Goal: Task Accomplishment & Management: Manage account settings

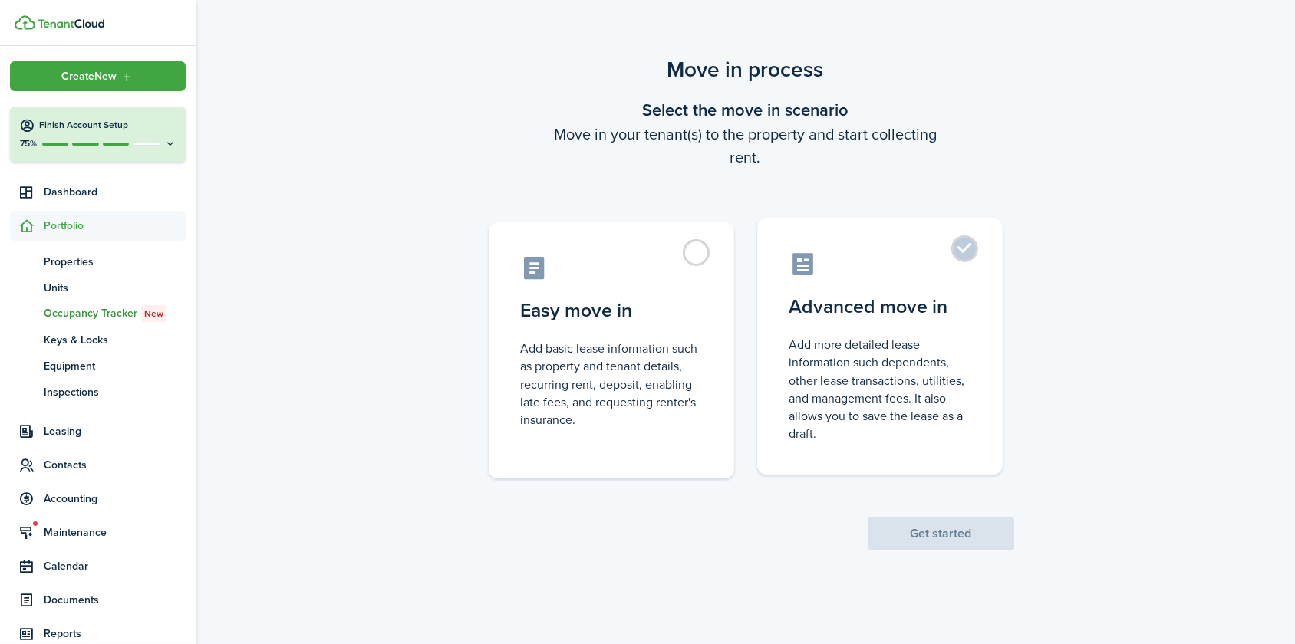
click at [844, 262] on control-radio-card-icon at bounding box center [880, 264] width 181 height 27
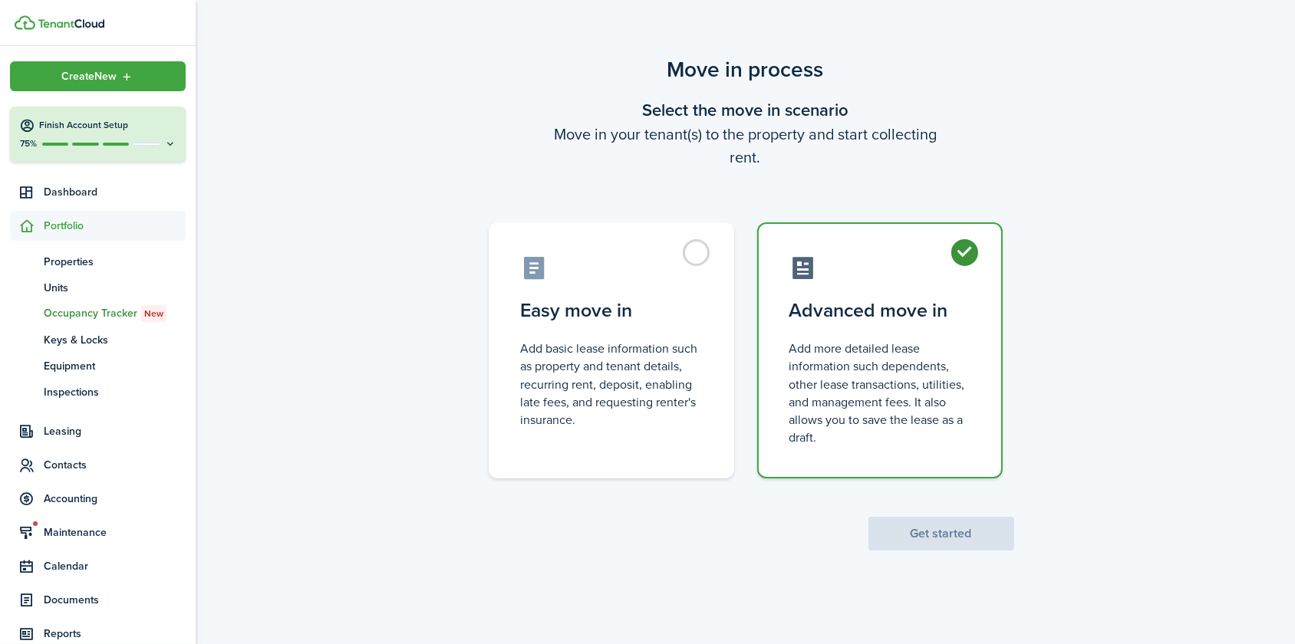
radio input "true"
click at [909, 537] on button "Get started" at bounding box center [942, 534] width 146 height 34
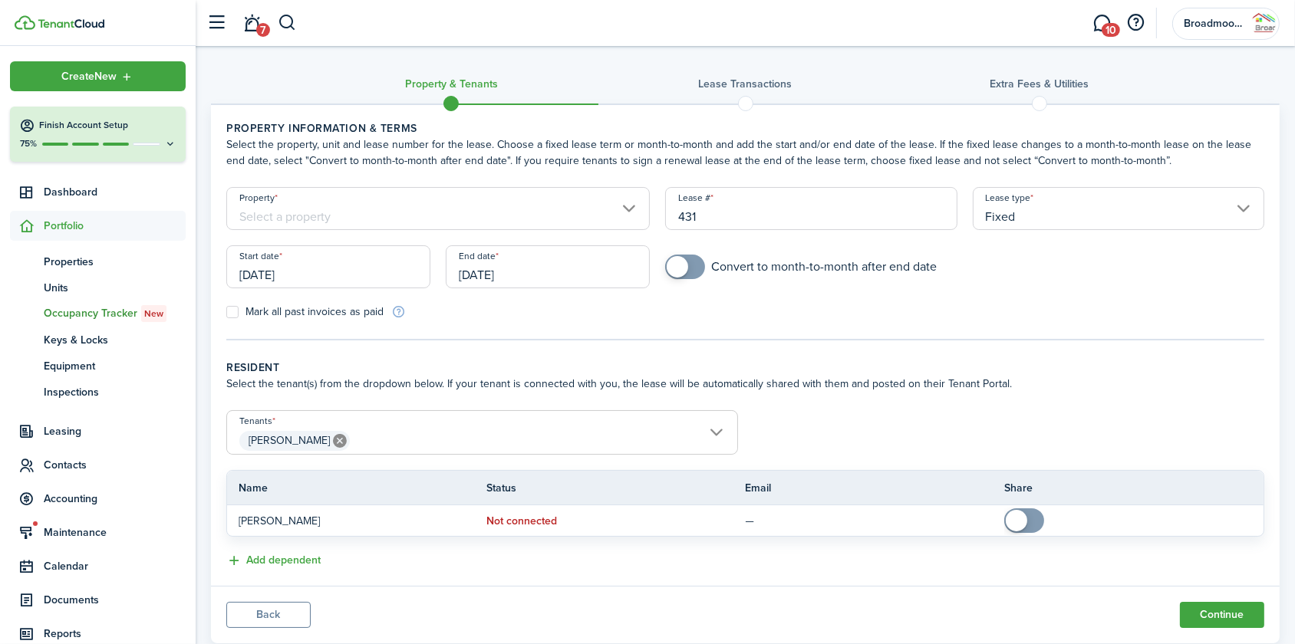
click at [460, 210] on input "Property" at bounding box center [438, 208] width 424 height 43
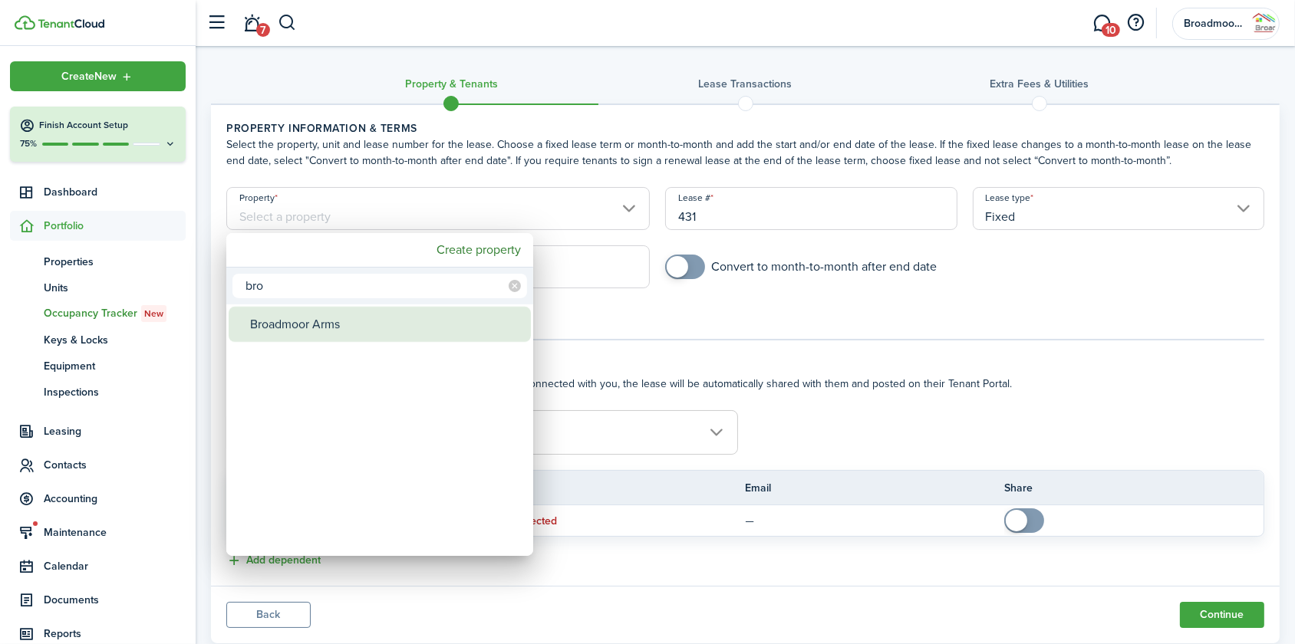
type input "bro"
click at [422, 335] on div "Broadmoor Arms" at bounding box center [386, 324] width 272 height 35
type input "Broadmoor Arms"
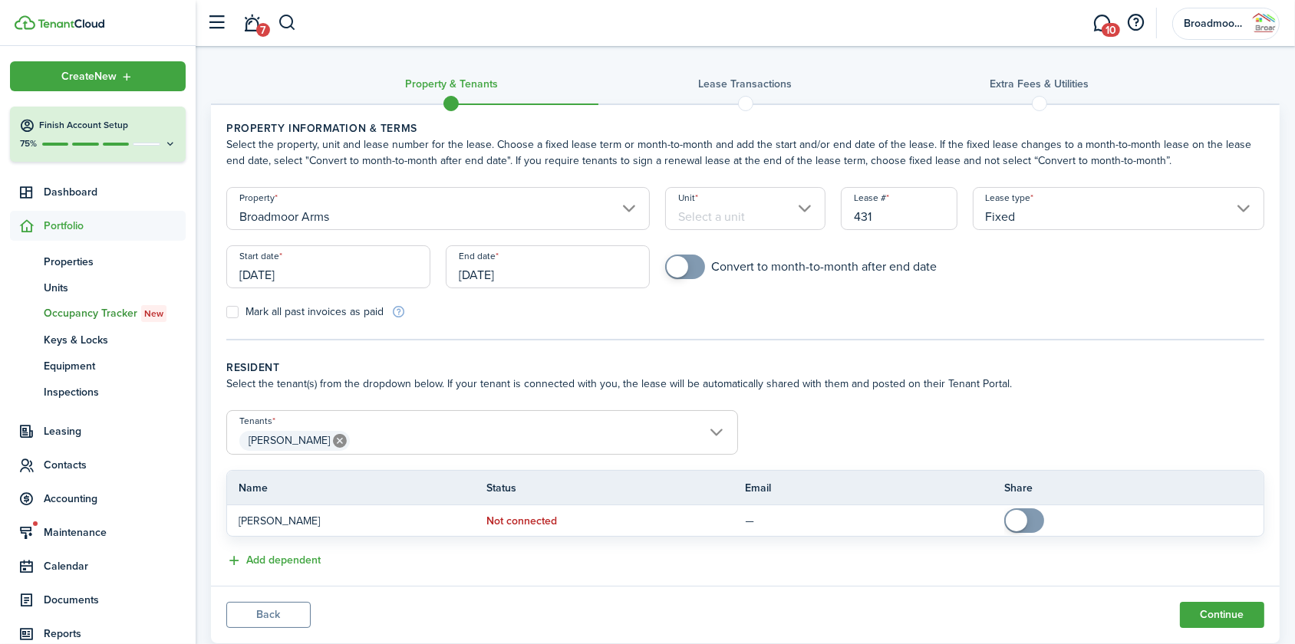
click at [706, 211] on input "Unit" at bounding box center [745, 208] width 160 height 43
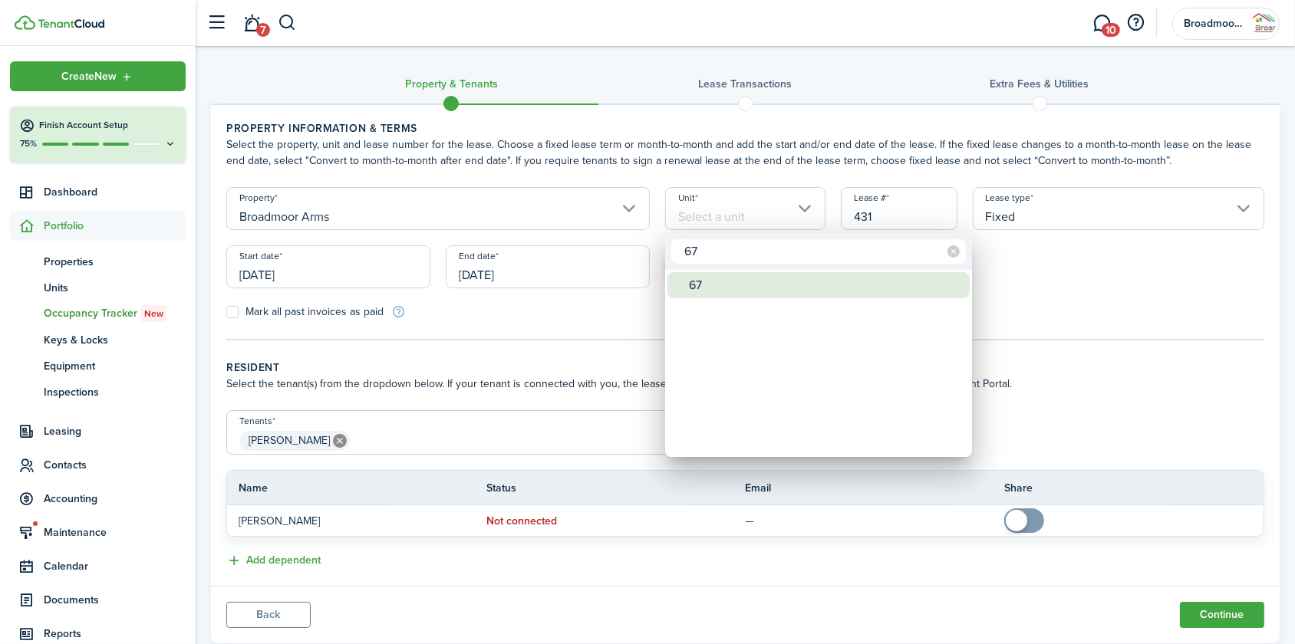
type input "67"
click at [727, 288] on div "67" at bounding box center [825, 285] width 272 height 26
type input "67"
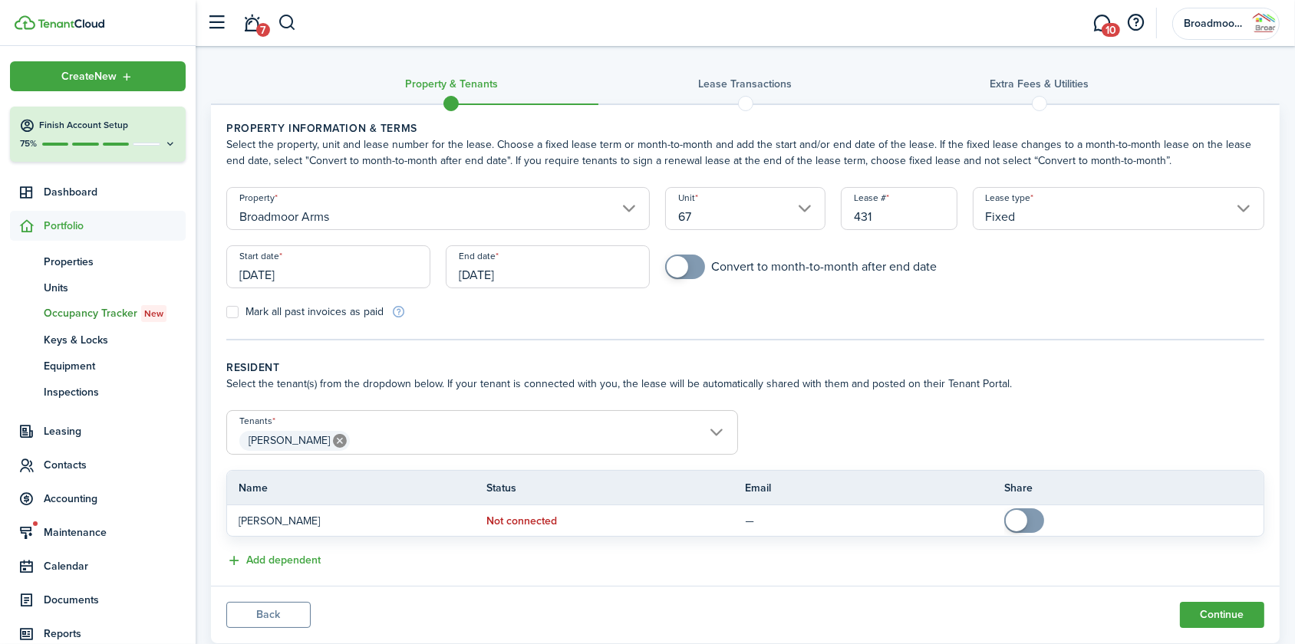
checkbox input "true"
click at [693, 267] on span at bounding box center [684, 267] width 15 height 25
click at [298, 269] on input "[DATE]" at bounding box center [328, 267] width 204 height 43
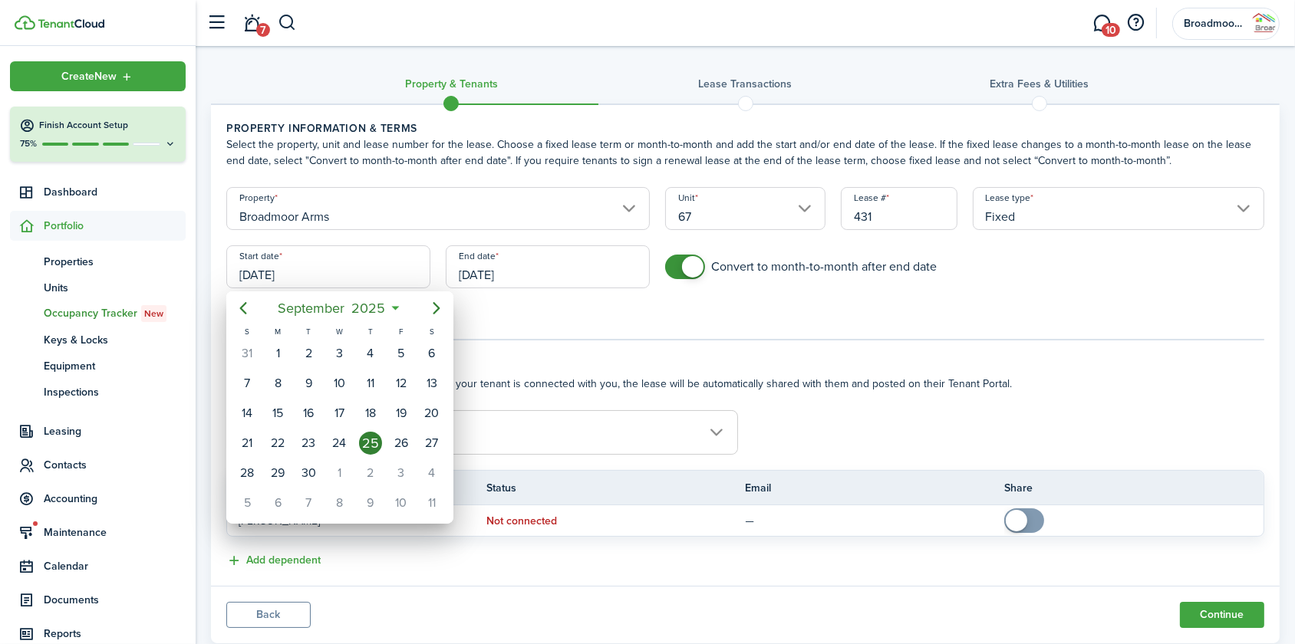
click at [514, 269] on div at bounding box center [647, 322] width 1541 height 890
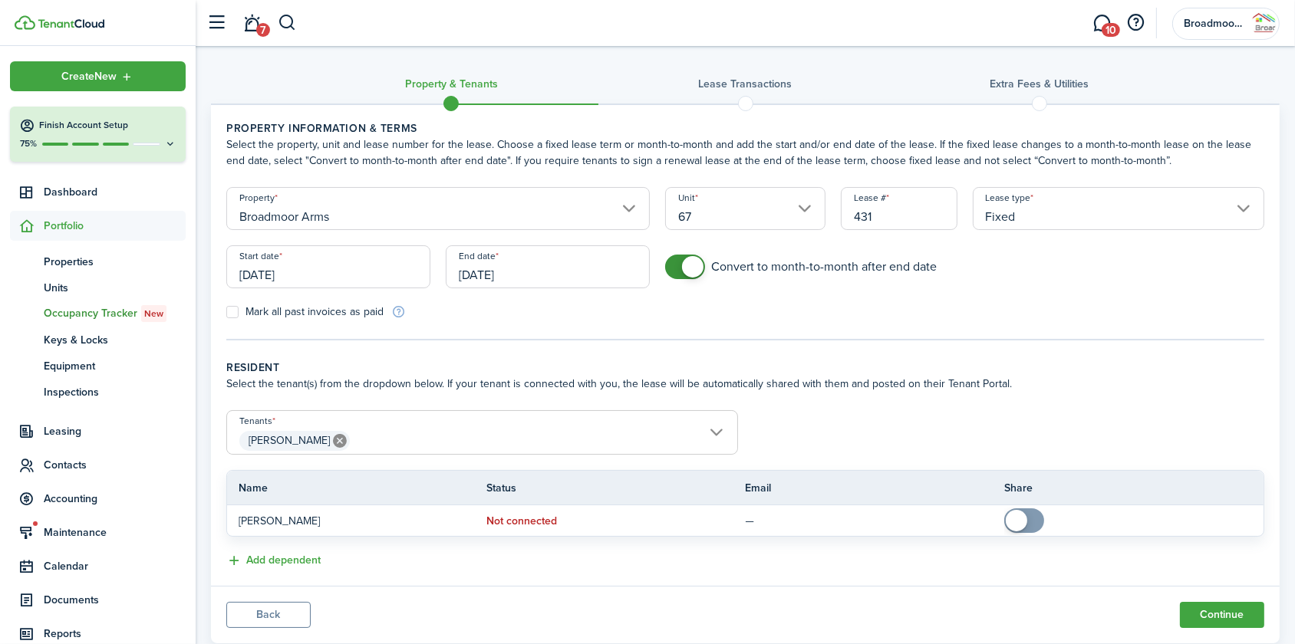
click at [514, 269] on input "[DATE]" at bounding box center [548, 267] width 204 height 43
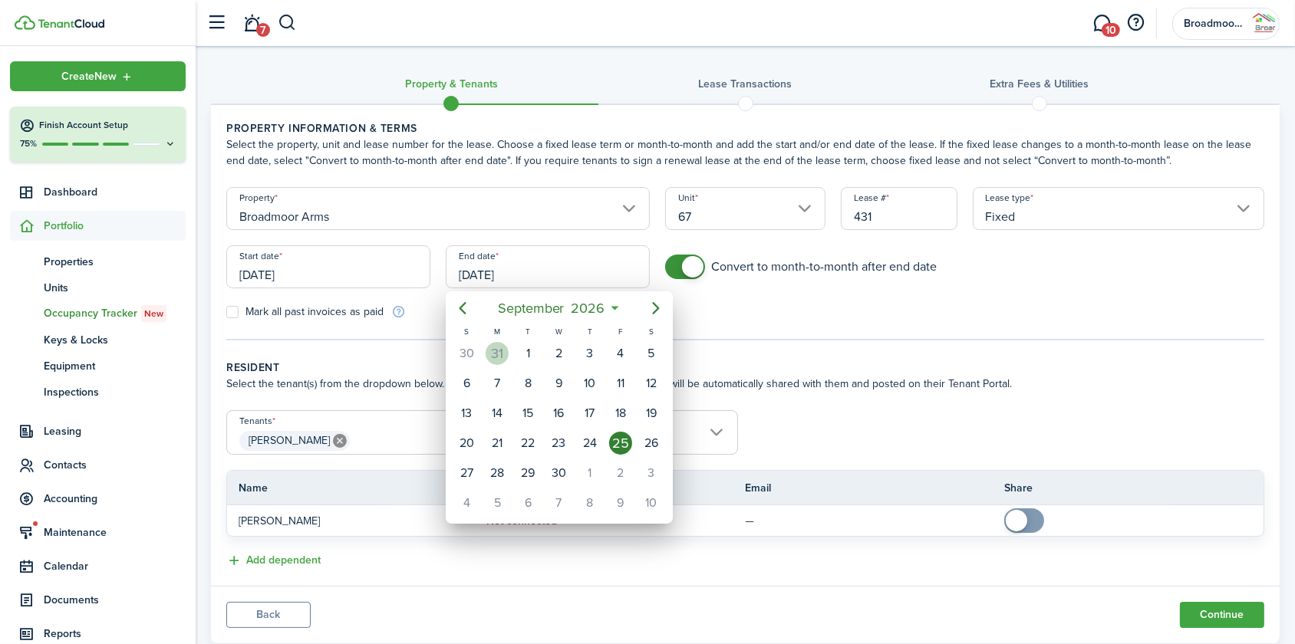
click at [493, 357] on div "31" at bounding box center [497, 353] width 23 height 23
type input "[DATE]"
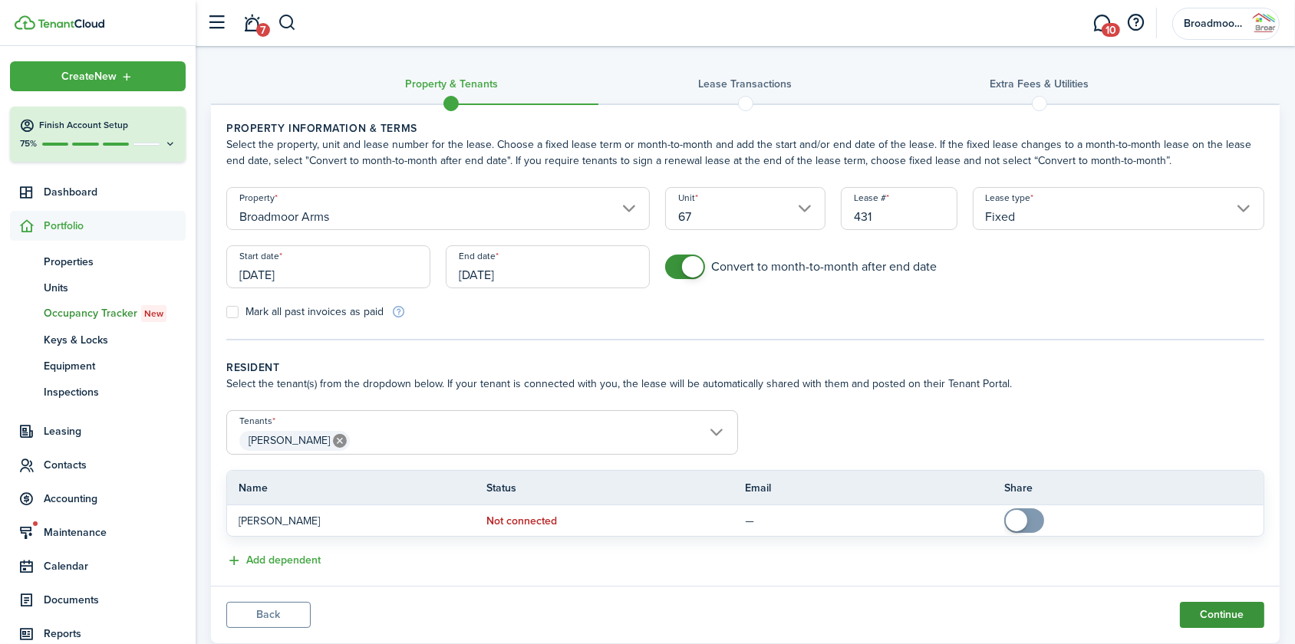
click at [1220, 611] on button "Continue" at bounding box center [1222, 615] width 84 height 26
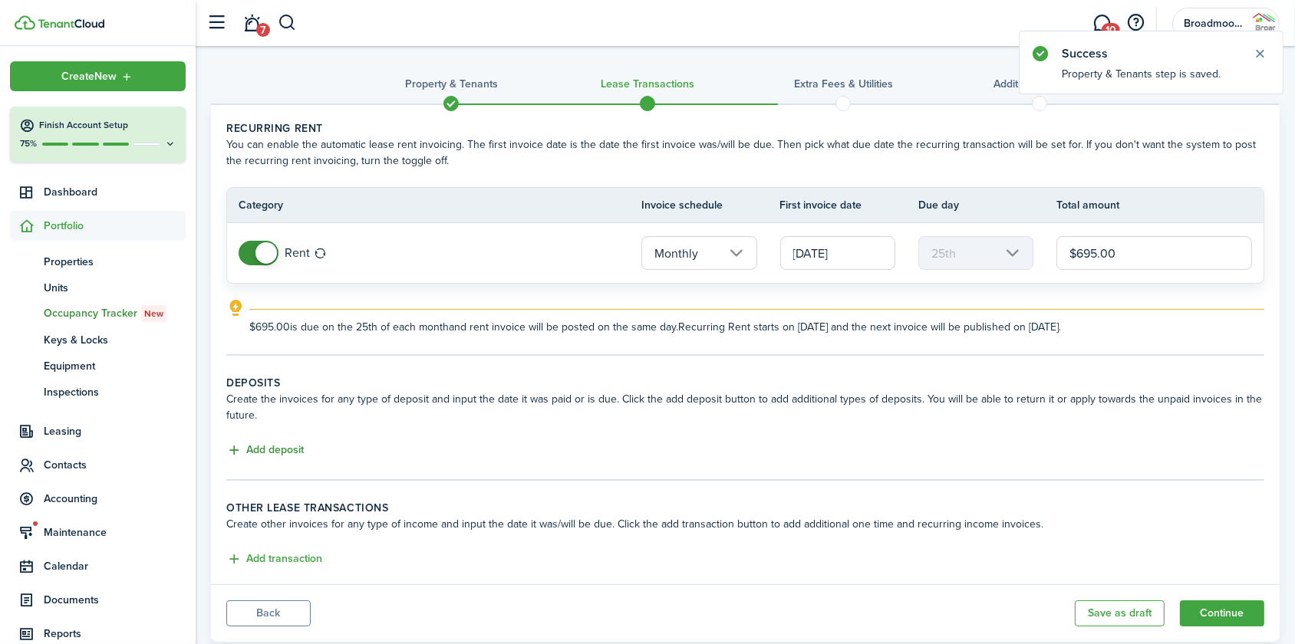
click at [284, 444] on button "Add deposit" at bounding box center [264, 451] width 77 height 18
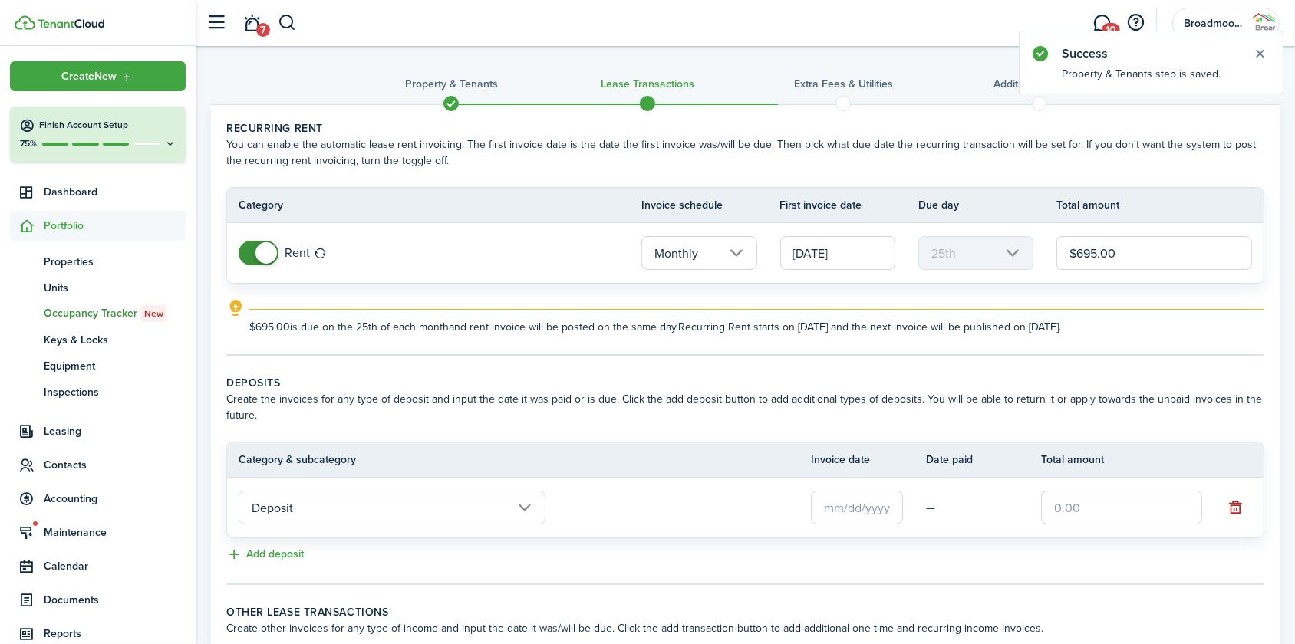
click at [842, 262] on input "[DATE]" at bounding box center [837, 253] width 115 height 34
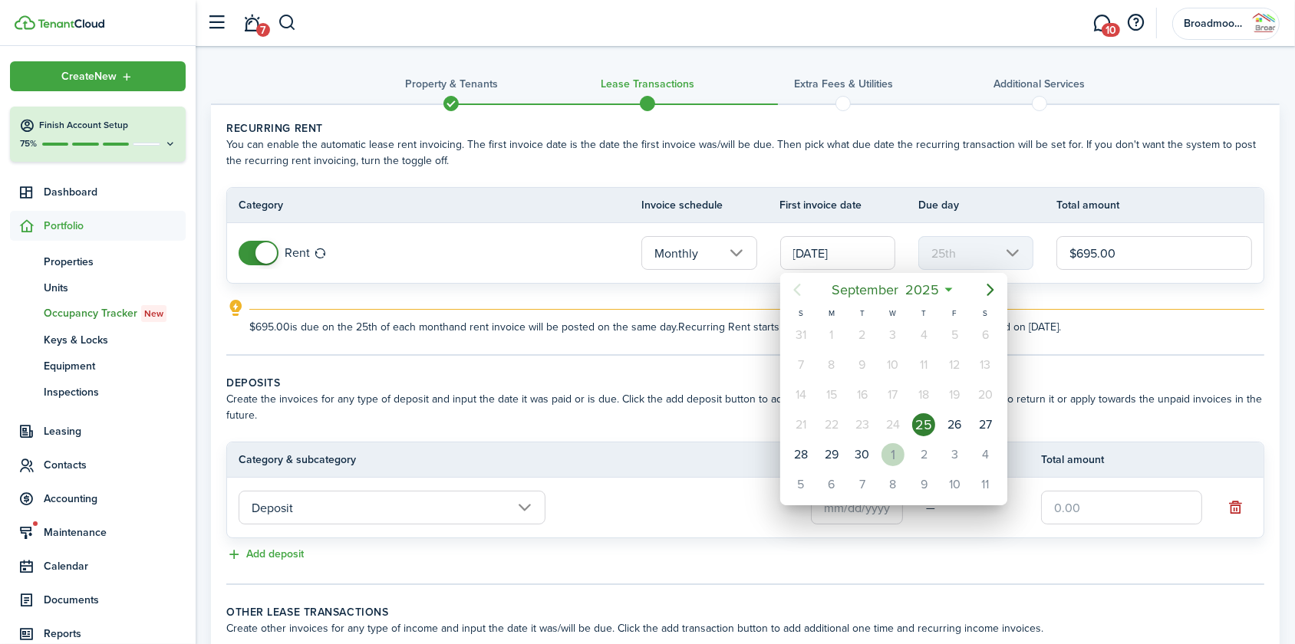
click at [902, 455] on div "1" at bounding box center [893, 454] width 23 height 23
type input "[DATE]"
type input "1st"
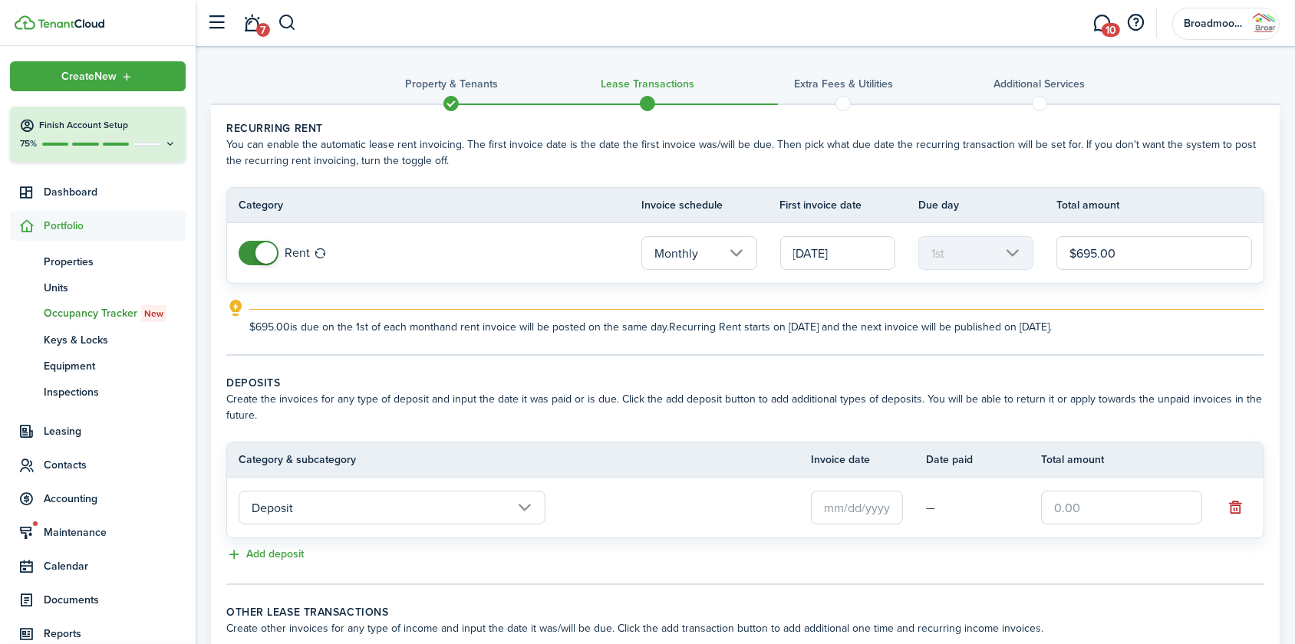
click at [439, 509] on input "Deposit" at bounding box center [392, 508] width 307 height 34
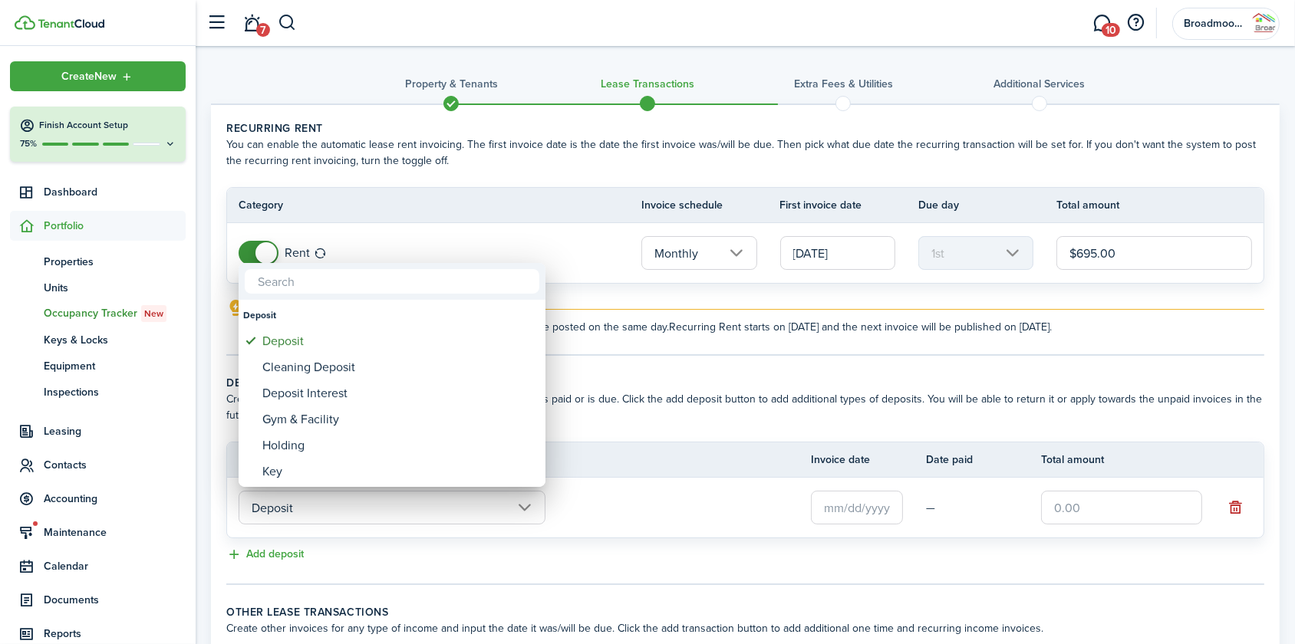
click at [882, 503] on div at bounding box center [647, 322] width 1541 height 890
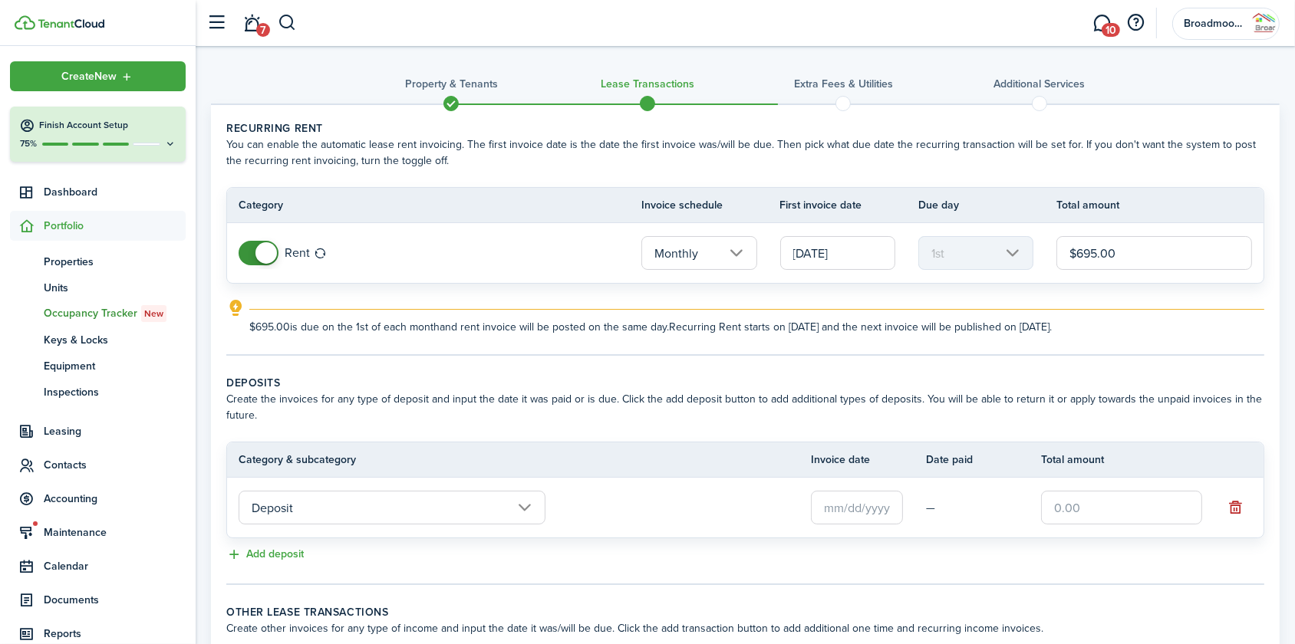
click at [882, 503] on input "text" at bounding box center [857, 508] width 92 height 34
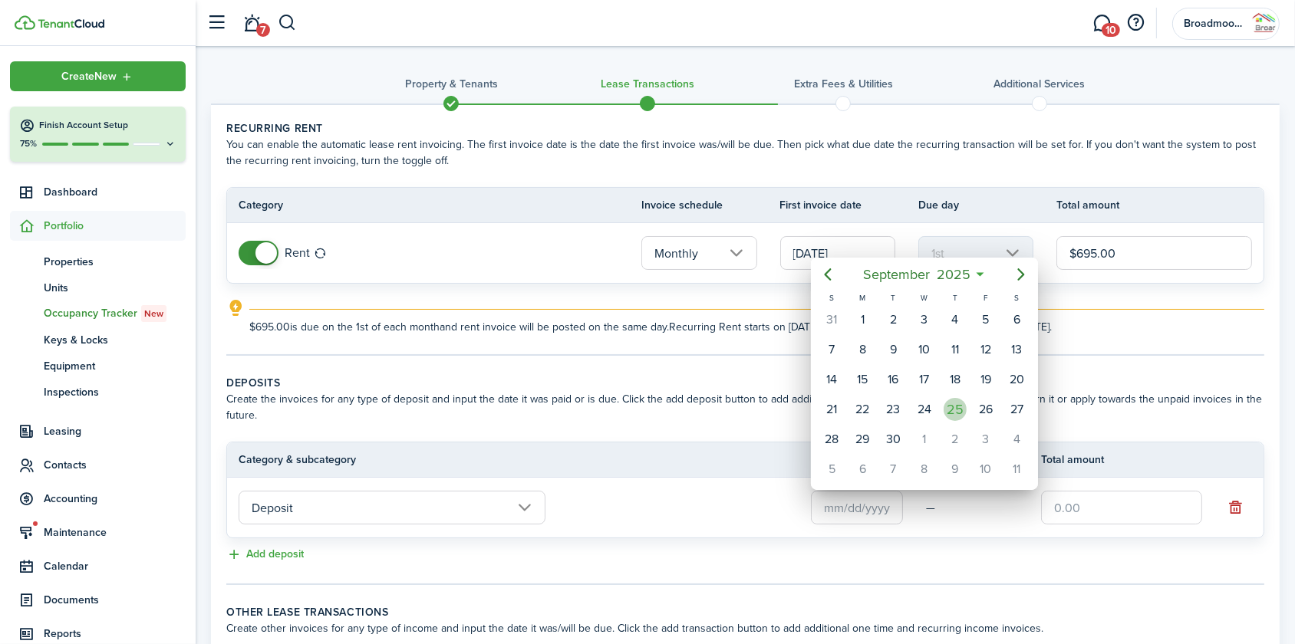
click at [956, 396] on div "25" at bounding box center [955, 409] width 31 height 29
type input "[DATE]"
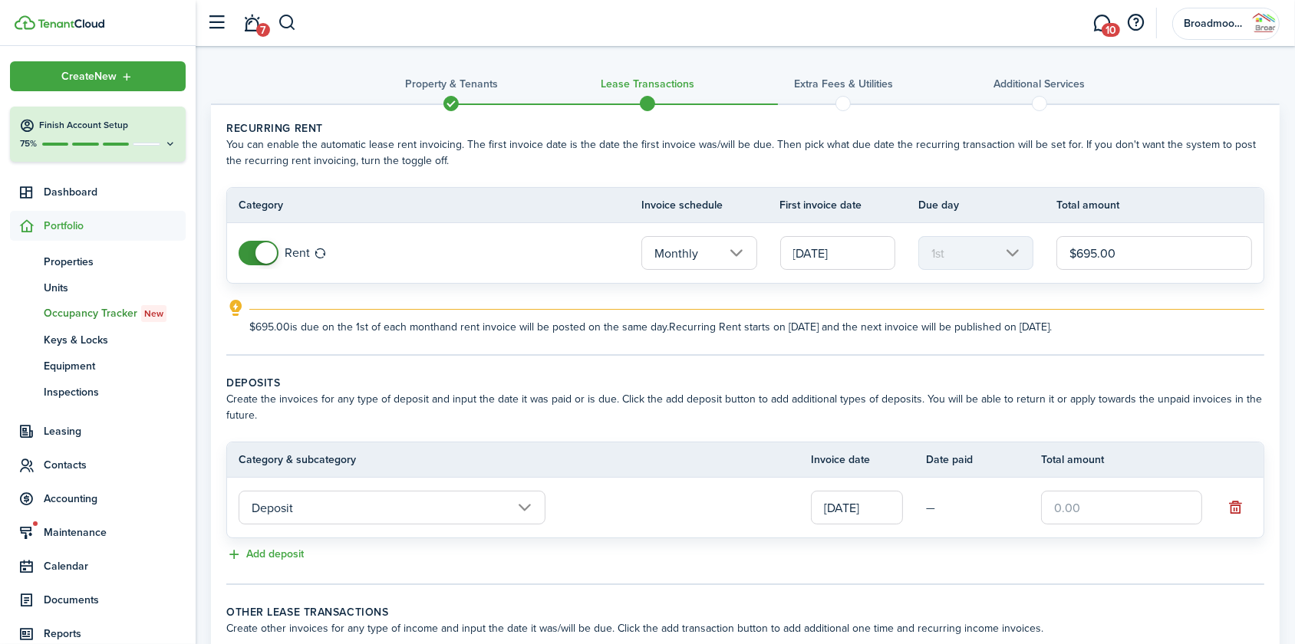
click at [1099, 499] on input "text" at bounding box center [1121, 508] width 161 height 34
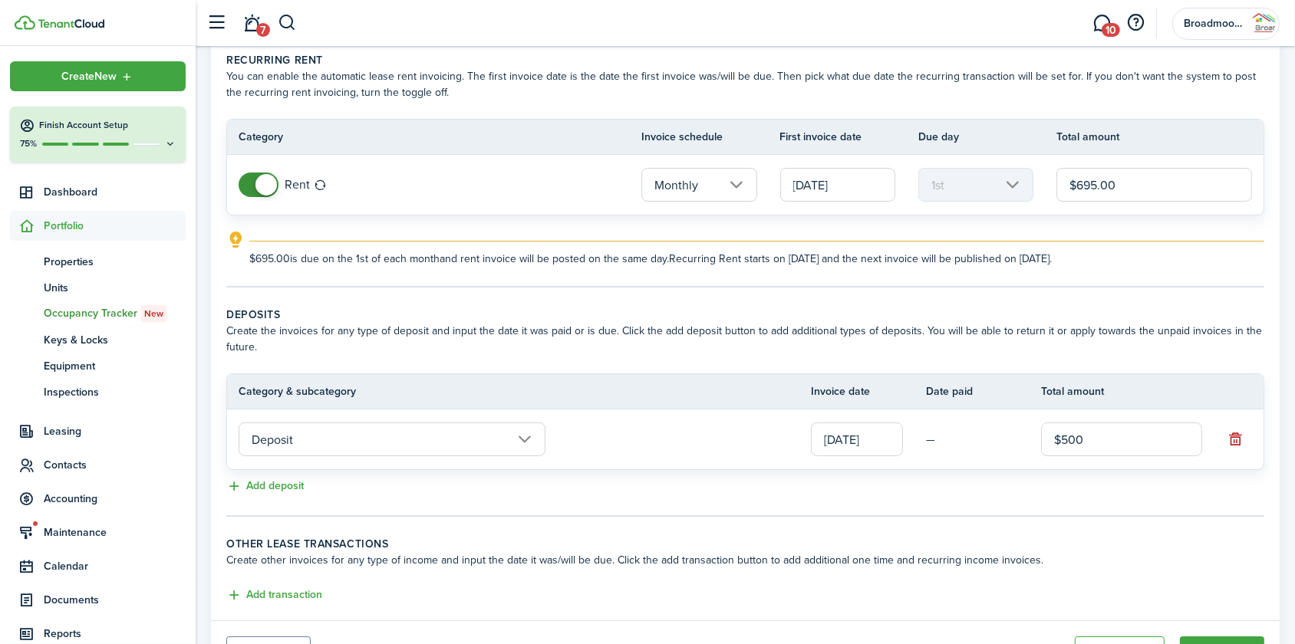
scroll to position [143, 0]
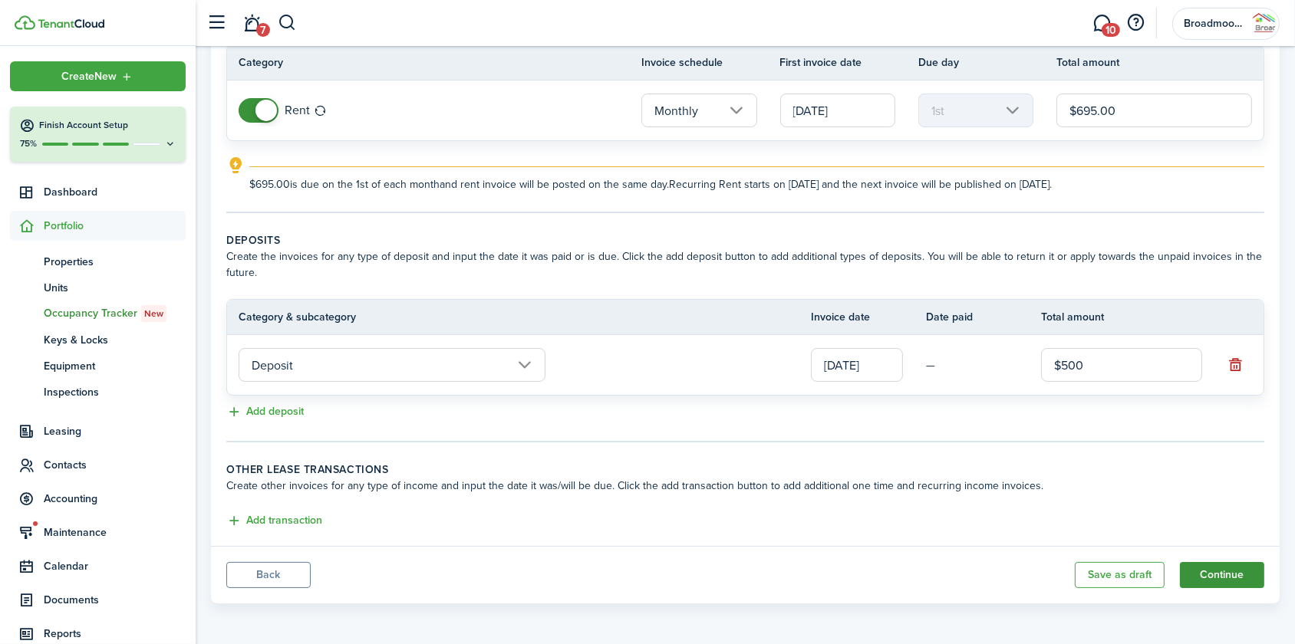
type input "$500.00"
click at [1235, 572] on button "Continue" at bounding box center [1222, 575] width 84 height 26
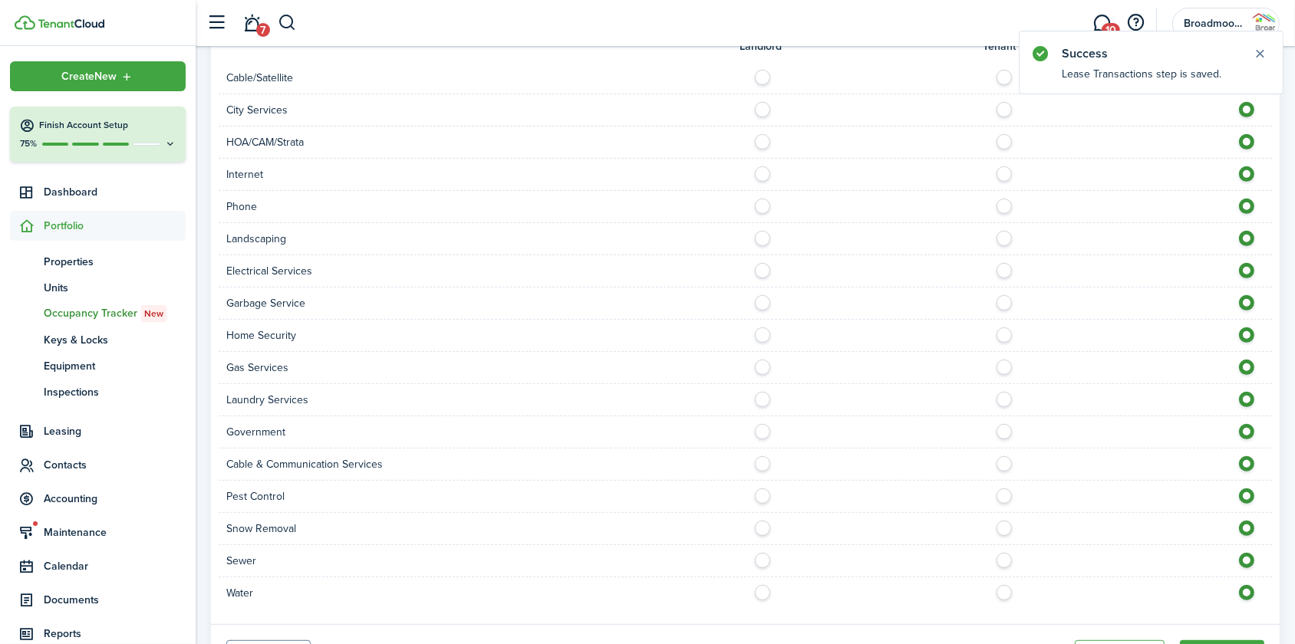
scroll to position [1029, 0]
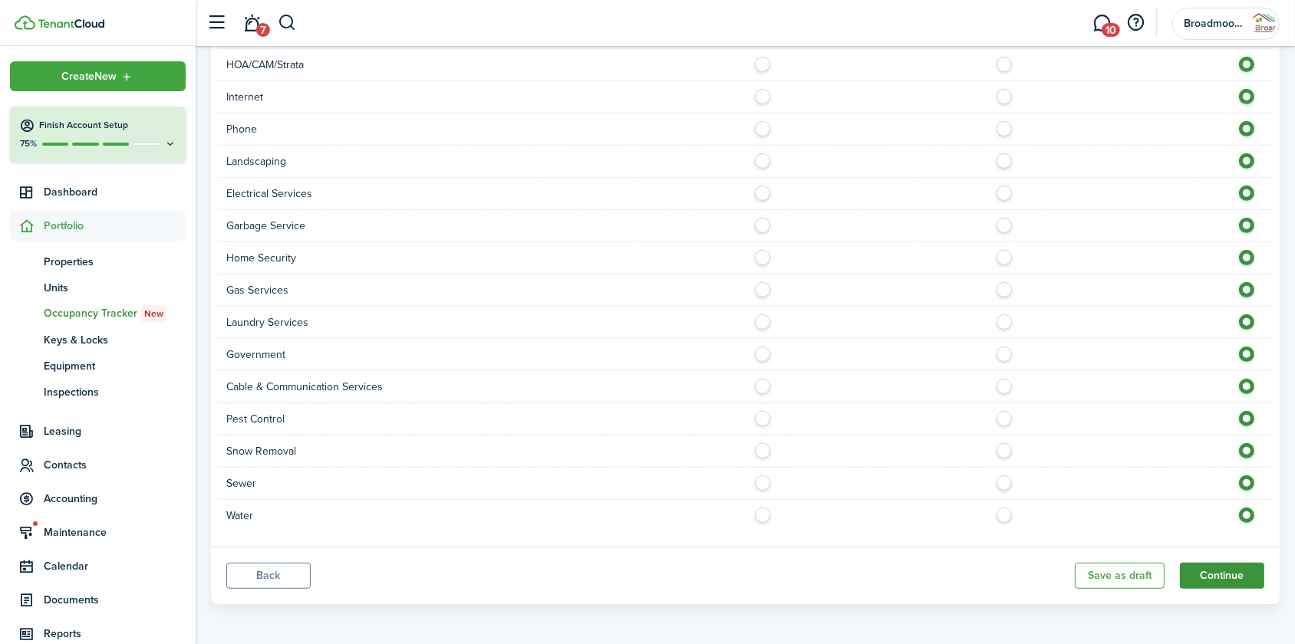
click at [1233, 570] on button "Continue" at bounding box center [1222, 576] width 84 height 26
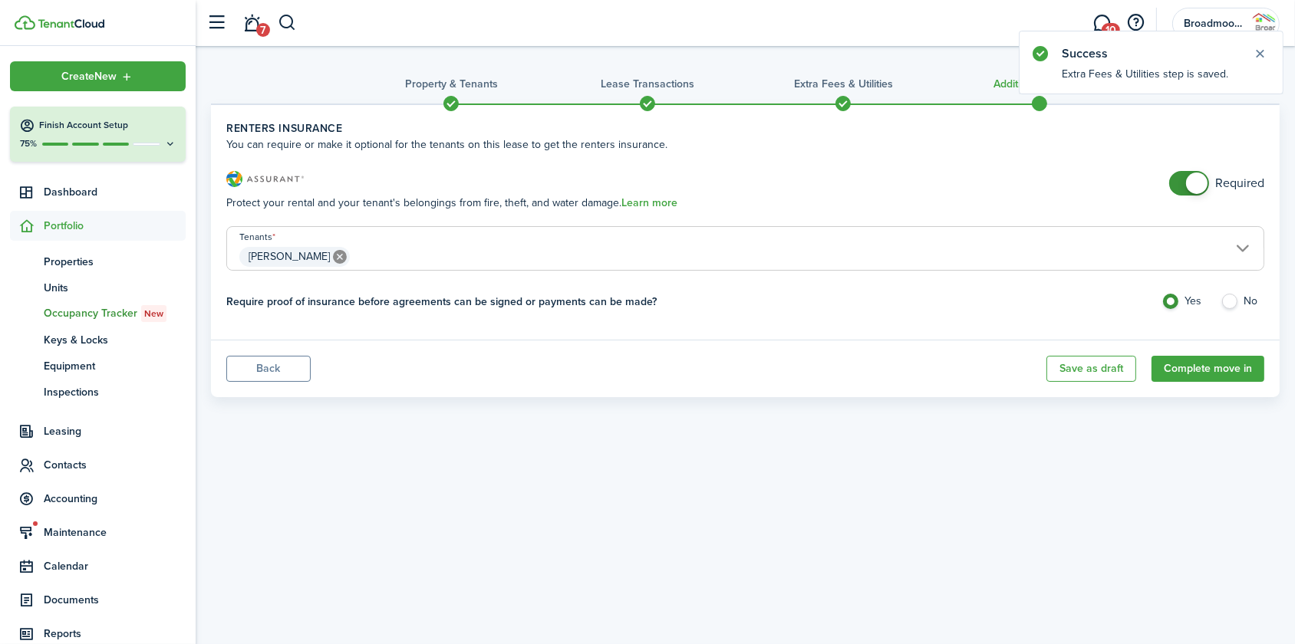
checkbox input "false"
click at [1188, 186] on span at bounding box center [1196, 183] width 21 height 21
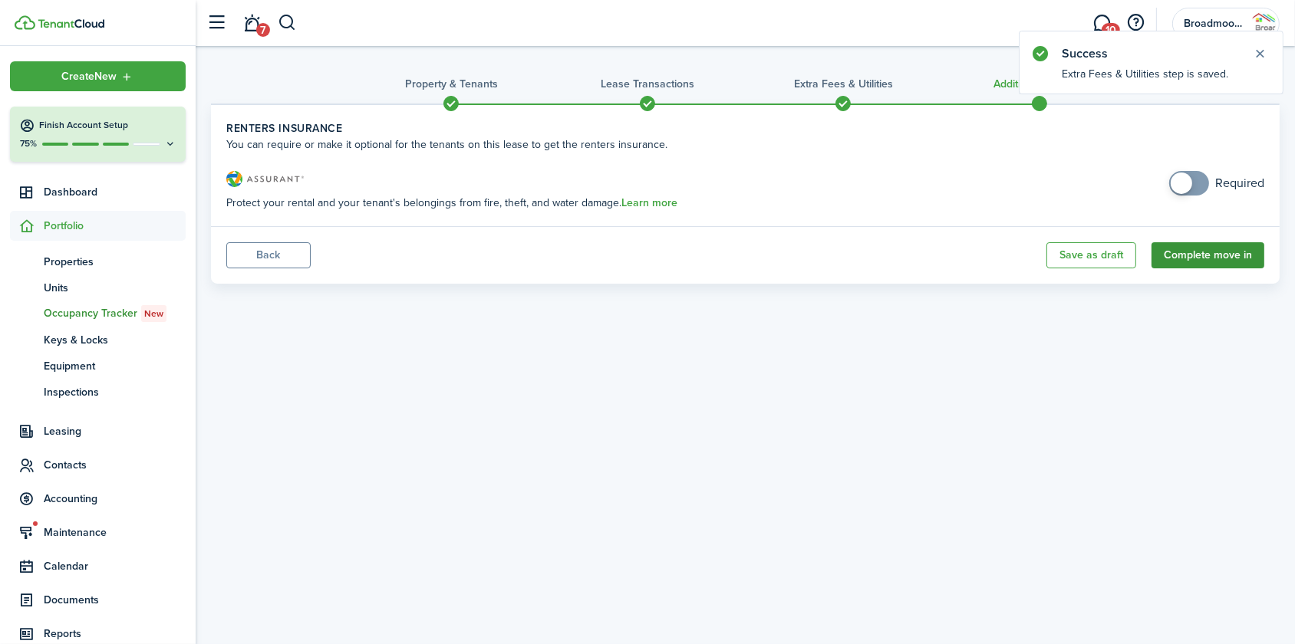
click at [1198, 265] on button "Complete move in" at bounding box center [1208, 255] width 113 height 26
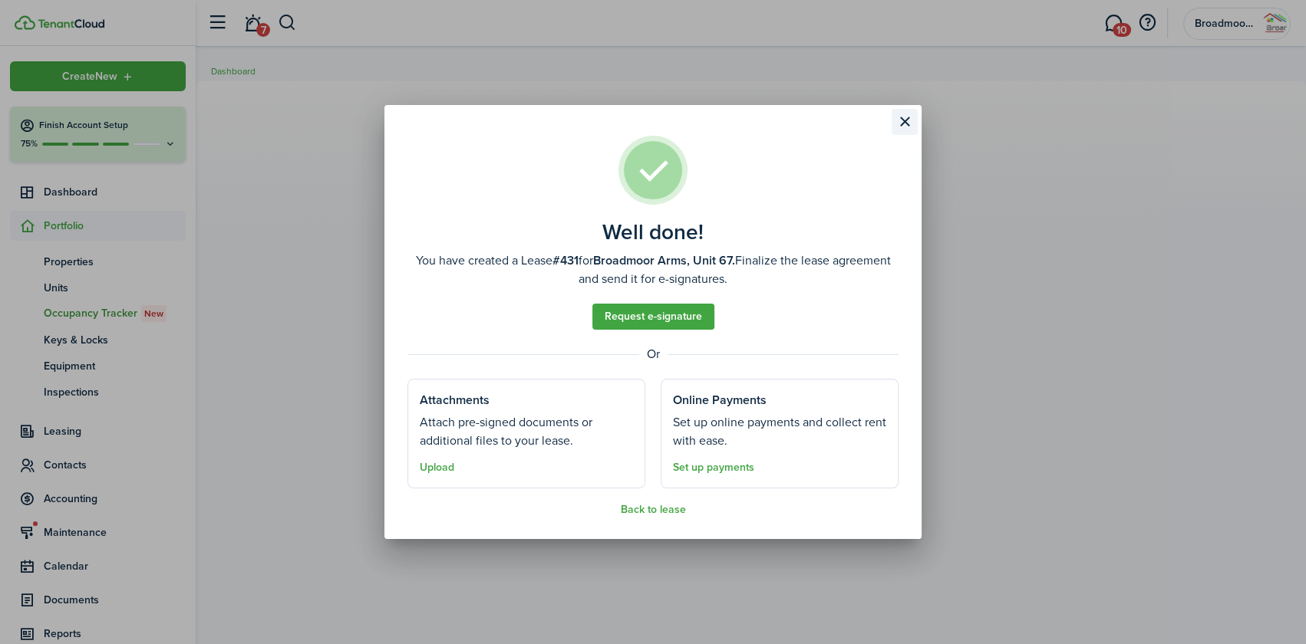
click at [902, 113] on button "Close modal" at bounding box center [905, 122] width 26 height 26
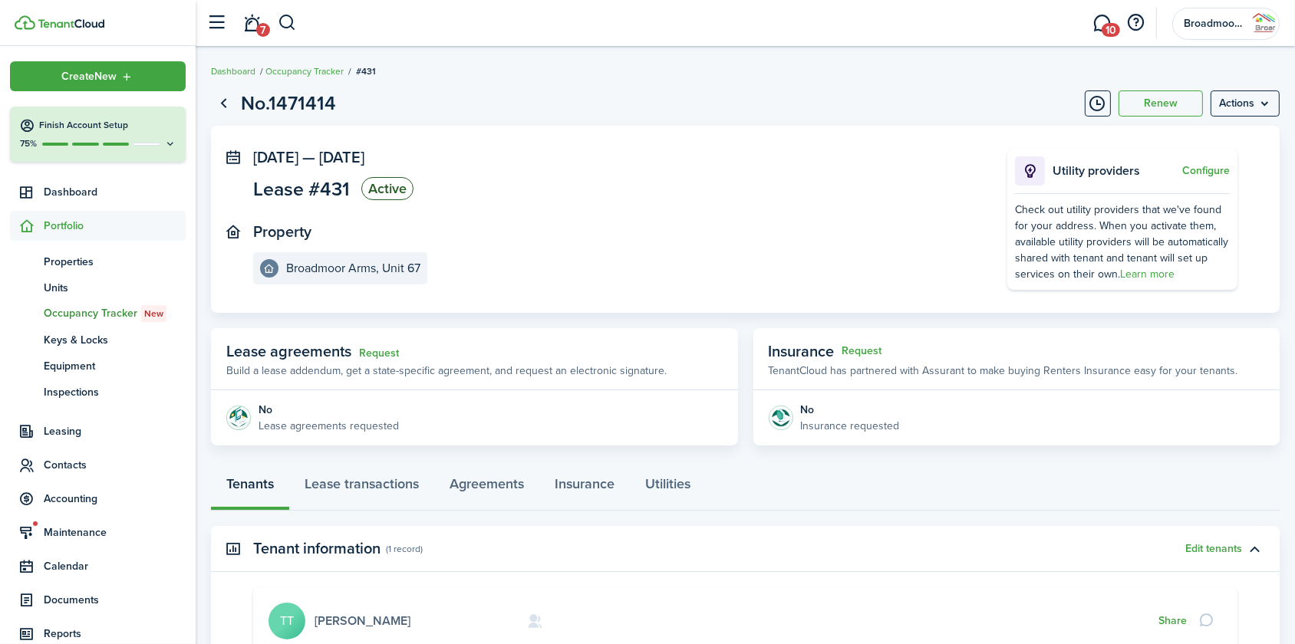
click at [345, 614] on link "[PERSON_NAME]" at bounding box center [363, 621] width 96 height 18
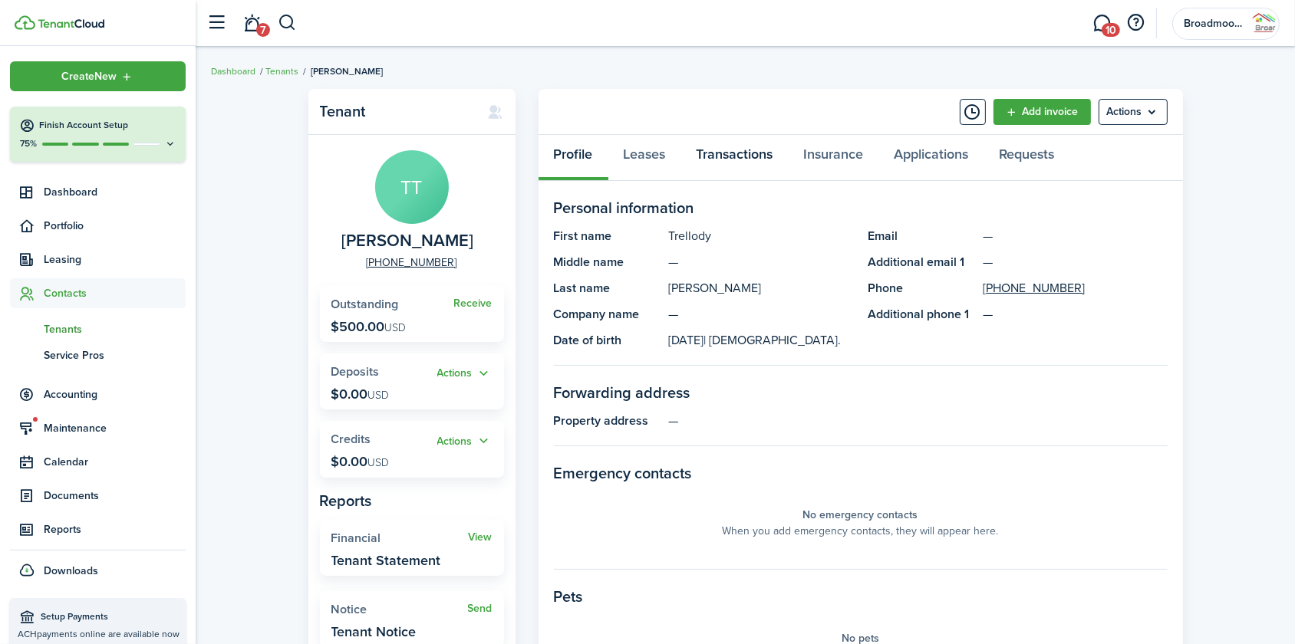
click at [753, 158] on link "Transactions" at bounding box center [734, 158] width 107 height 46
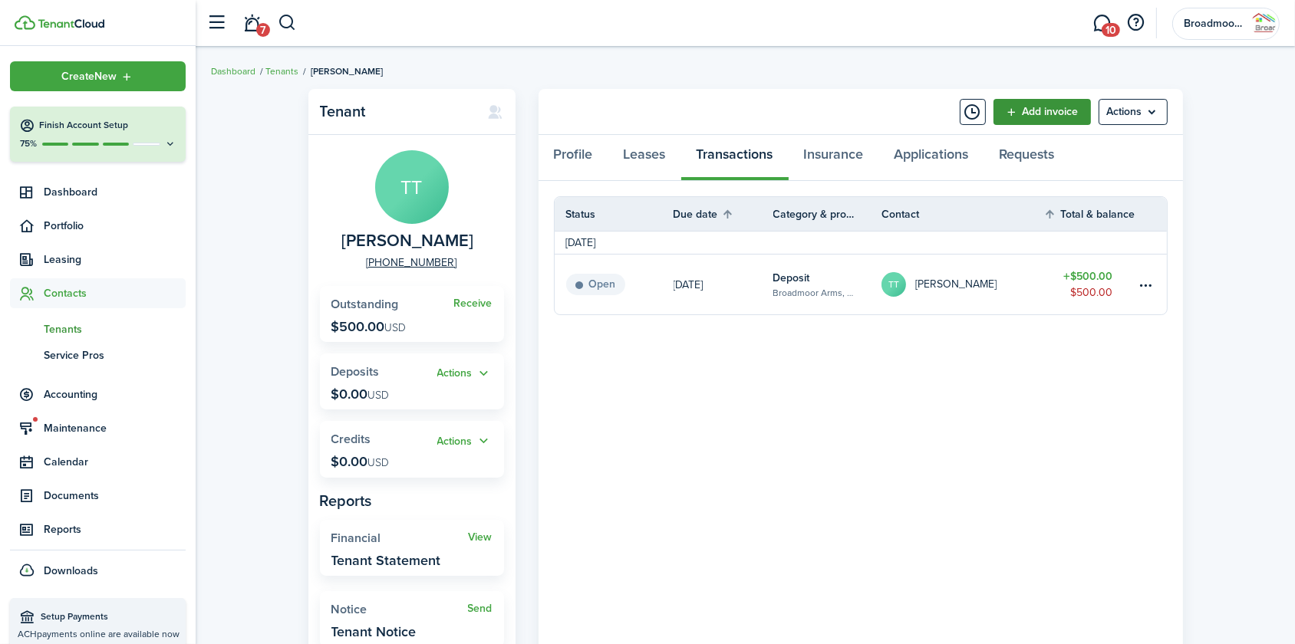
click at [1043, 113] on link "Add invoice" at bounding box center [1042, 112] width 97 height 26
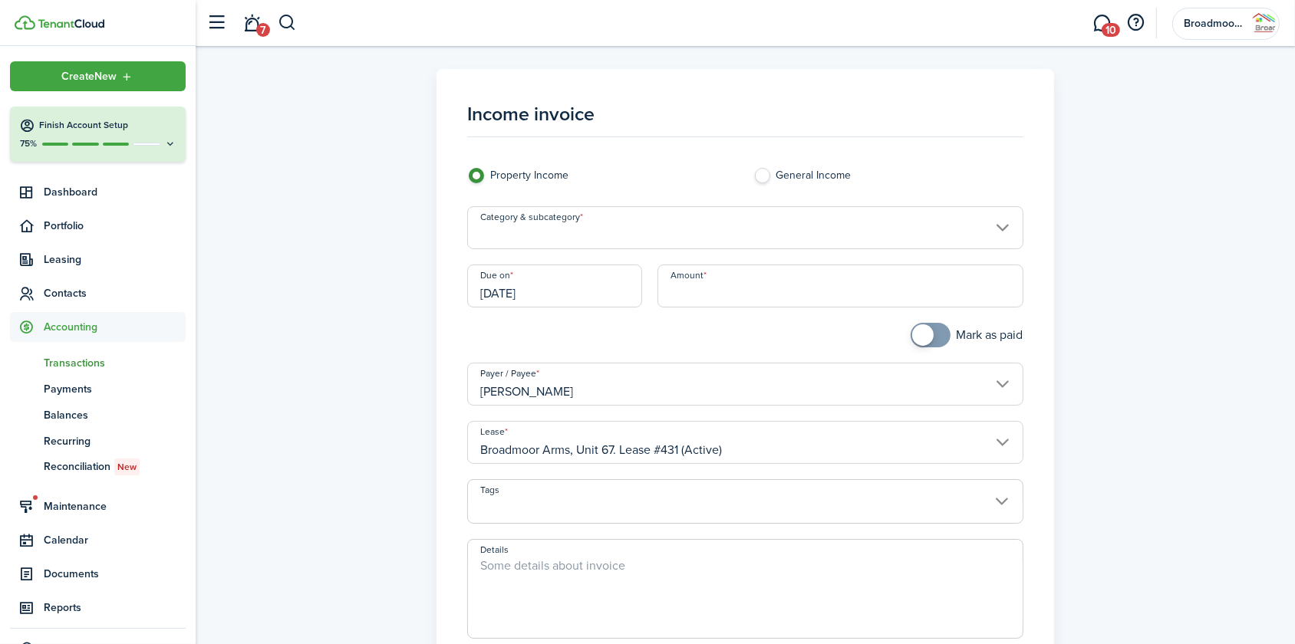
click at [611, 231] on input "Category & subcategory" at bounding box center [744, 227] width 555 height 43
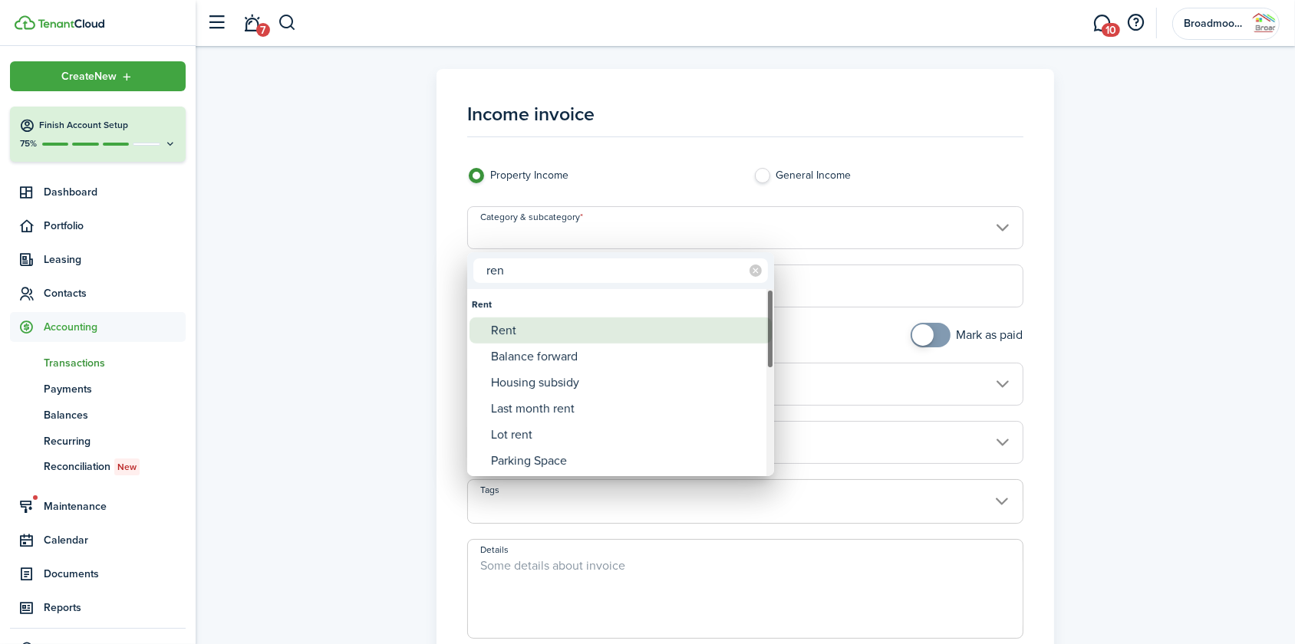
type input "ren"
click at [561, 329] on div "Rent" at bounding box center [627, 331] width 272 height 26
type input "Rent"
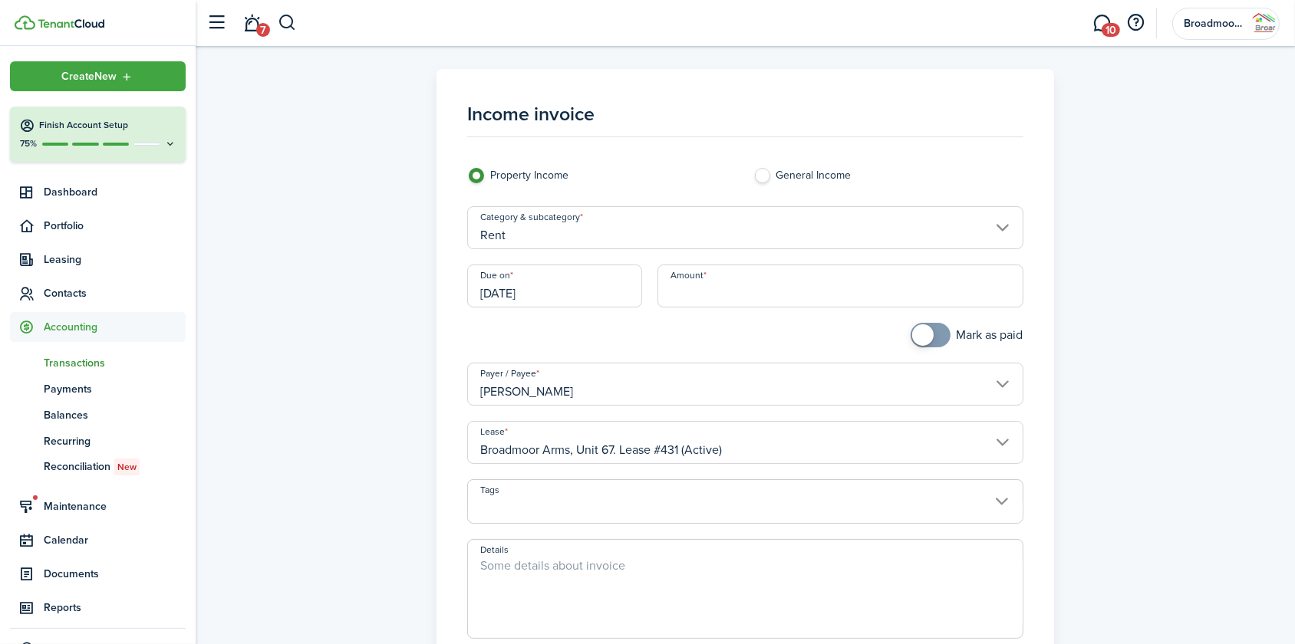
click at [597, 297] on input "[DATE]" at bounding box center [554, 286] width 175 height 43
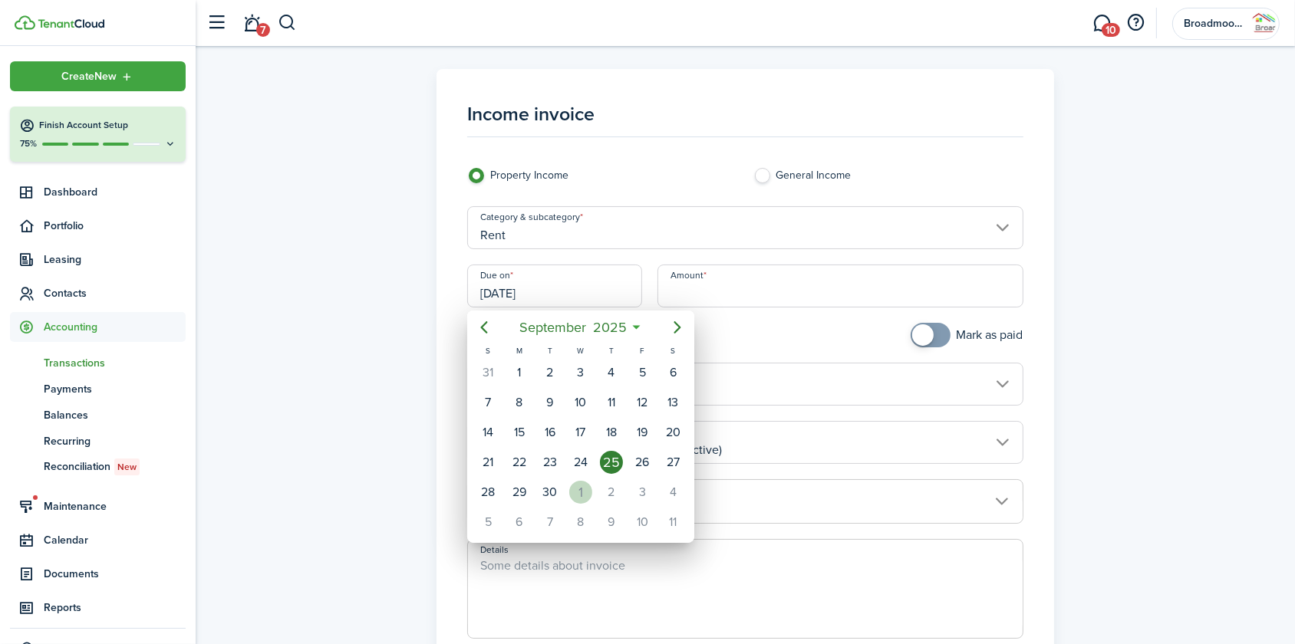
click at [583, 490] on div "1" at bounding box center [580, 492] width 23 height 23
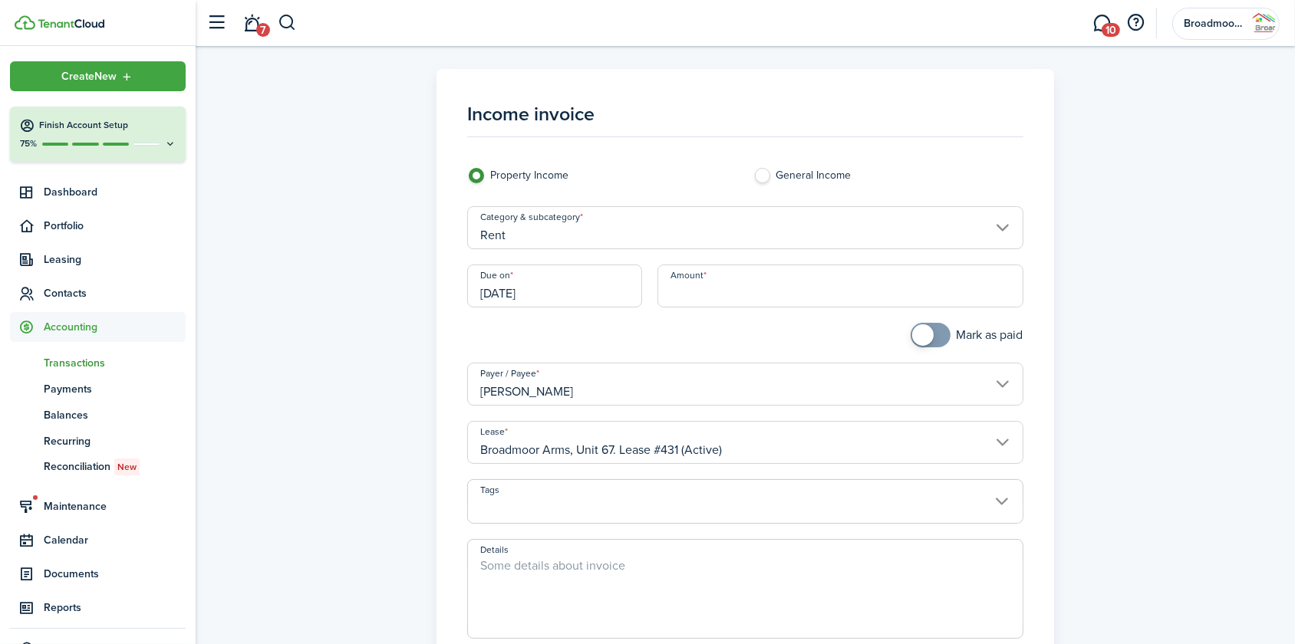
type input "[DATE]"
click at [694, 294] on input "Amount" at bounding box center [840, 286] width 365 height 43
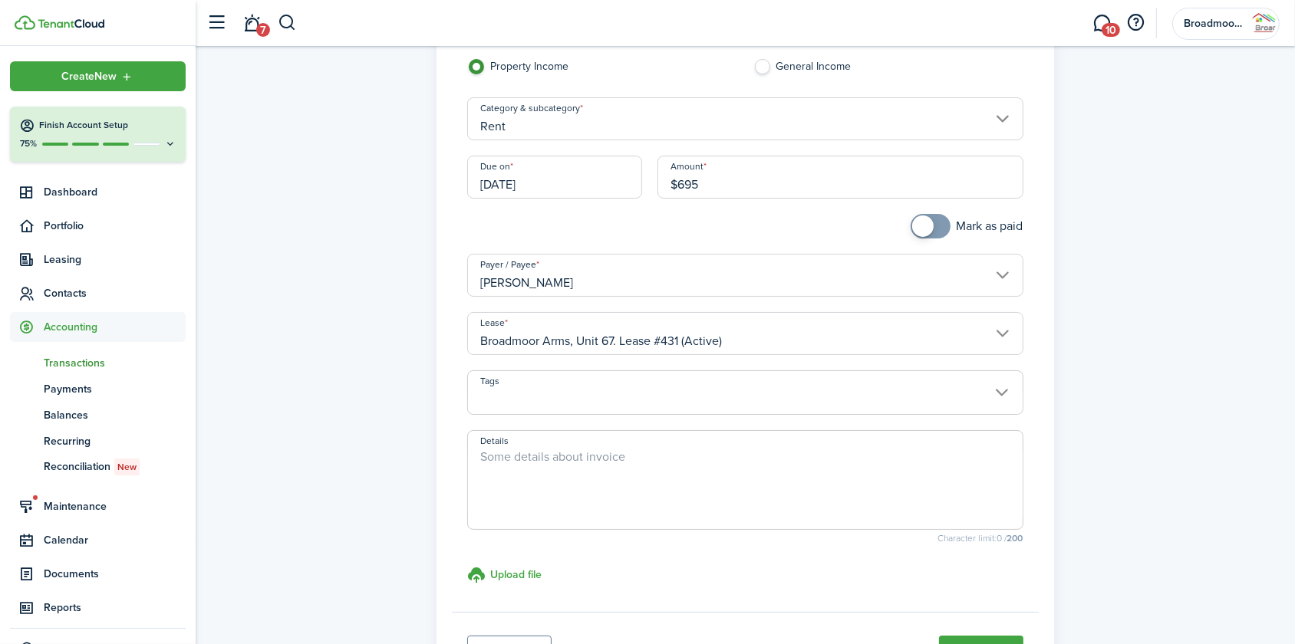
scroll to position [245, 0]
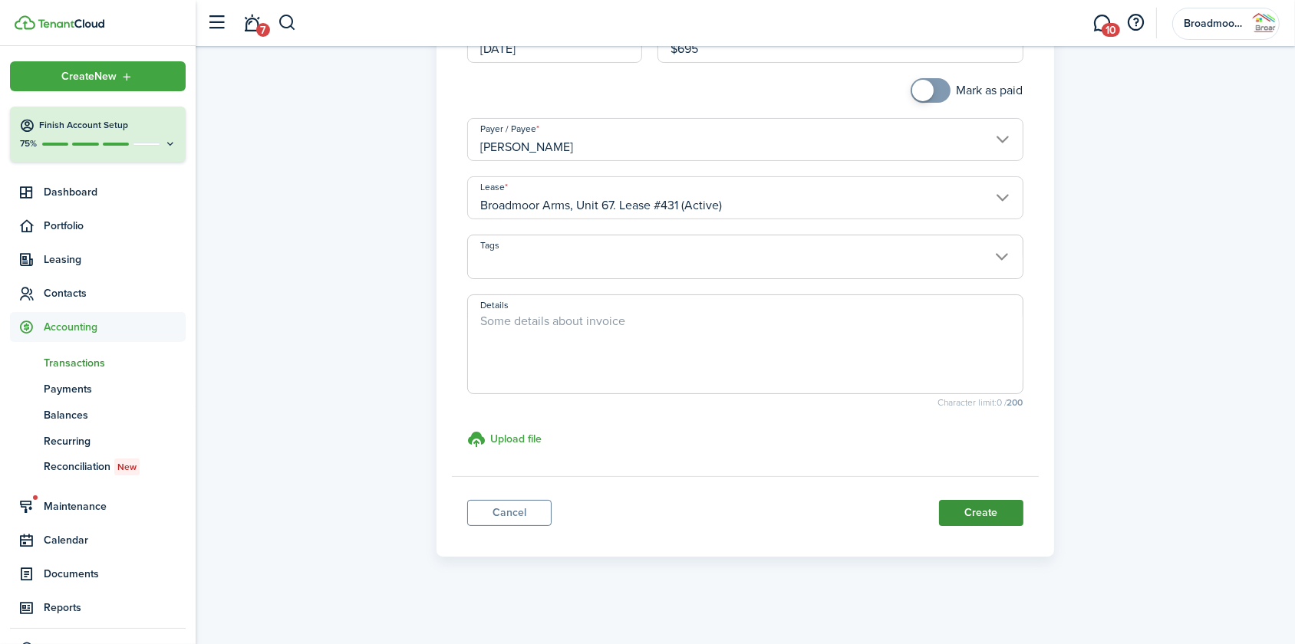
type input "$695.00"
click at [988, 515] on button "Create" at bounding box center [981, 513] width 84 height 26
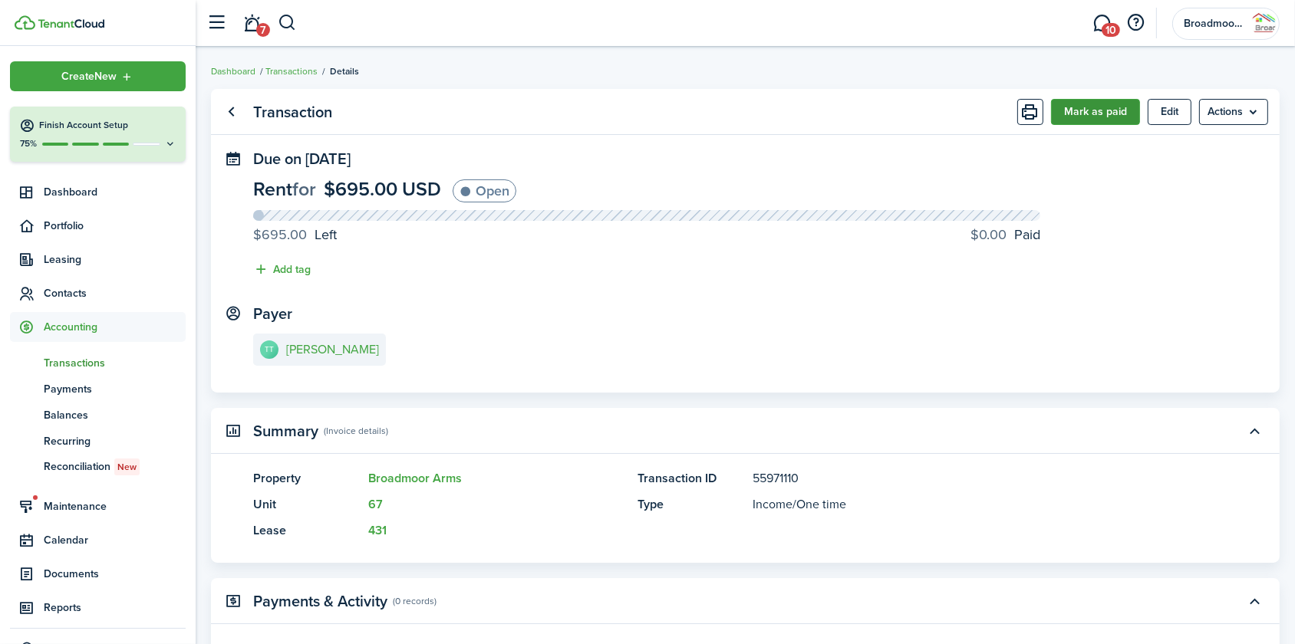
click at [1097, 113] on button "Mark as paid" at bounding box center [1095, 112] width 89 height 26
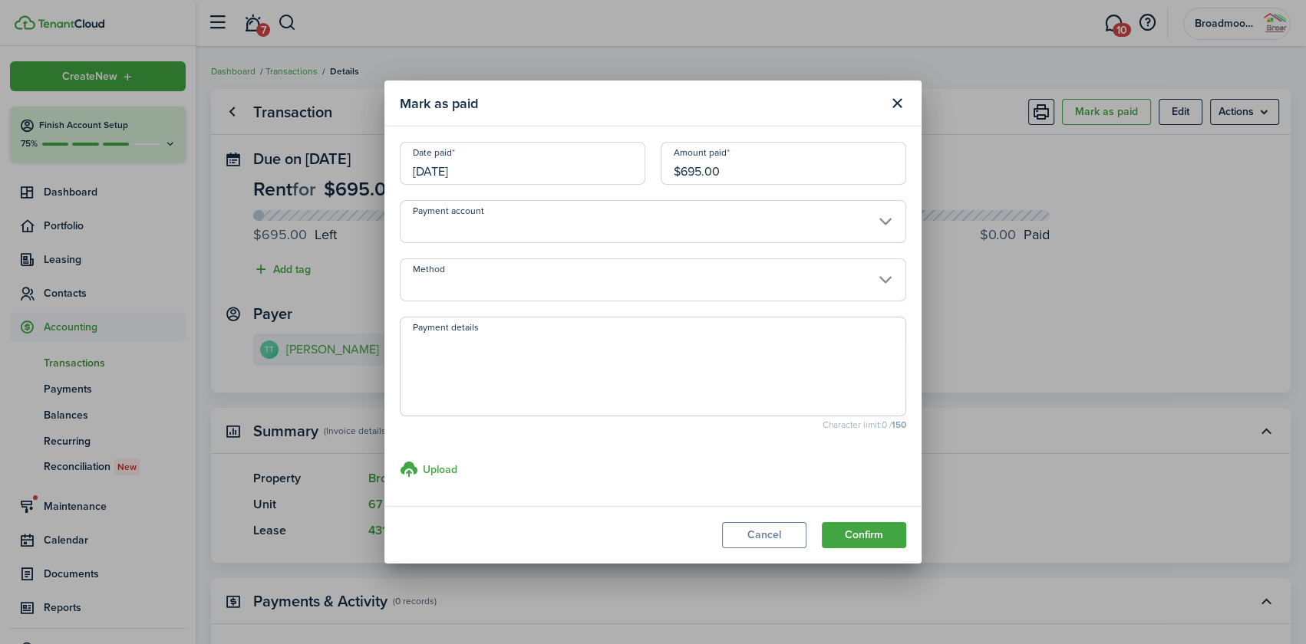
click at [513, 283] on input "Method" at bounding box center [653, 280] width 506 height 43
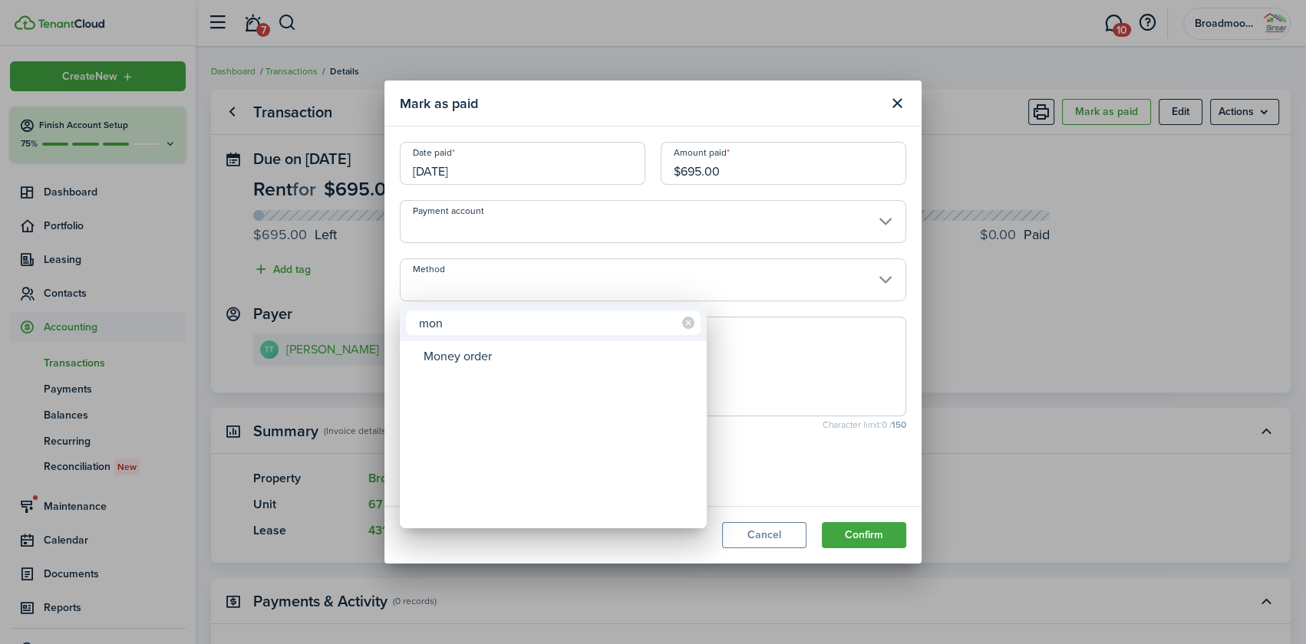
type input "mon"
click at [478, 352] on div "Money order" at bounding box center [560, 357] width 272 height 26
type input "Money order"
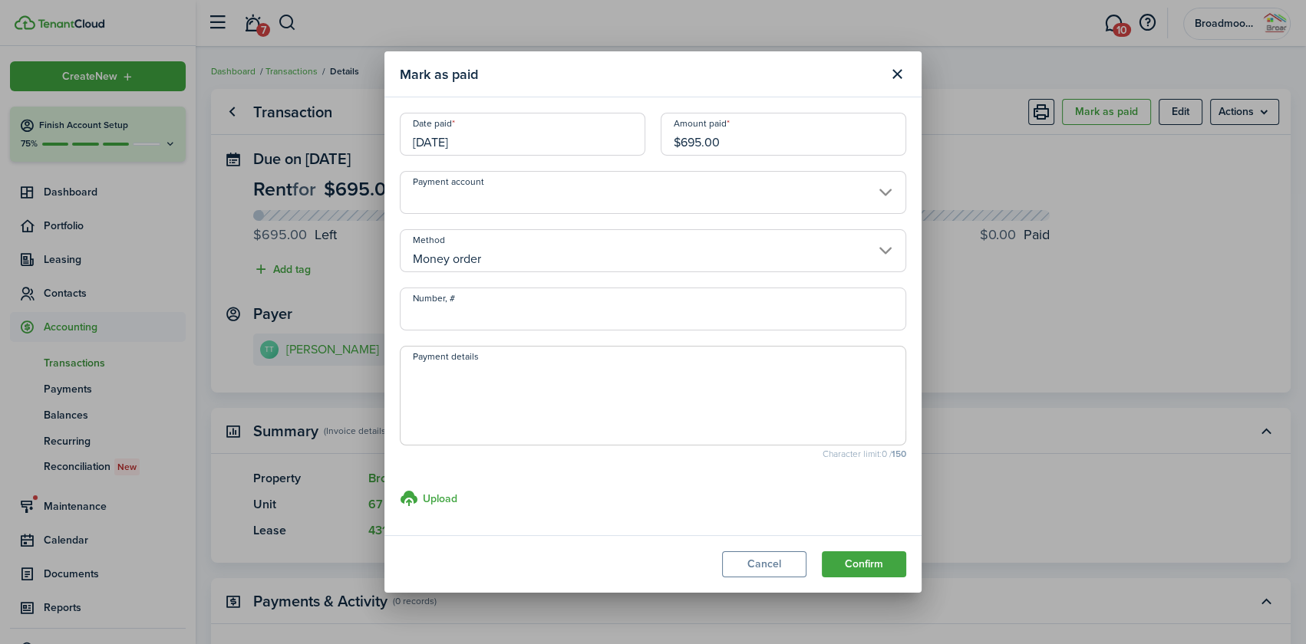
click at [483, 307] on input "Number, #" at bounding box center [653, 309] width 506 height 43
type input "19-749537167"
click at [490, 387] on textarea "Payment details" at bounding box center [653, 401] width 505 height 74
type textarea "V"
type textarea "[PERSON_NAME] [GEOGRAPHIC_DATA] $695 cve [DATE]"
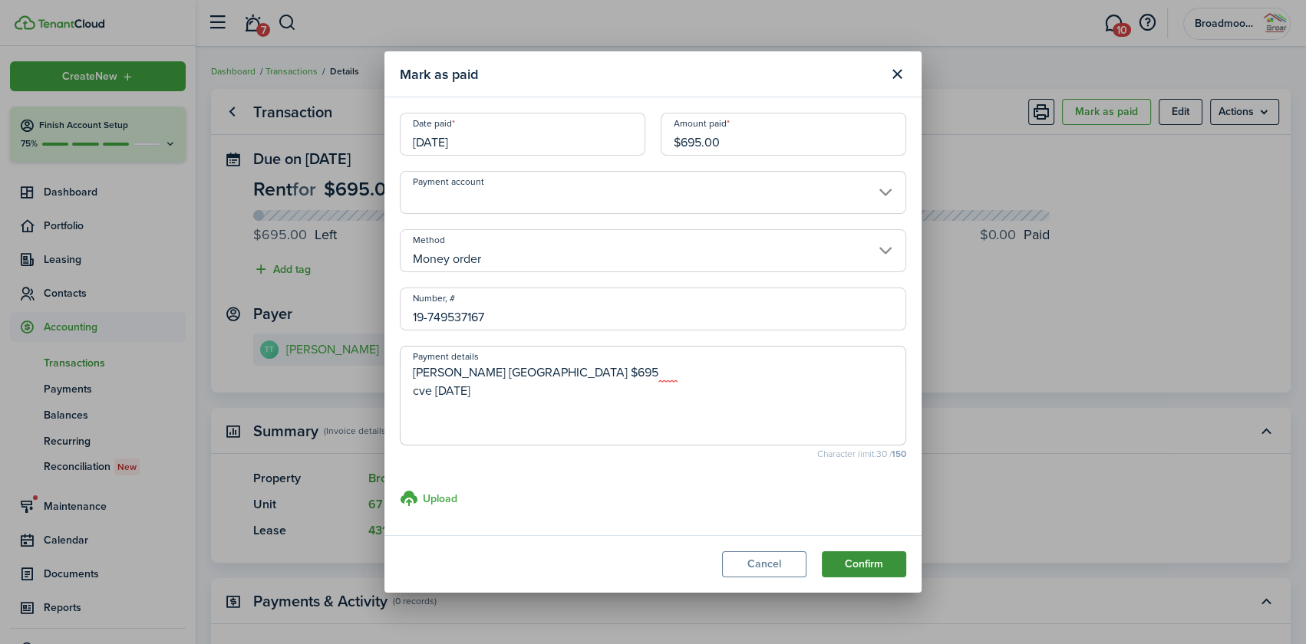
click at [869, 558] on button "Confirm" at bounding box center [864, 565] width 84 height 26
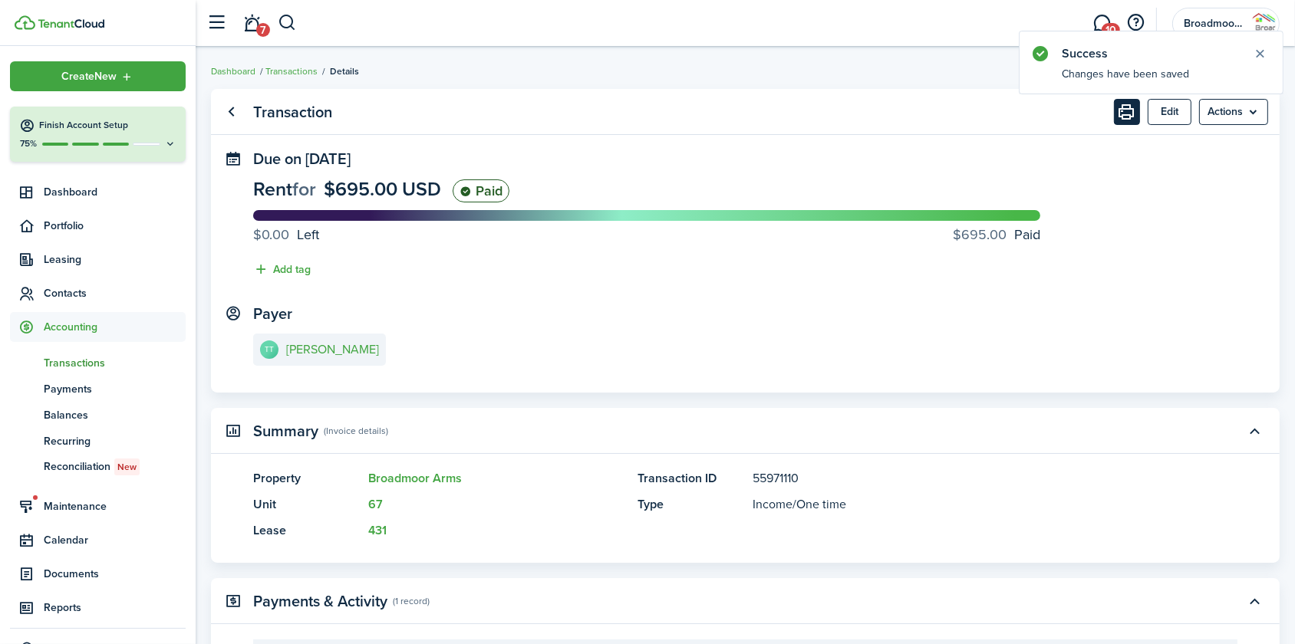
click at [1122, 115] on button "Print" at bounding box center [1127, 112] width 26 height 26
click at [330, 341] on link "TT [PERSON_NAME]" at bounding box center [319, 350] width 133 height 32
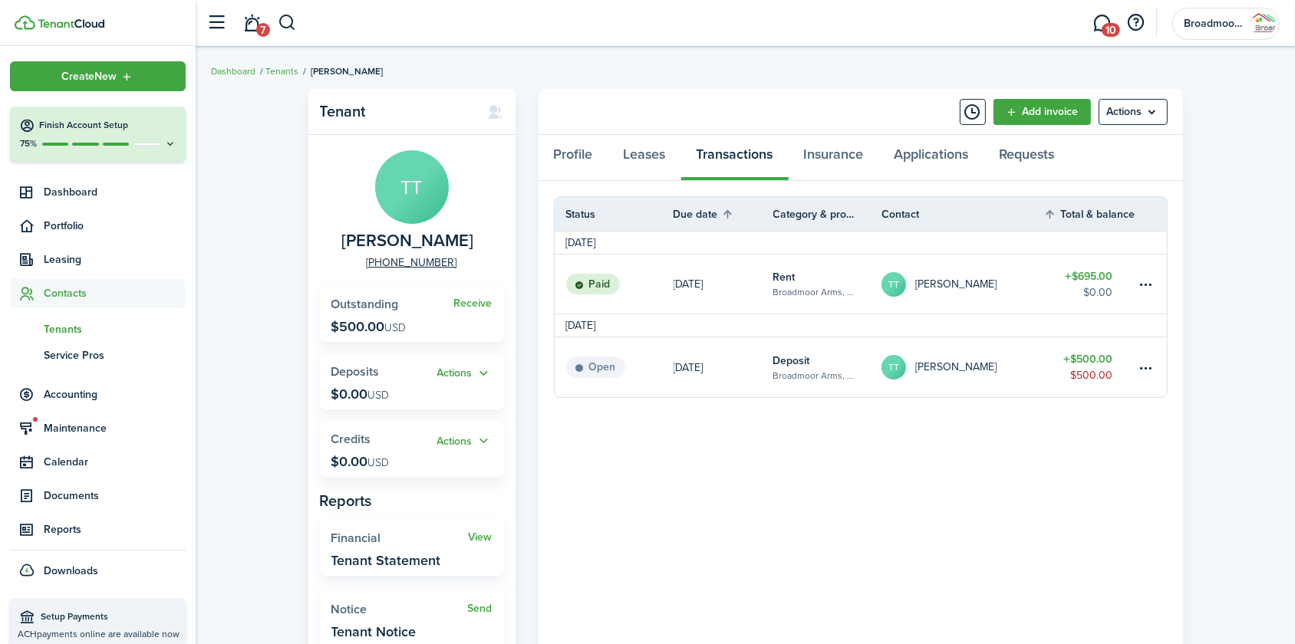
click at [741, 359] on link "[DATE]" at bounding box center [724, 368] width 100 height 60
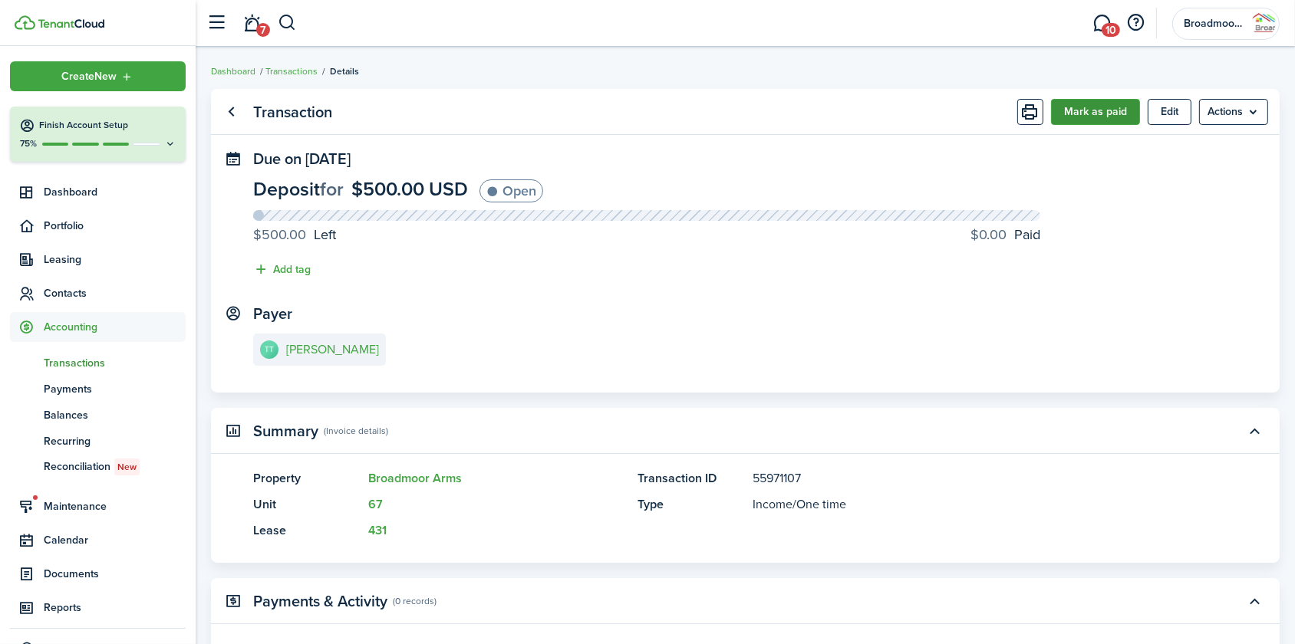
click at [1080, 107] on button "Mark as paid" at bounding box center [1095, 112] width 89 height 26
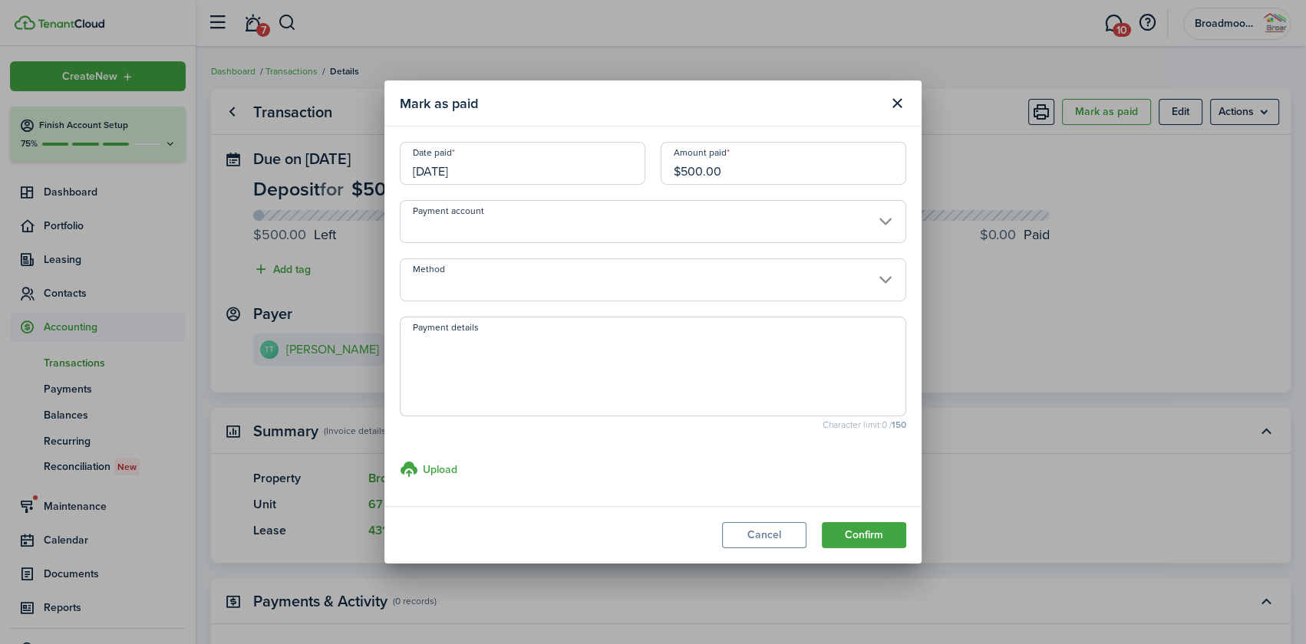
click at [569, 280] on input "Method" at bounding box center [653, 280] width 506 height 43
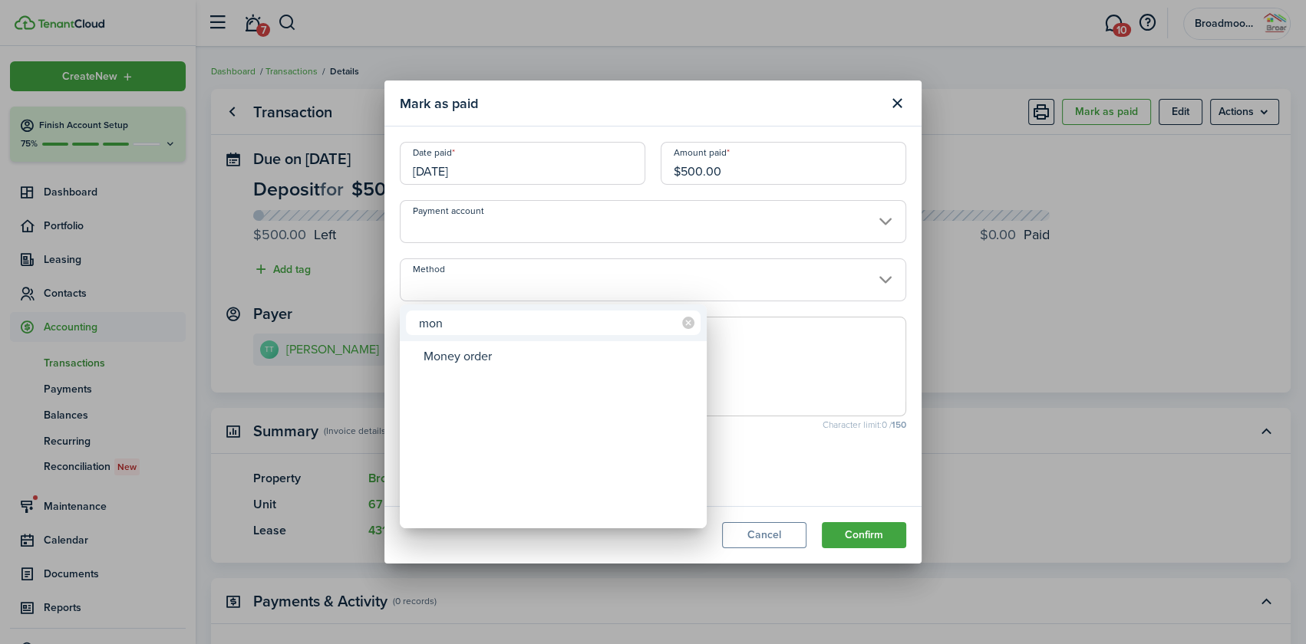
type input "mon"
drag, startPoint x: 545, startPoint y: 308, endPoint x: 543, endPoint y: 325, distance: 16.9
click at [545, 314] on div "mon" at bounding box center [553, 323] width 307 height 37
click at [529, 368] on div "Money order" at bounding box center [560, 357] width 272 height 26
type input "Money order"
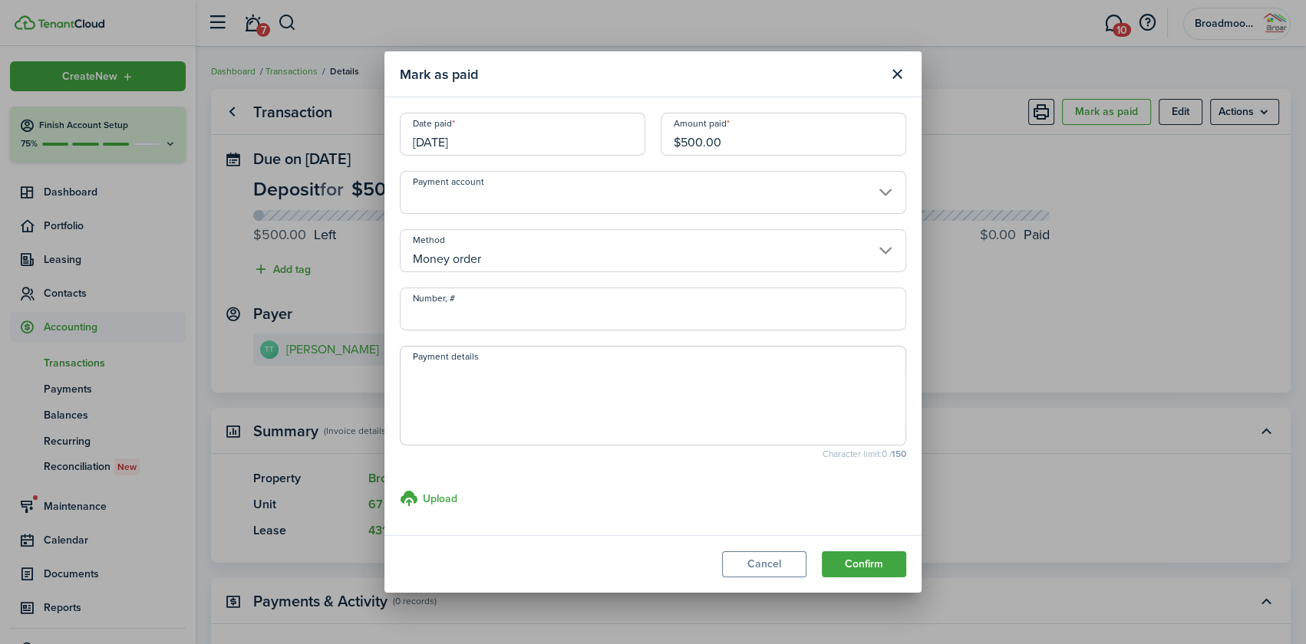
click at [526, 314] on input "Number, #" at bounding box center [653, 309] width 506 height 43
type input "22-105695555"
click at [532, 386] on textarea "Payment details" at bounding box center [653, 401] width 505 height 74
type textarea "Walmart mo $500 cve [DATE]"
click at [862, 567] on button "Confirm" at bounding box center [864, 565] width 84 height 26
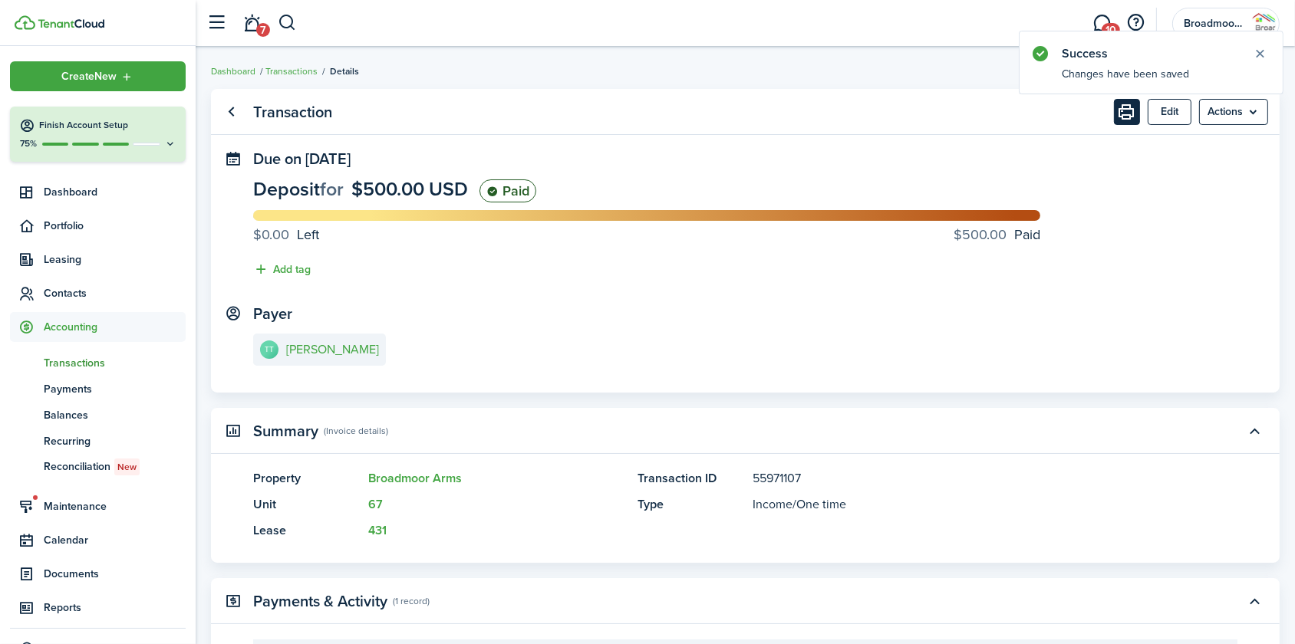
click at [1122, 111] on button "Print" at bounding box center [1127, 112] width 26 height 26
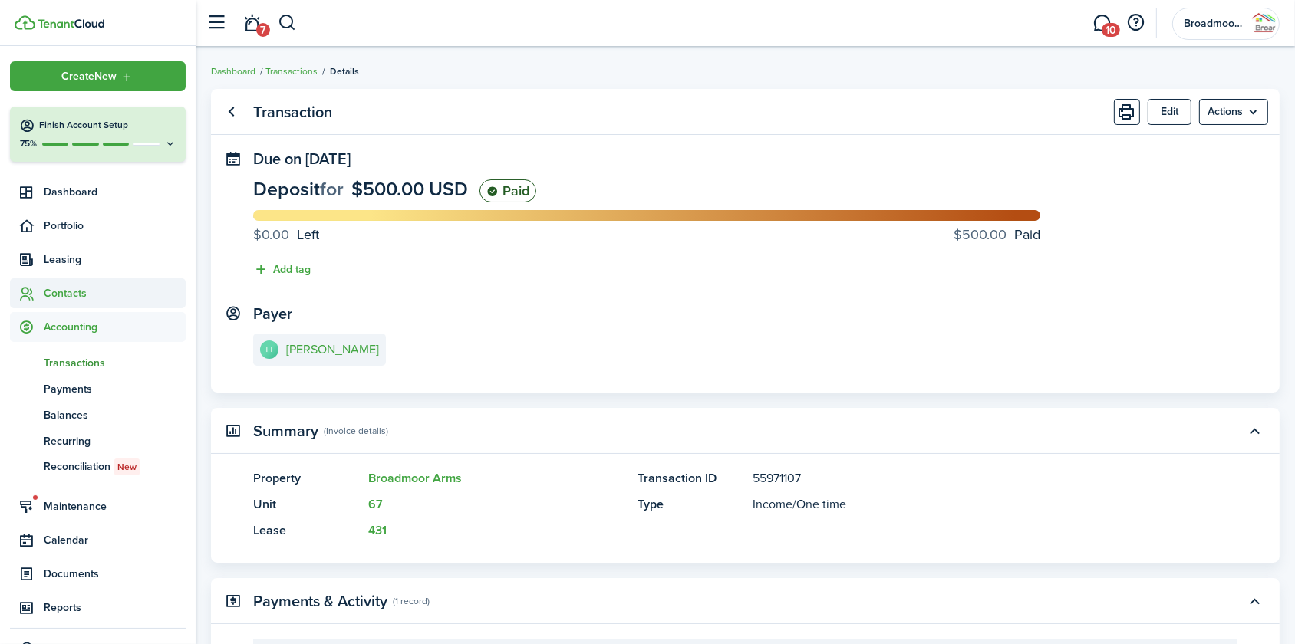
click at [66, 295] on span "Contacts" at bounding box center [115, 293] width 142 height 16
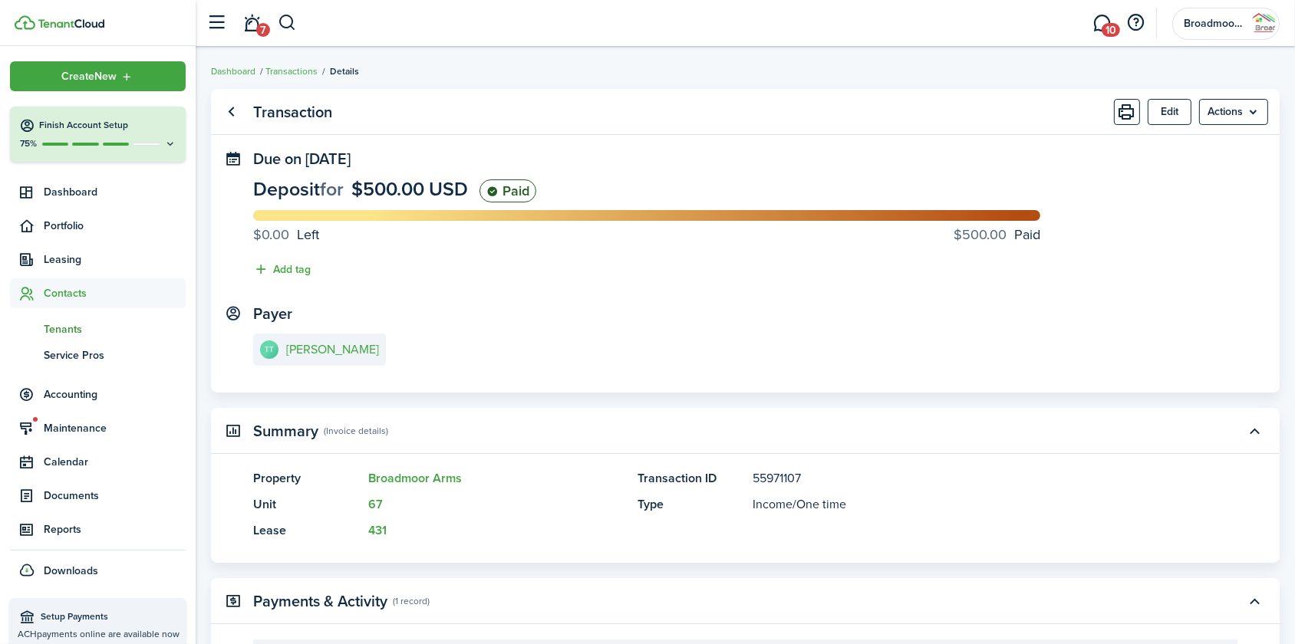
click at [61, 326] on span "Tenants" at bounding box center [115, 329] width 142 height 16
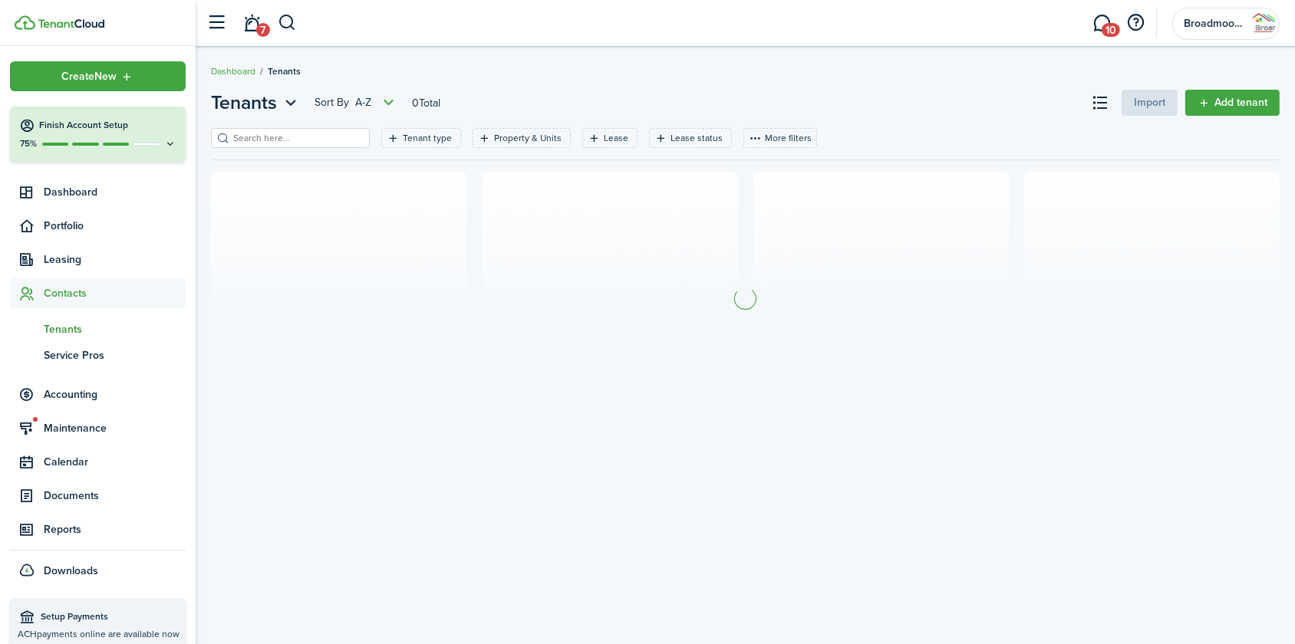
click at [252, 136] on input "search" at bounding box center [296, 138] width 135 height 15
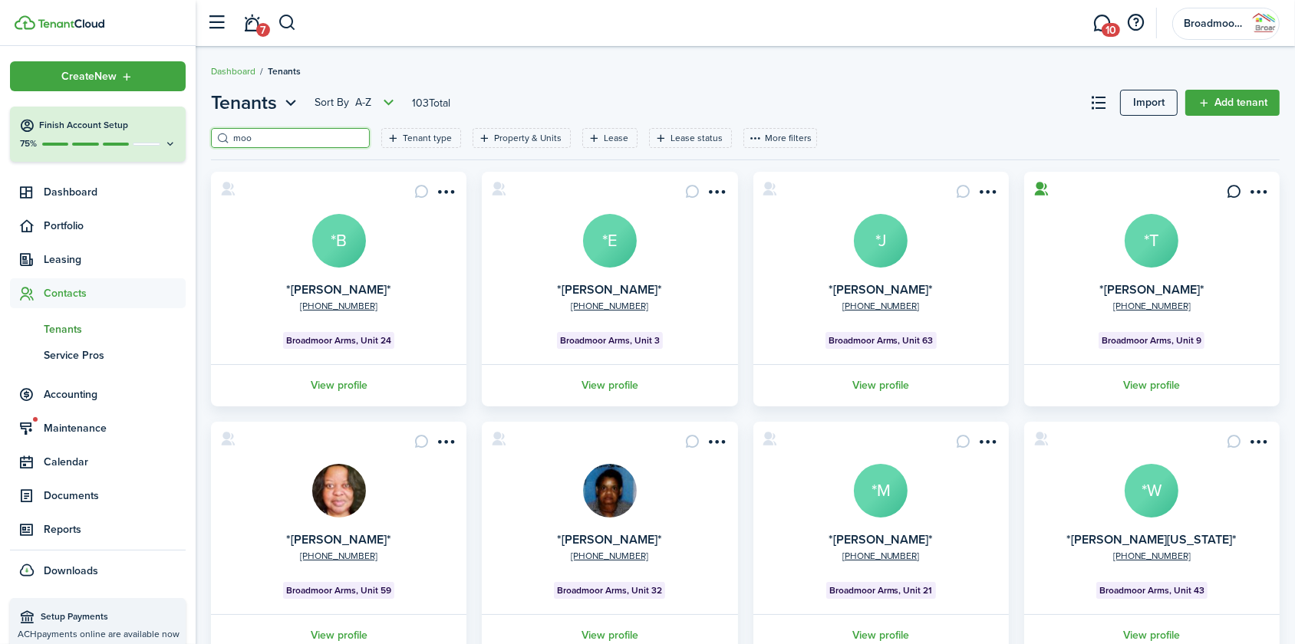
type input "moo"
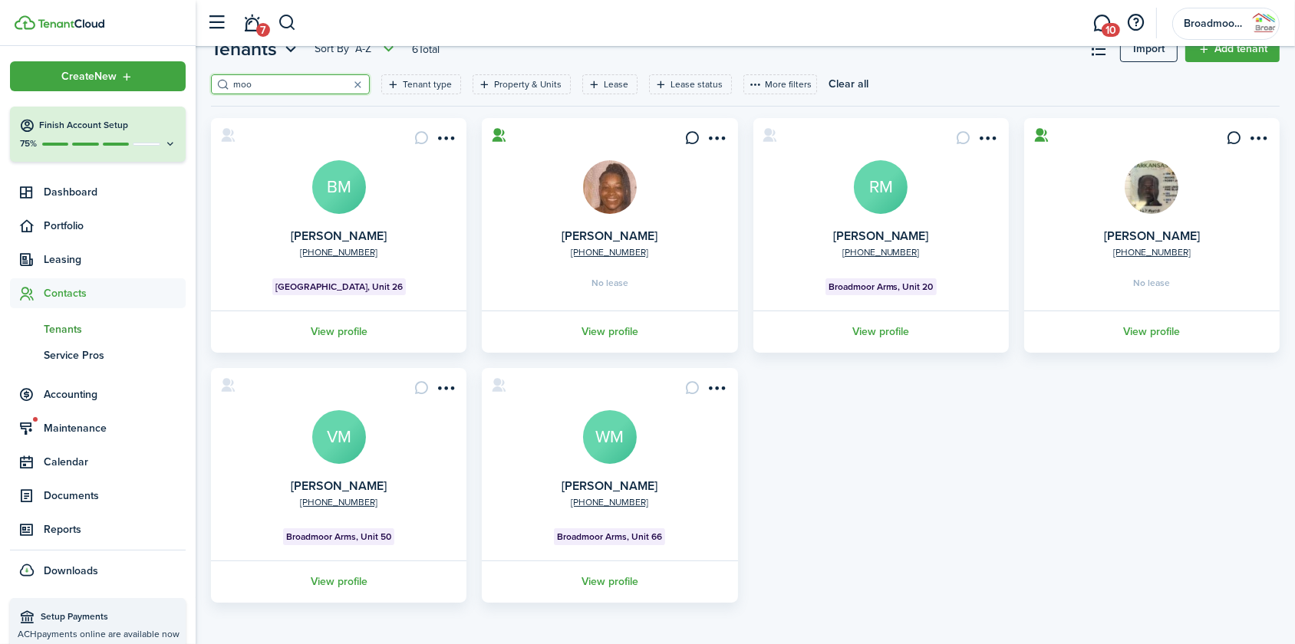
scroll to position [54, 0]
click at [356, 583] on link "View profile" at bounding box center [339, 582] width 260 height 42
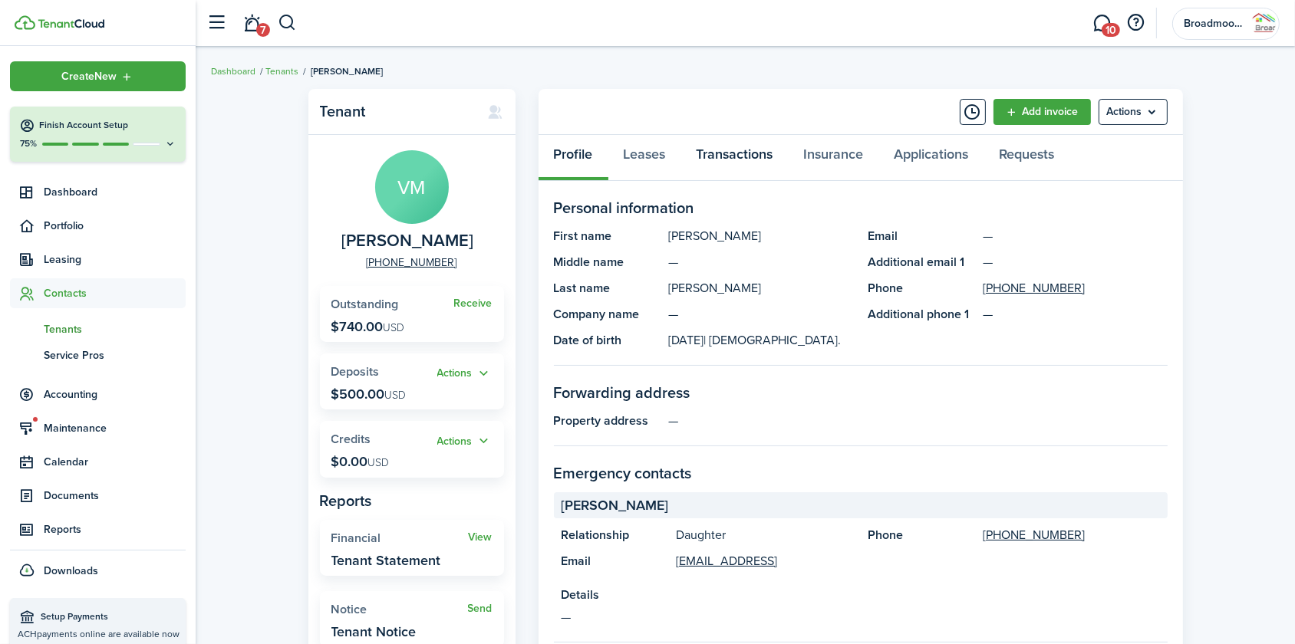
click at [747, 146] on link "Transactions" at bounding box center [734, 158] width 107 height 46
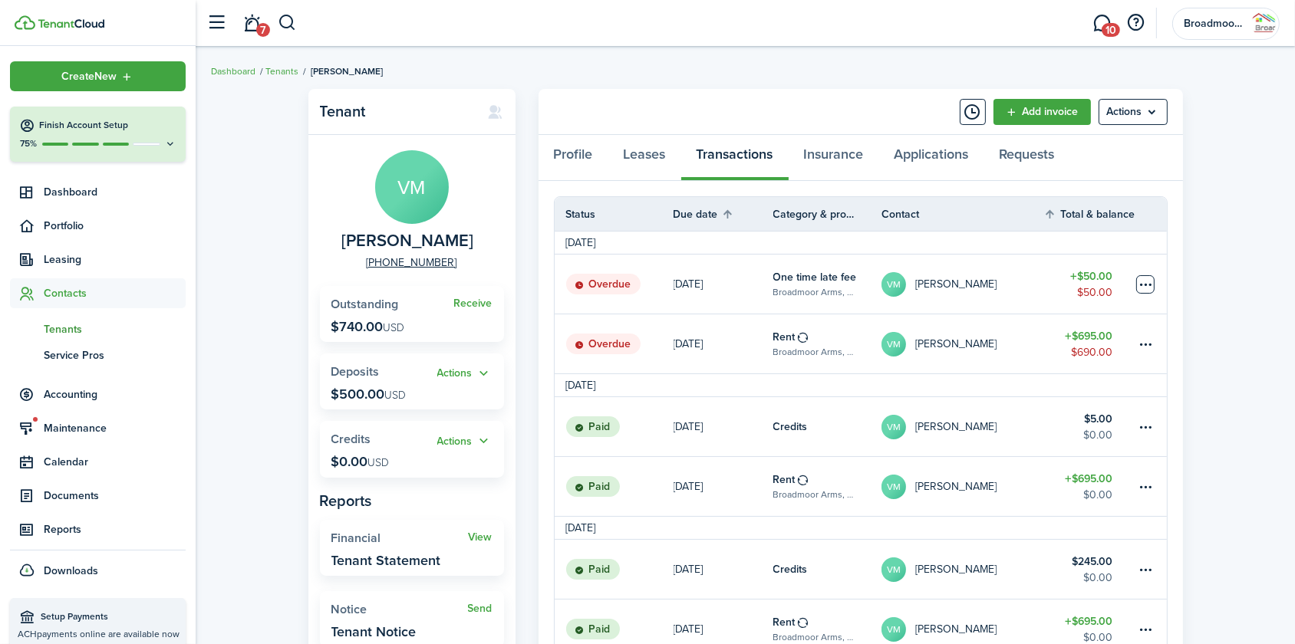
click at [1149, 285] on table-menu-btn-icon at bounding box center [1145, 284] width 18 height 18
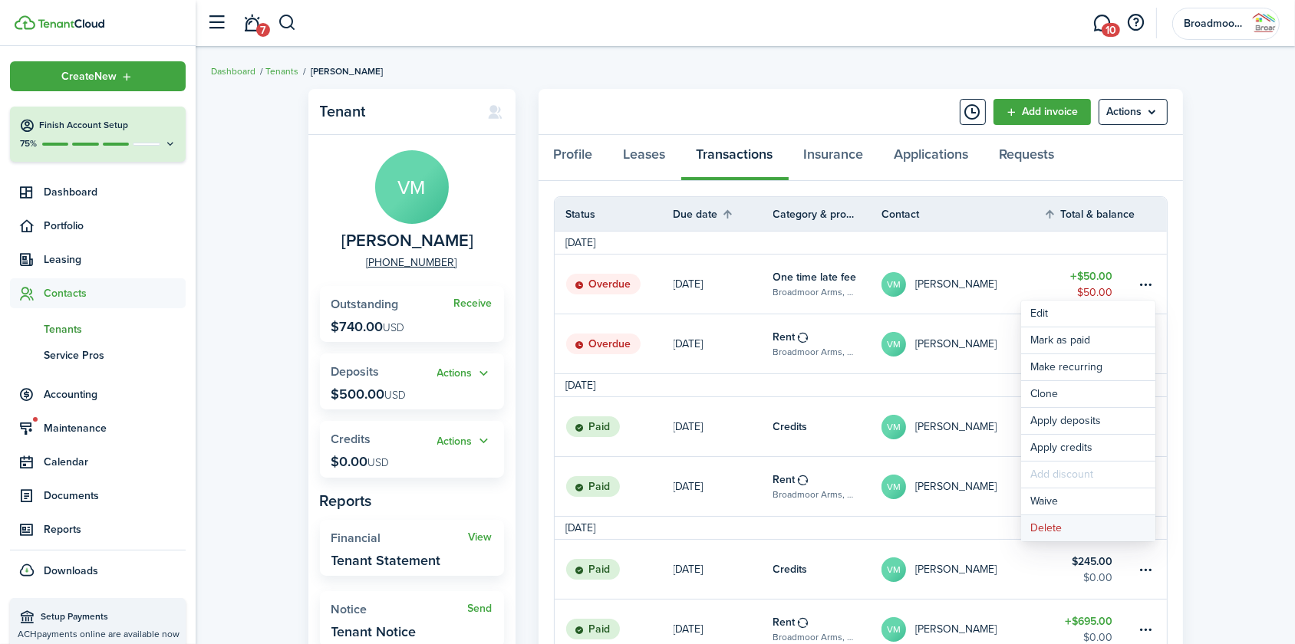
click at [1036, 526] on button "Delete" at bounding box center [1088, 529] width 134 height 26
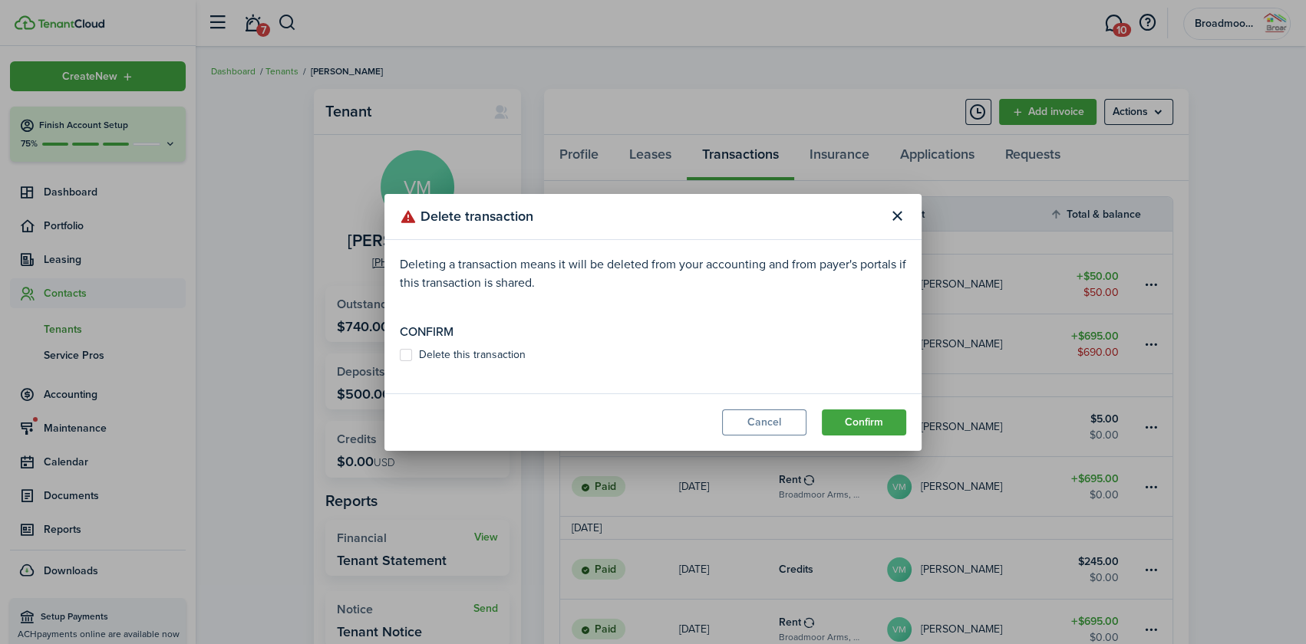
click at [496, 357] on label "Delete this transaction" at bounding box center [463, 355] width 126 height 12
click at [400, 355] on input "Delete this transaction" at bounding box center [399, 354] width 1 height 1
checkbox input "true"
click at [884, 424] on button "Confirm" at bounding box center [864, 423] width 84 height 26
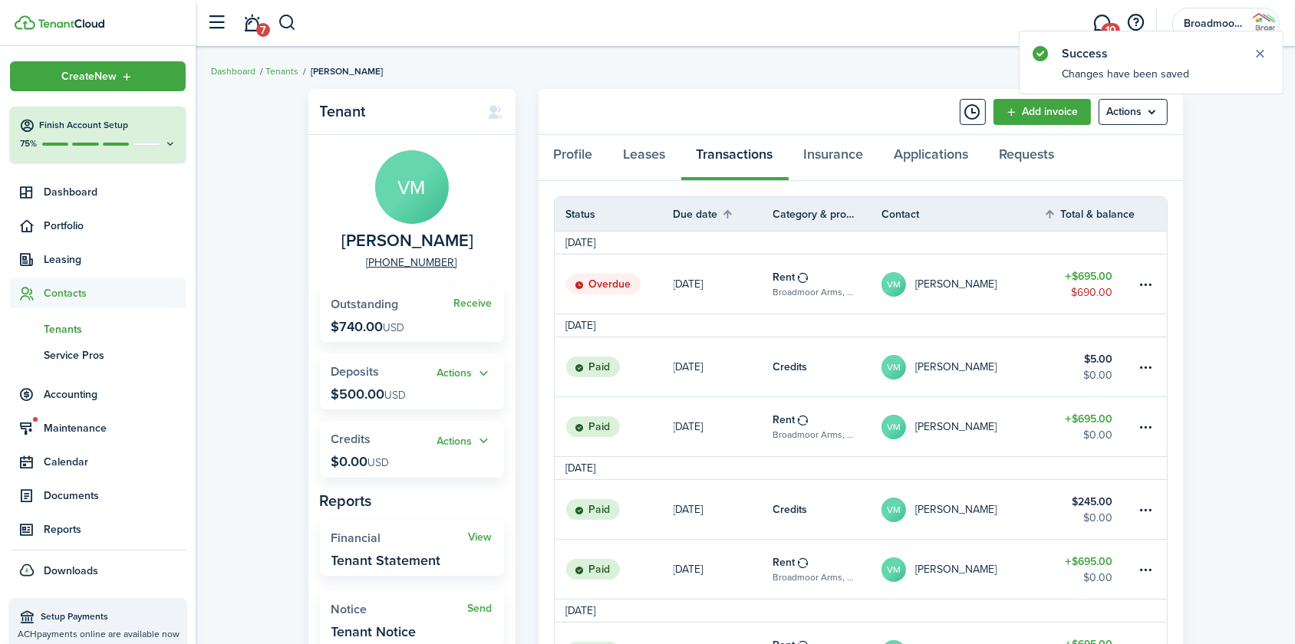
click at [756, 279] on link "[DATE]" at bounding box center [724, 284] width 100 height 59
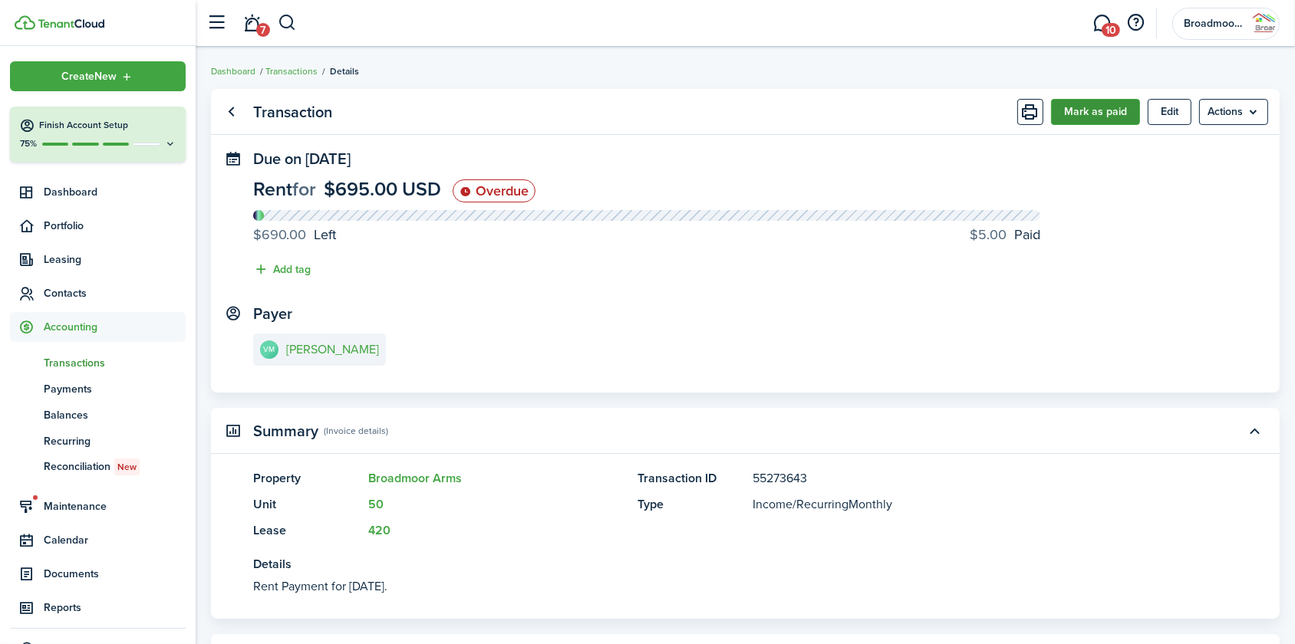
click at [1082, 107] on button "Mark as paid" at bounding box center [1095, 112] width 89 height 26
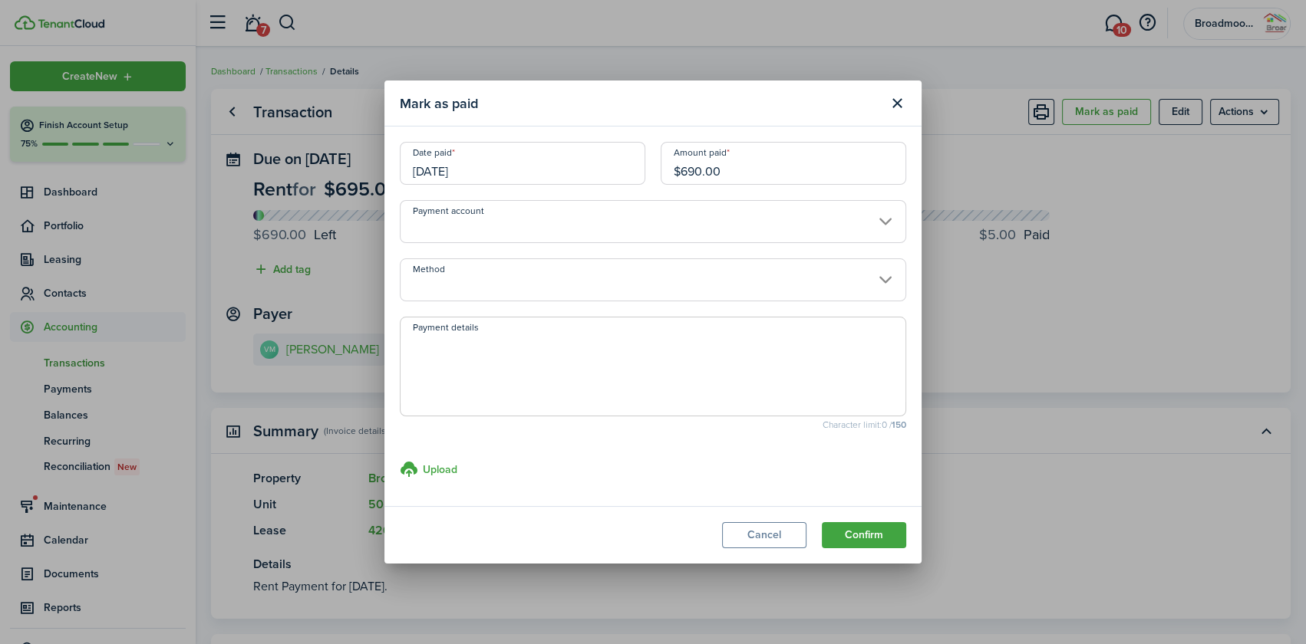
click at [682, 287] on input "Method" at bounding box center [653, 280] width 506 height 43
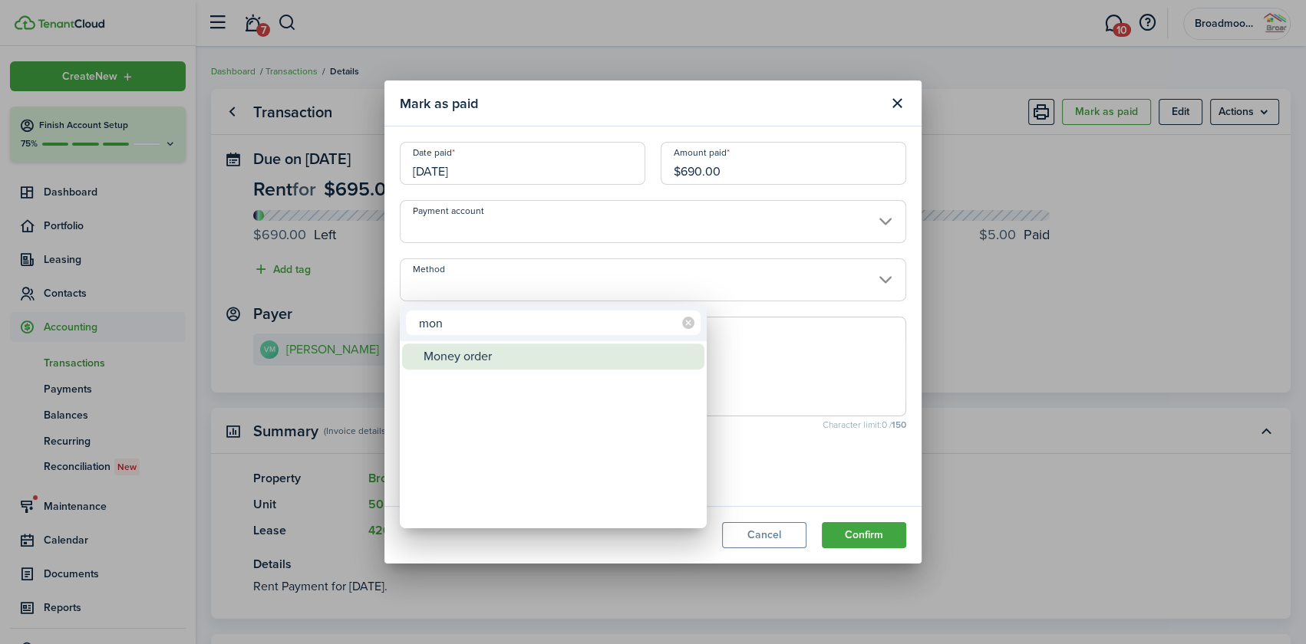
type input "mon"
drag, startPoint x: 609, startPoint y: 367, endPoint x: 611, endPoint y: 304, distance: 63.0
click at [609, 366] on div "Money order" at bounding box center [560, 357] width 272 height 26
type input "Money order"
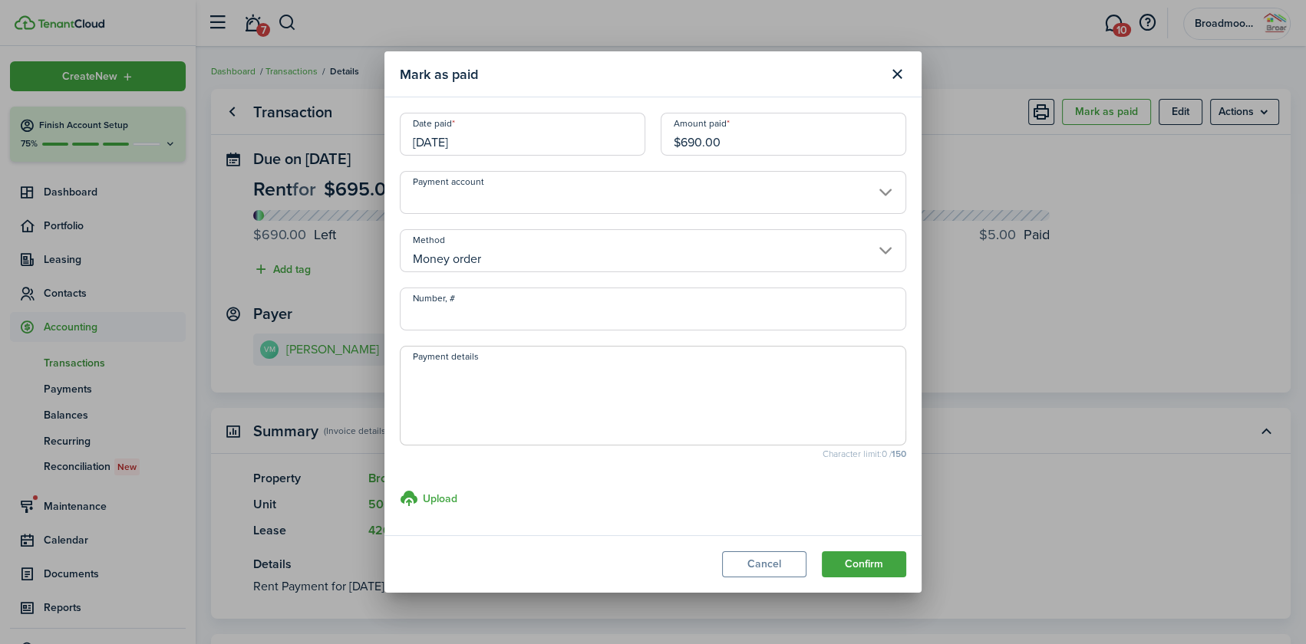
drag, startPoint x: 736, startPoint y: 138, endPoint x: 597, endPoint y: 134, distance: 138.9
click at [597, 134] on div "Date paid [DATE] Amount paid $690.00" at bounding box center [653, 142] width 522 height 58
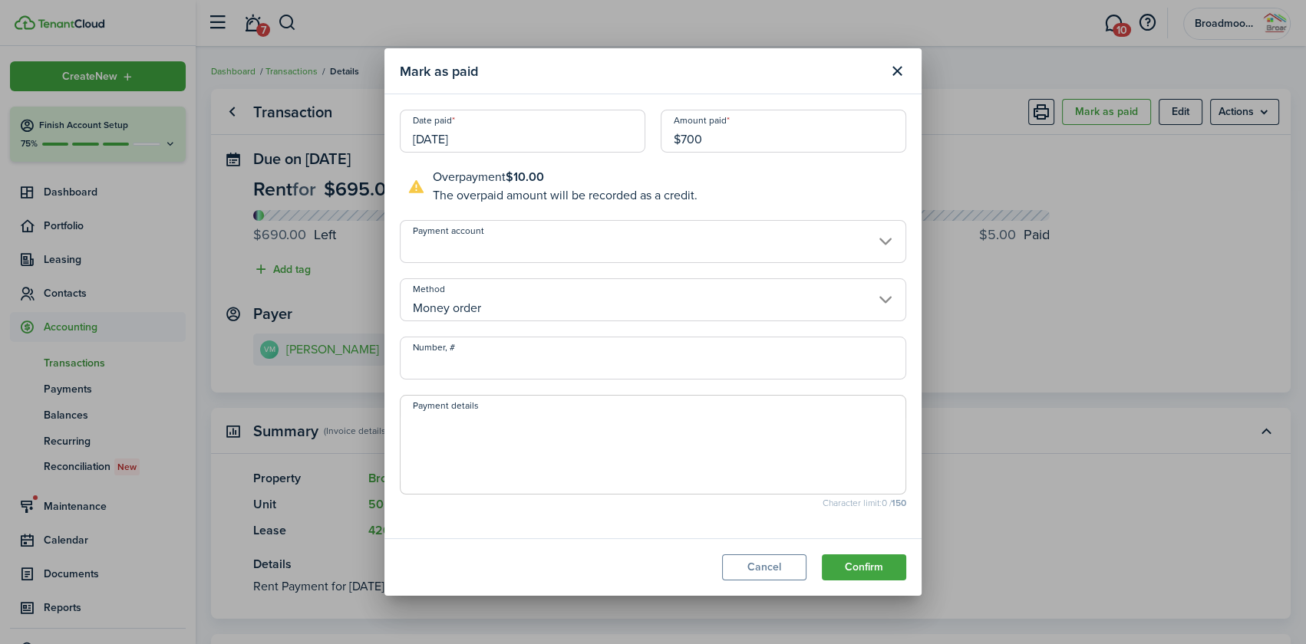
type input "$700.00"
click at [568, 360] on input "Number, #" at bounding box center [653, 358] width 506 height 43
type input "78036102782"
click at [653, 430] on textarea "Payment details" at bounding box center [653, 450] width 505 height 74
drag, startPoint x: 498, startPoint y: 364, endPoint x: 329, endPoint y: 365, distance: 168.8
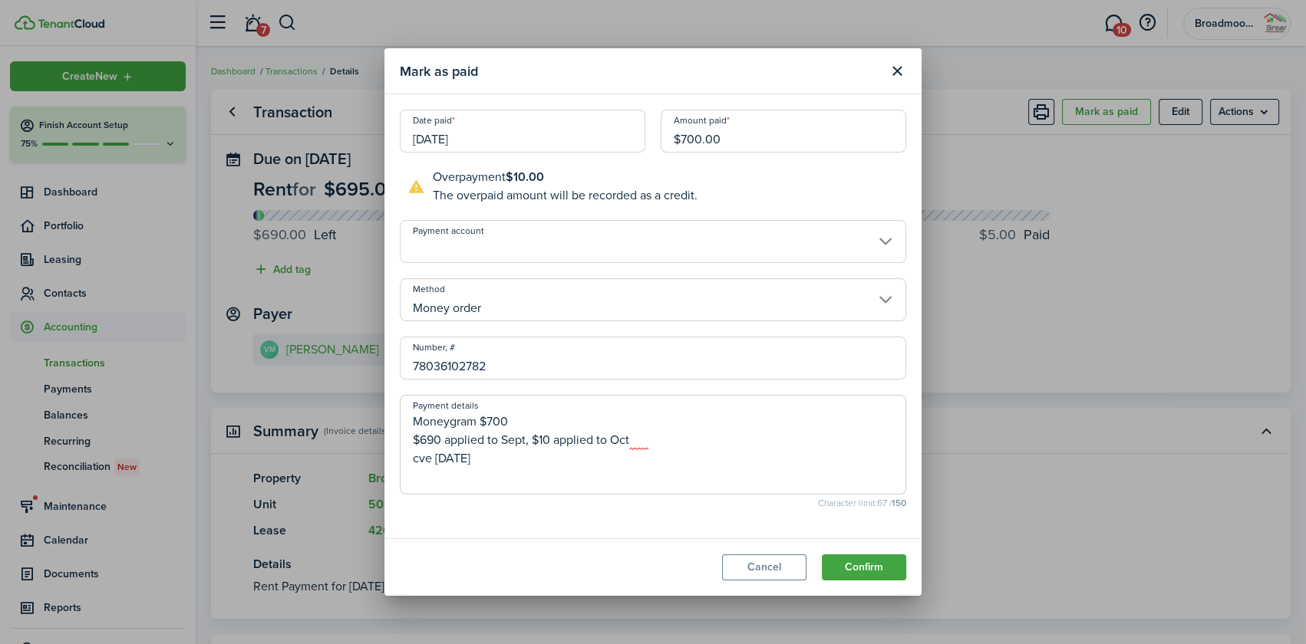
click at [329, 365] on div "Mark as paid Date paid [DATE] Amount paid $700.00 Overpayment $10.00 The overpa…" at bounding box center [653, 322] width 1306 height 644
click at [519, 426] on textarea "Moneygram $700 $690 applied to Sept, $10 applied to Oct cve [DATE]" at bounding box center [653, 450] width 505 height 74
paste textarea "78036102782"
drag, startPoint x: 504, startPoint y: 470, endPoint x: 374, endPoint y: 395, distance: 150.6
click at [374, 395] on div "Mark as paid Date paid [DATE] Amount paid $700.00 Overpayment $10.00 The overpa…" at bounding box center [653, 322] width 1306 height 644
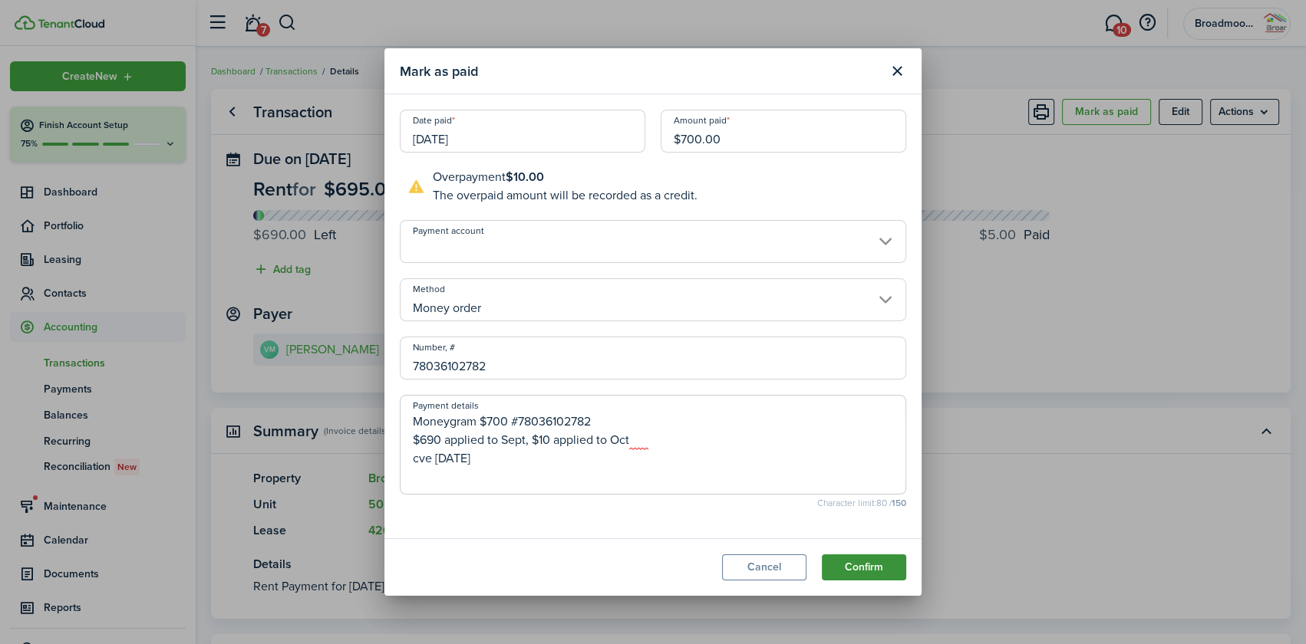
type textarea "Moneygram $700 #78036102782 $690 applied to Sept, $10 applied to Oct cve [DATE]"
click at [856, 566] on button "Confirm" at bounding box center [864, 568] width 84 height 26
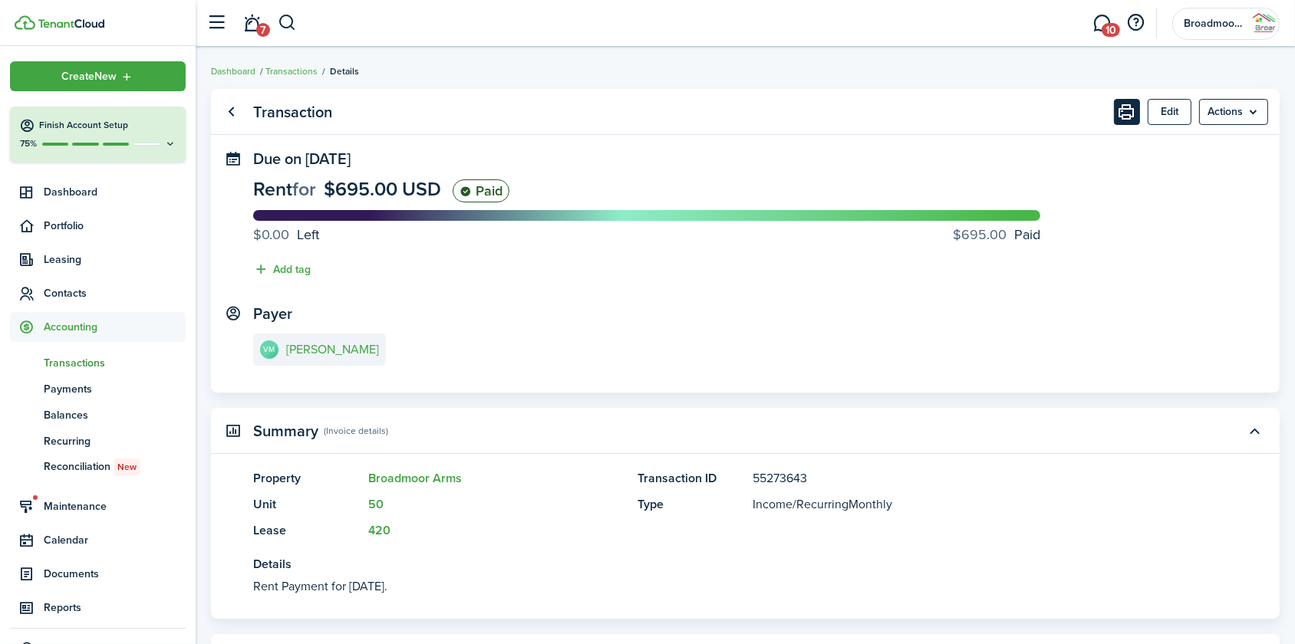
click at [1126, 117] on button "Print" at bounding box center [1127, 112] width 26 height 26
click at [327, 353] on e-details-info-title "[PERSON_NAME]" at bounding box center [332, 350] width 93 height 14
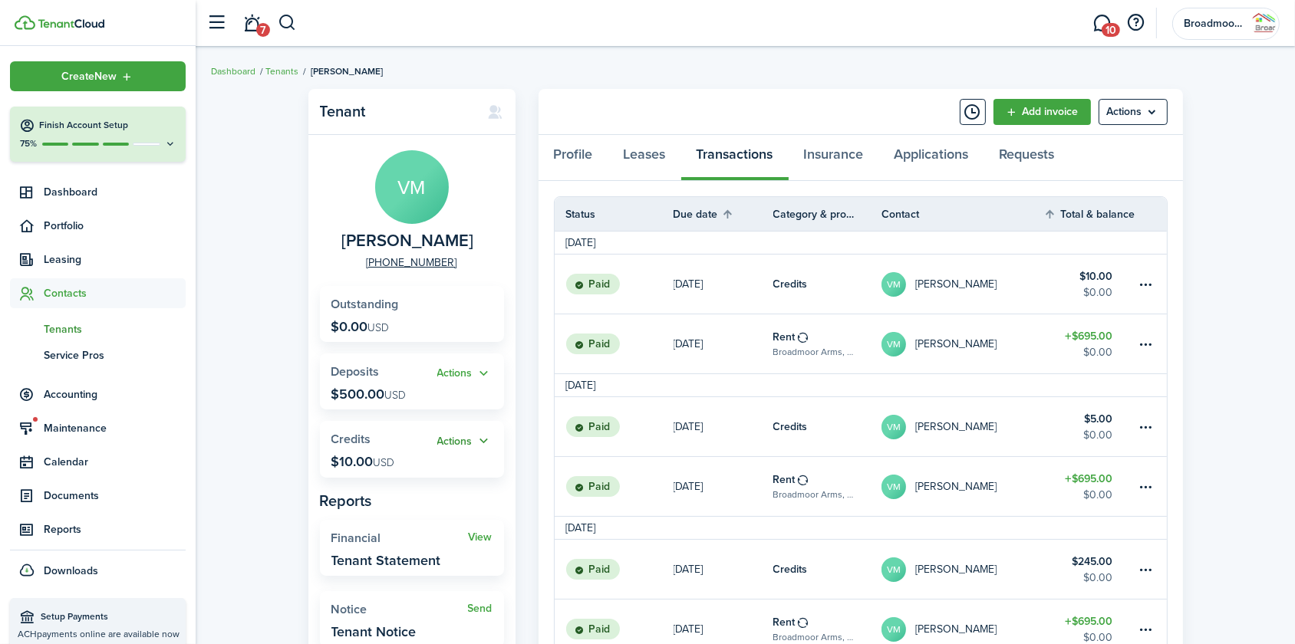
click at [457, 445] on button "Actions" at bounding box center [464, 442] width 55 height 18
click at [437, 499] on link "Apply" at bounding box center [425, 498] width 134 height 26
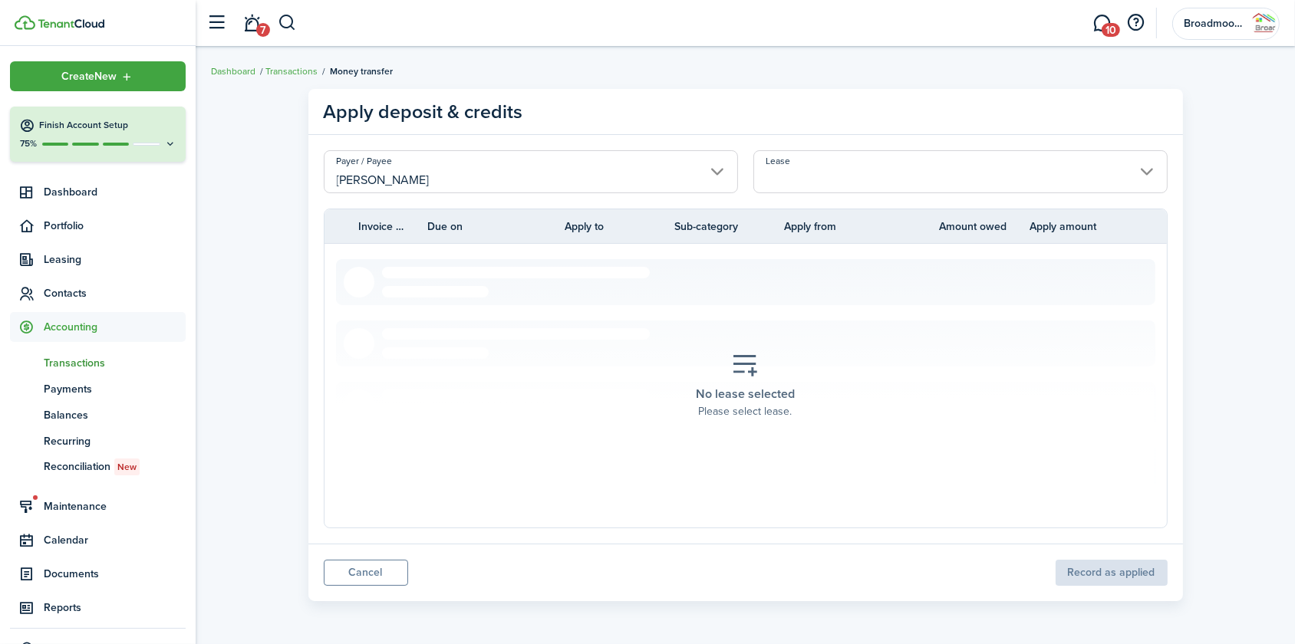
click at [842, 172] on input "Lease" at bounding box center [960, 171] width 414 height 43
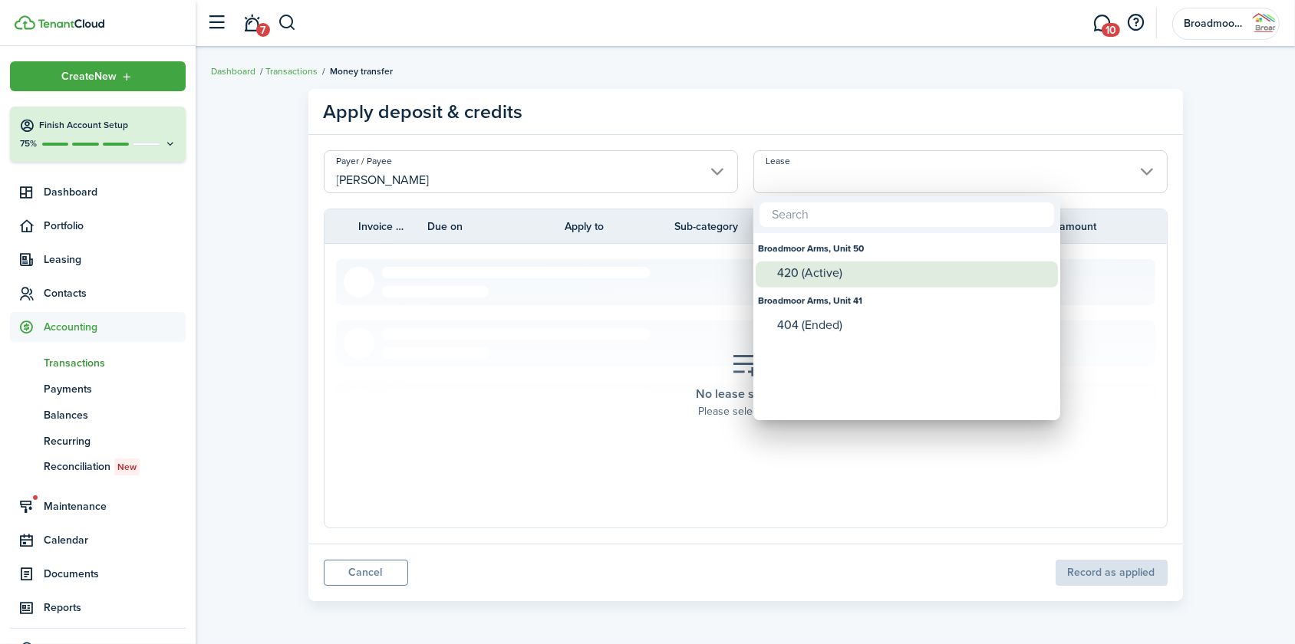
click at [821, 268] on div "420 (Active)" at bounding box center [913, 273] width 272 height 14
type input "Broadmoor Arms, Unit 50. Lease #420 (Active)"
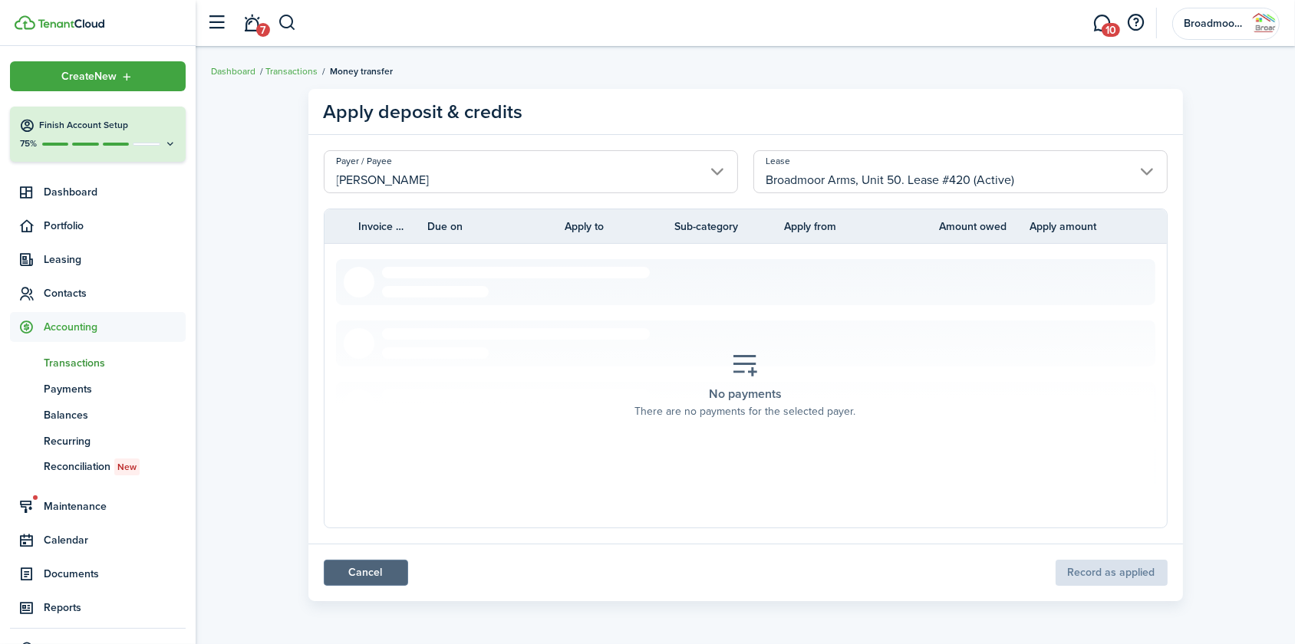
click at [358, 569] on link "Cancel" at bounding box center [366, 573] width 84 height 26
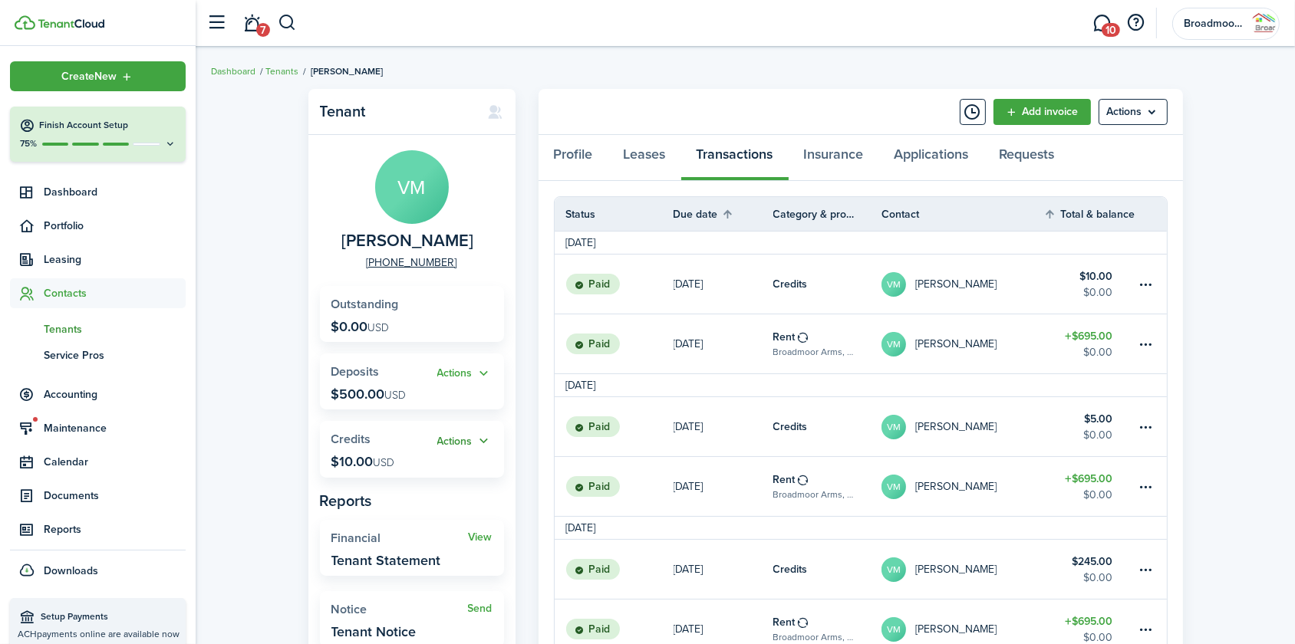
click at [450, 438] on button "Actions" at bounding box center [464, 442] width 55 height 18
click at [423, 503] on link "Apply" at bounding box center [425, 498] width 134 height 26
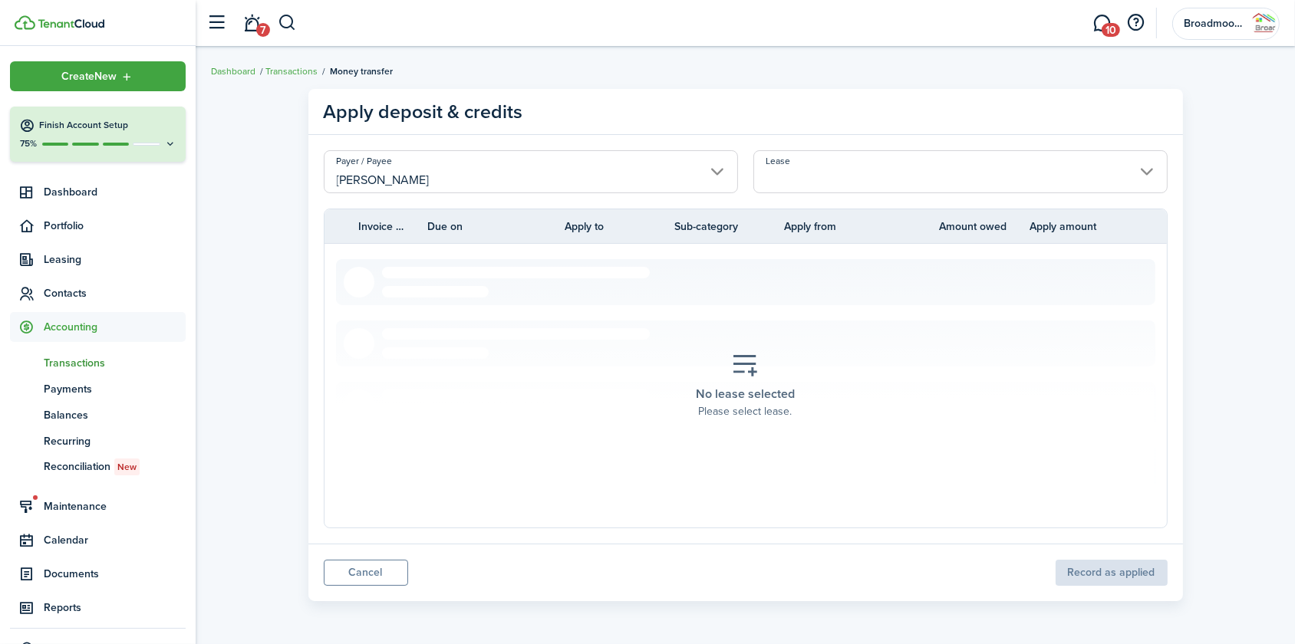
click at [879, 173] on input "Lease" at bounding box center [960, 171] width 414 height 43
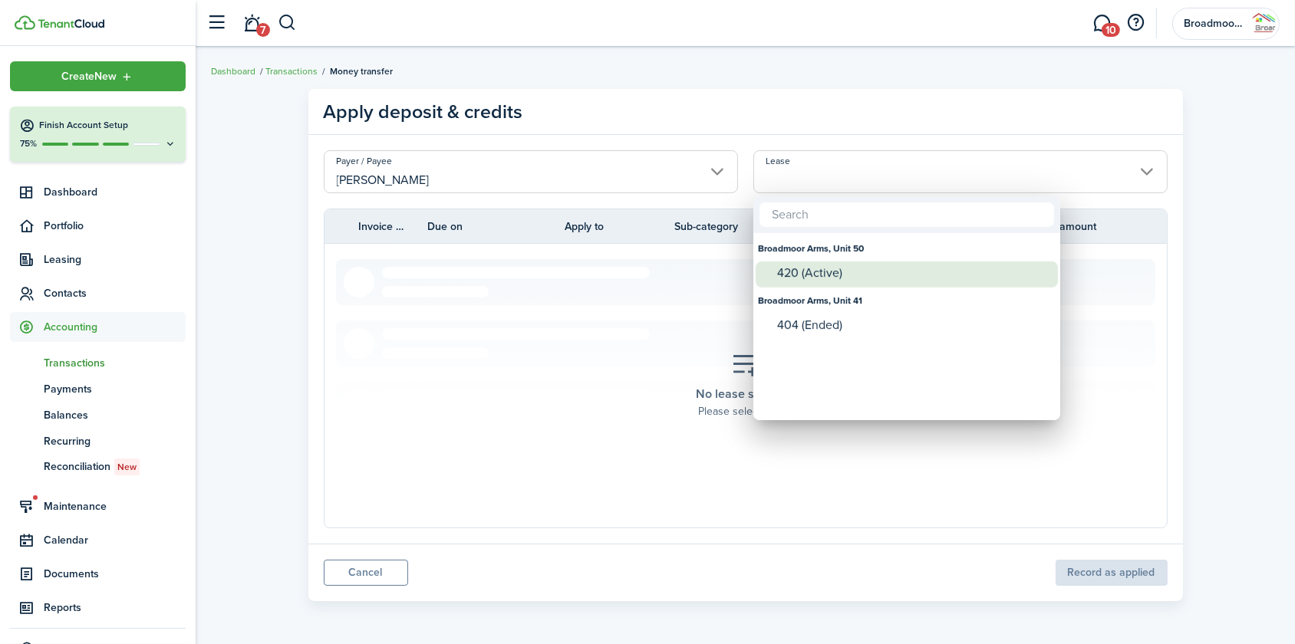
click at [850, 276] on div "420 (Active)" at bounding box center [913, 273] width 272 height 14
type input "Broadmoor Arms, Unit 50. Lease #420 (Active)"
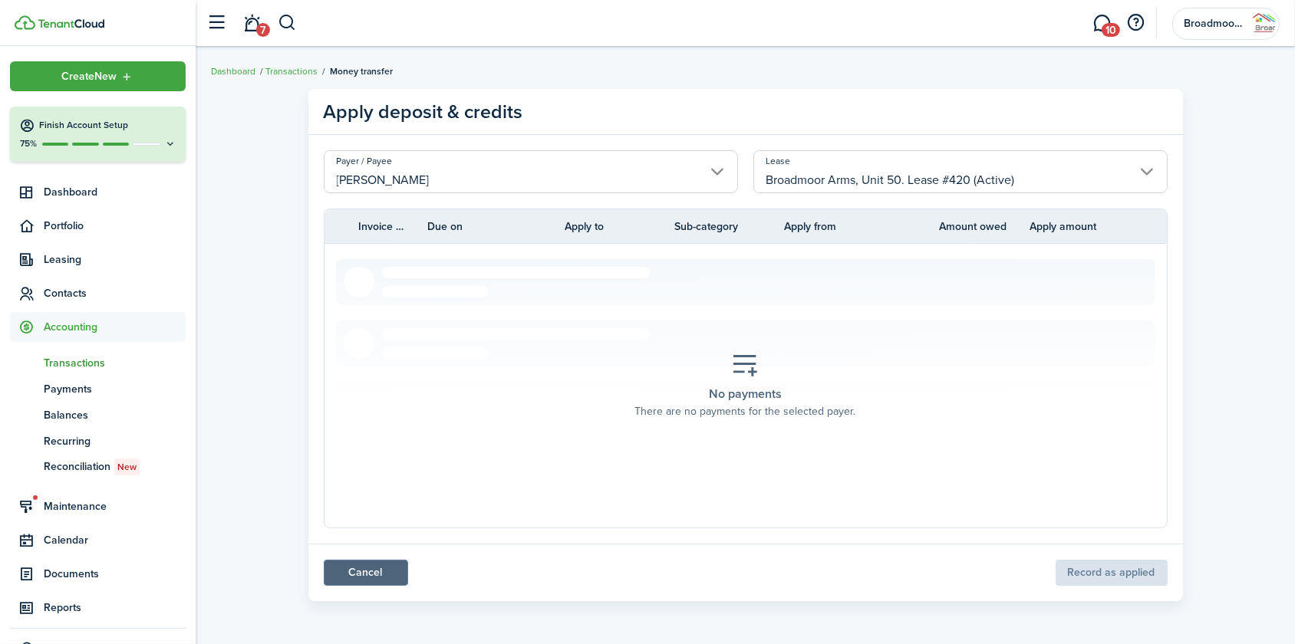
click at [396, 570] on link "Cancel" at bounding box center [366, 573] width 84 height 26
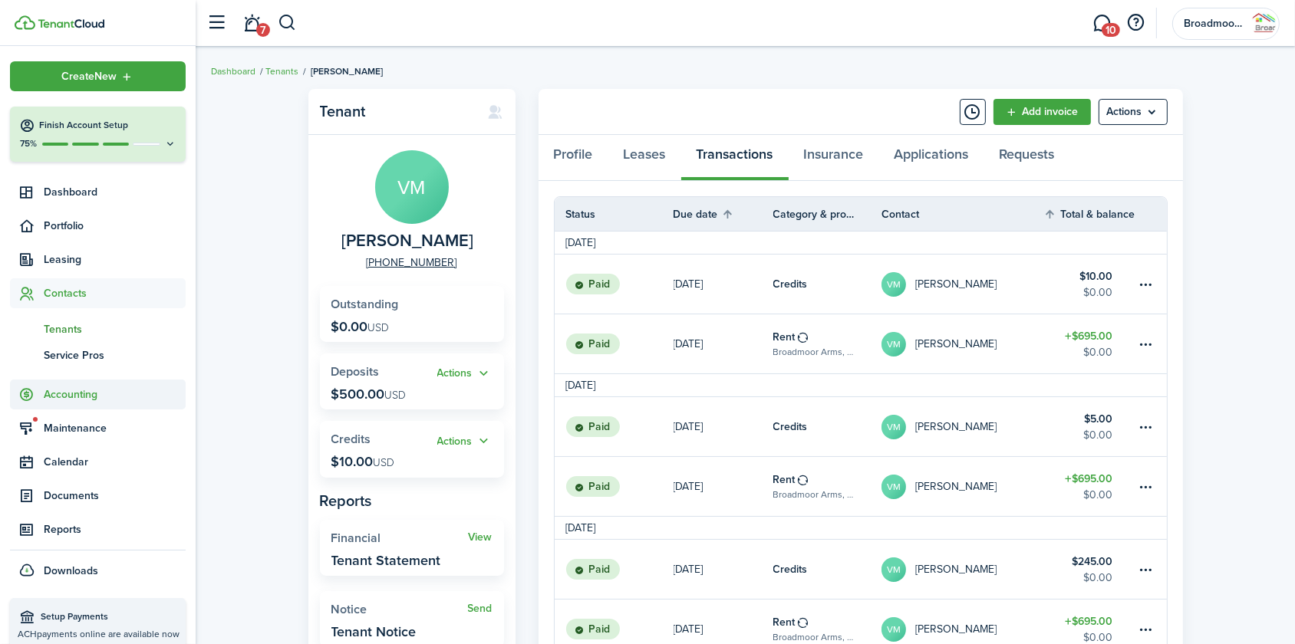
click at [71, 391] on span "Accounting" at bounding box center [115, 395] width 142 height 16
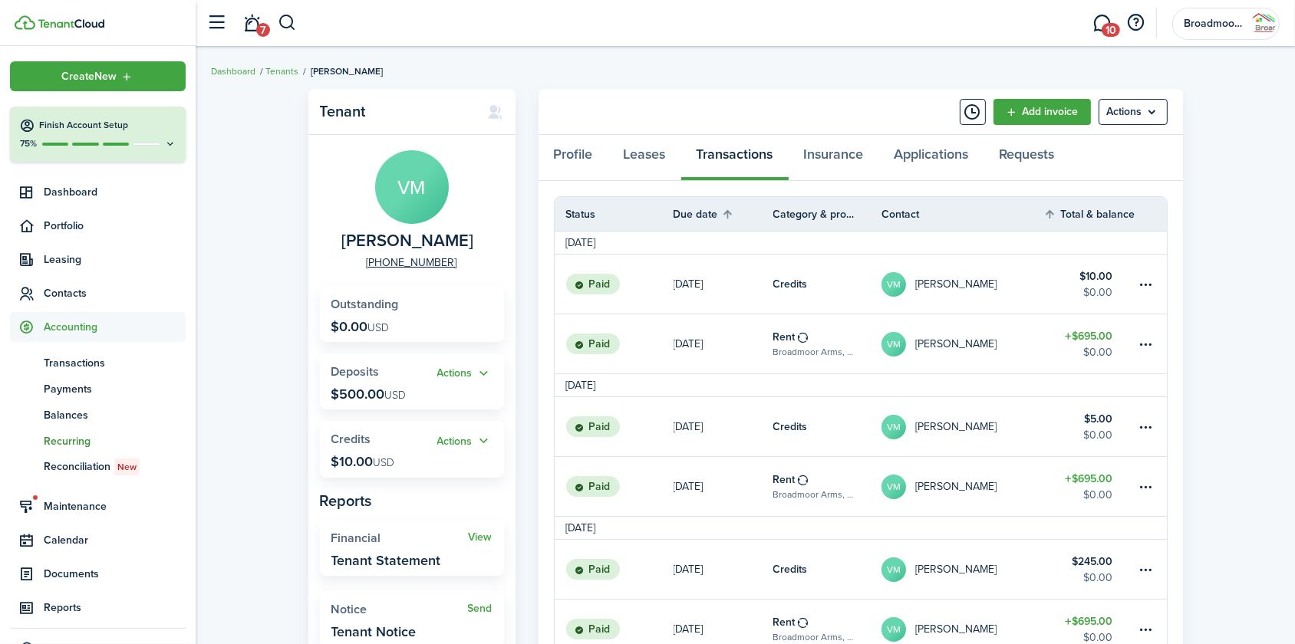
click at [62, 437] on span "Recurring" at bounding box center [115, 441] width 142 height 16
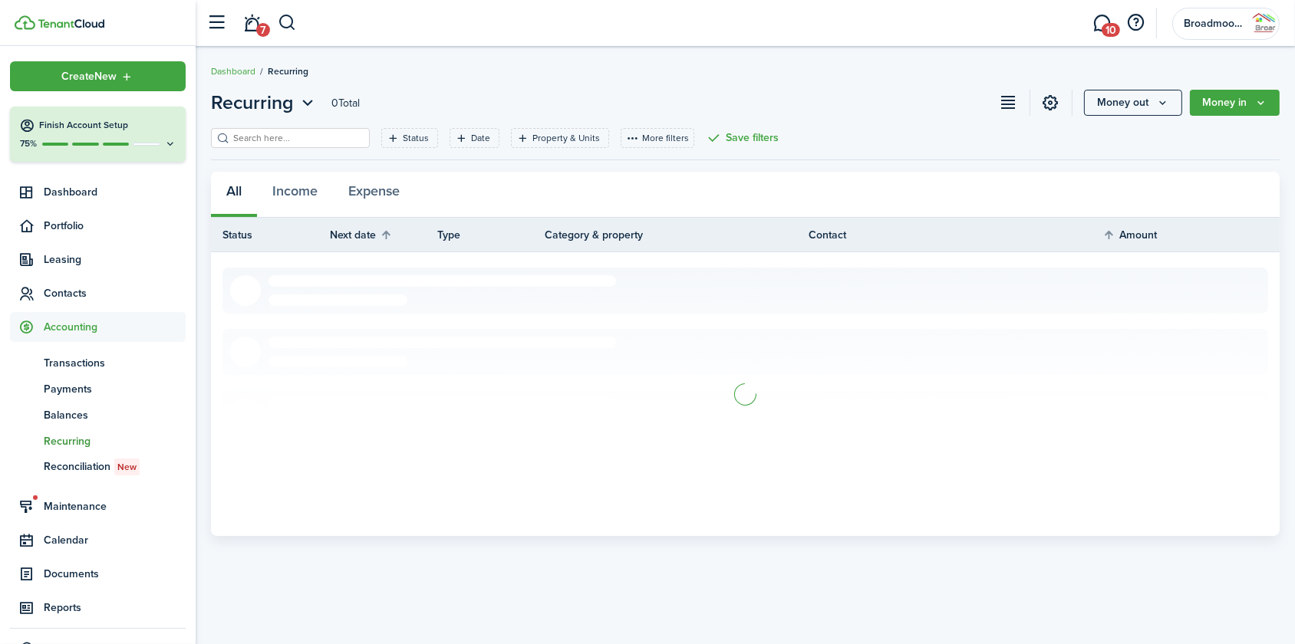
click at [278, 146] on filter-search at bounding box center [290, 138] width 159 height 20
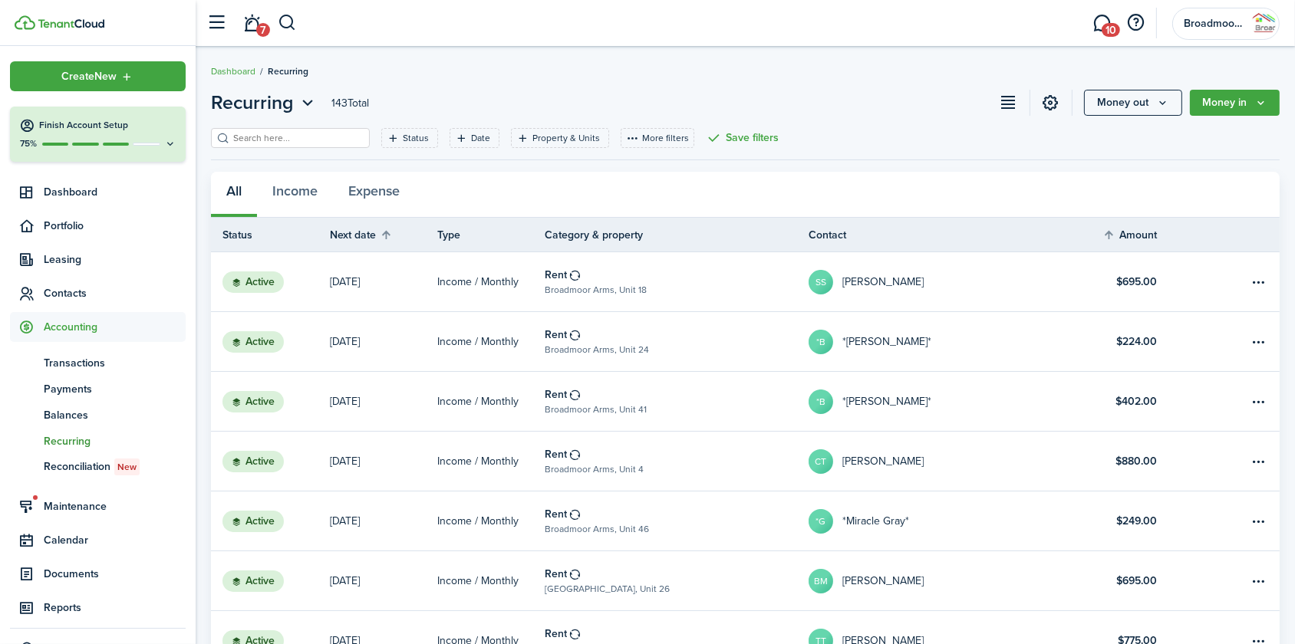
click at [322, 137] on input "search" at bounding box center [296, 138] width 135 height 15
type input "viv"
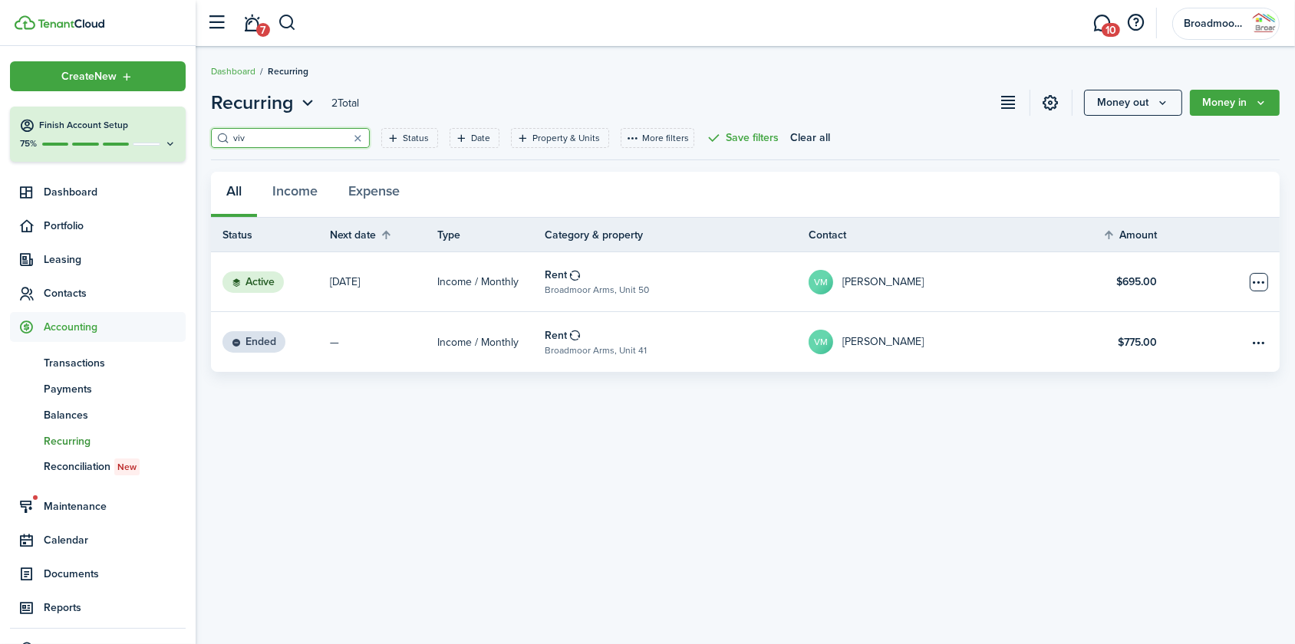
click at [1258, 279] on table-menu-btn-icon "Open menu" at bounding box center [1259, 282] width 18 height 18
click at [1221, 308] on button "Post next invoice" at bounding box center [1201, 312] width 134 height 26
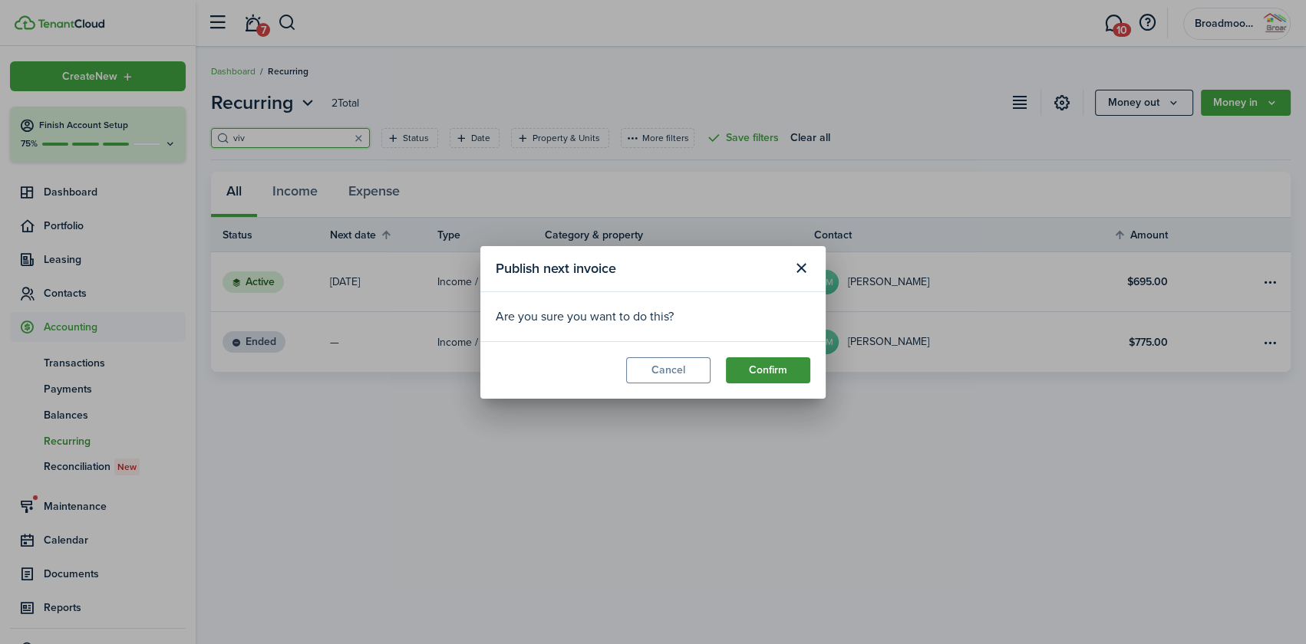
click at [748, 368] on button "Confirm" at bounding box center [768, 371] width 84 height 26
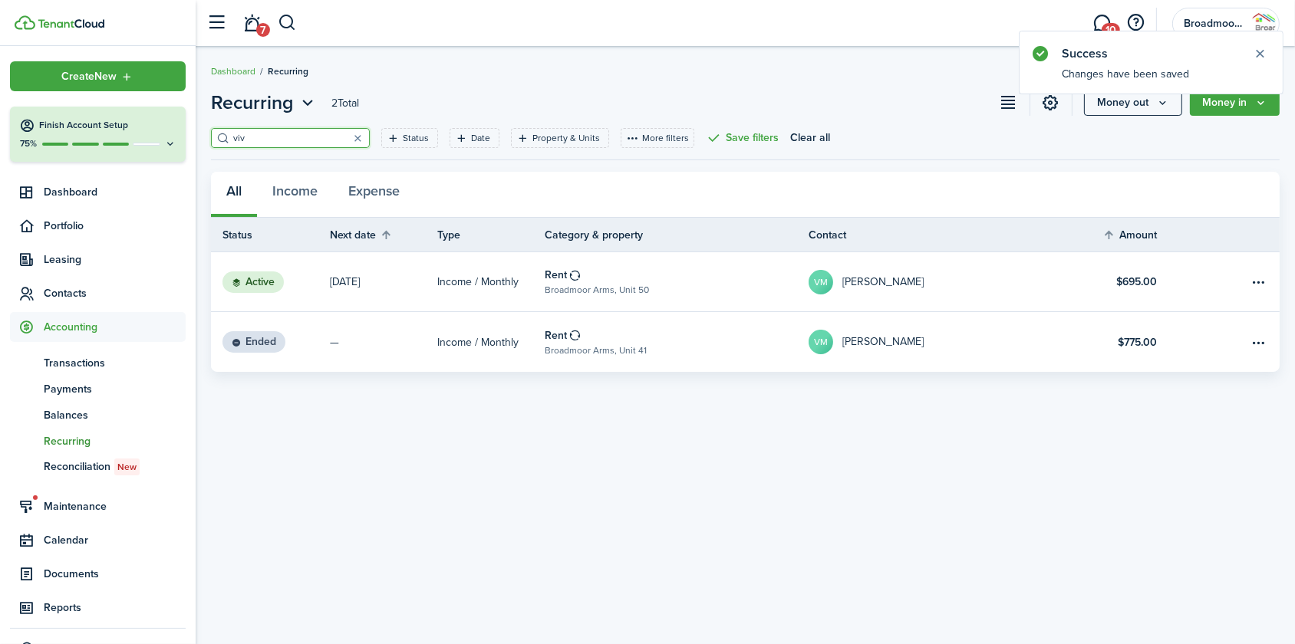
click at [865, 282] on table-profile-info-text "[PERSON_NAME]" at bounding box center [882, 282] width 81 height 12
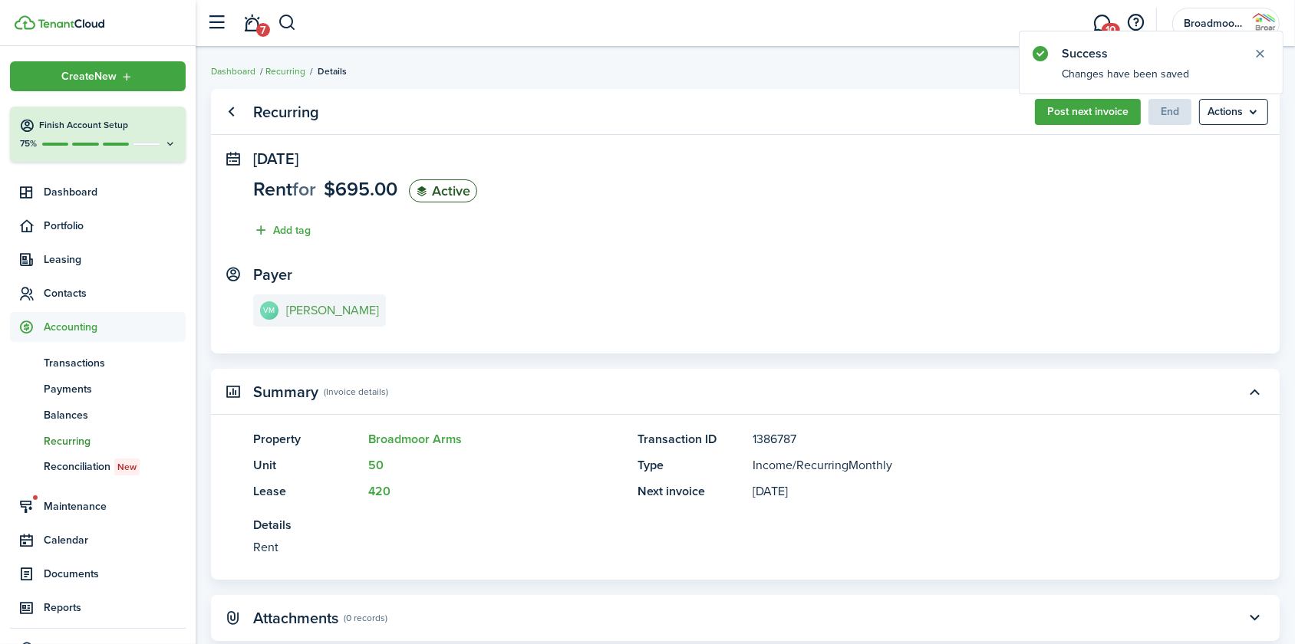
click at [339, 306] on e-details-info-title "[PERSON_NAME]" at bounding box center [332, 311] width 93 height 14
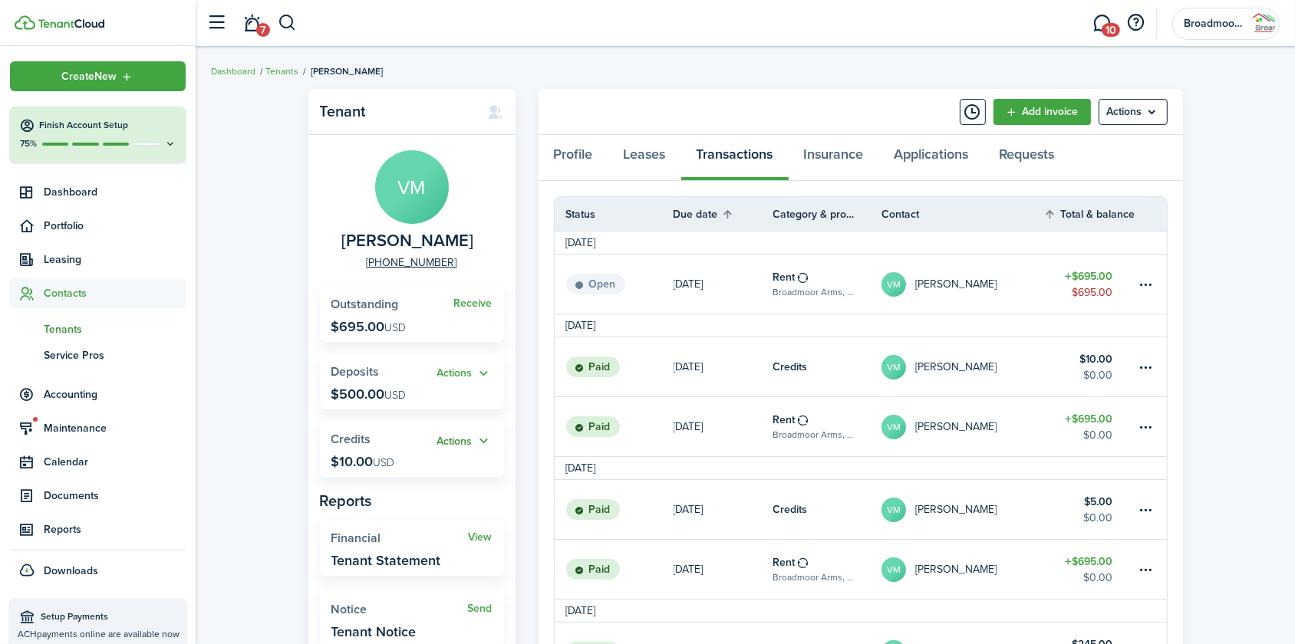
click at [444, 440] on button "Actions" at bounding box center [464, 442] width 55 height 18
click at [422, 495] on link "Apply" at bounding box center [425, 498] width 134 height 26
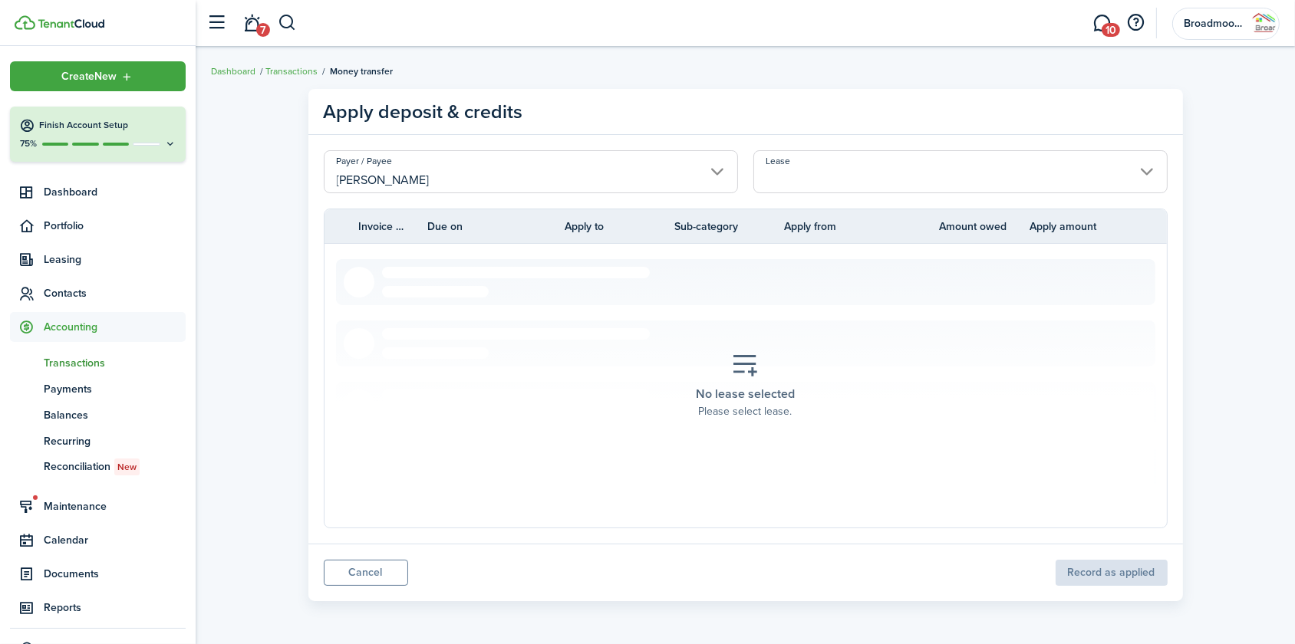
click at [789, 169] on input "Lease" at bounding box center [960, 171] width 414 height 43
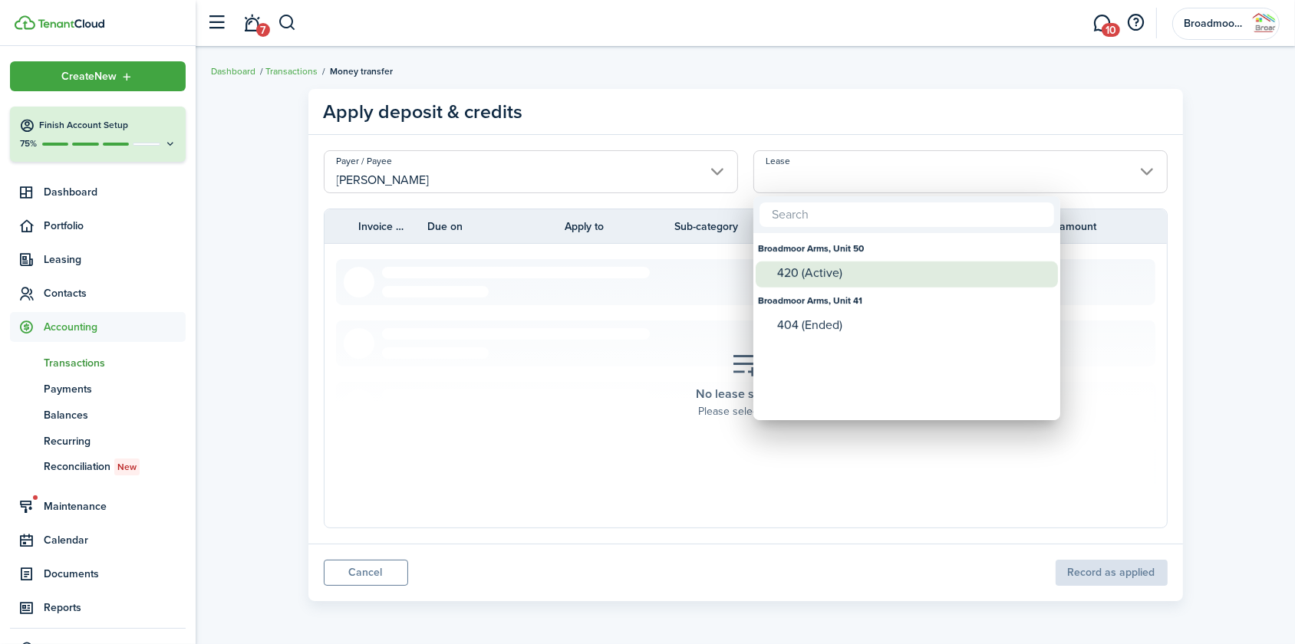
click at [778, 270] on div "420 (Active)" at bounding box center [913, 273] width 272 height 14
type input "Broadmoor Arms, Unit 50. Lease #420 (Active)"
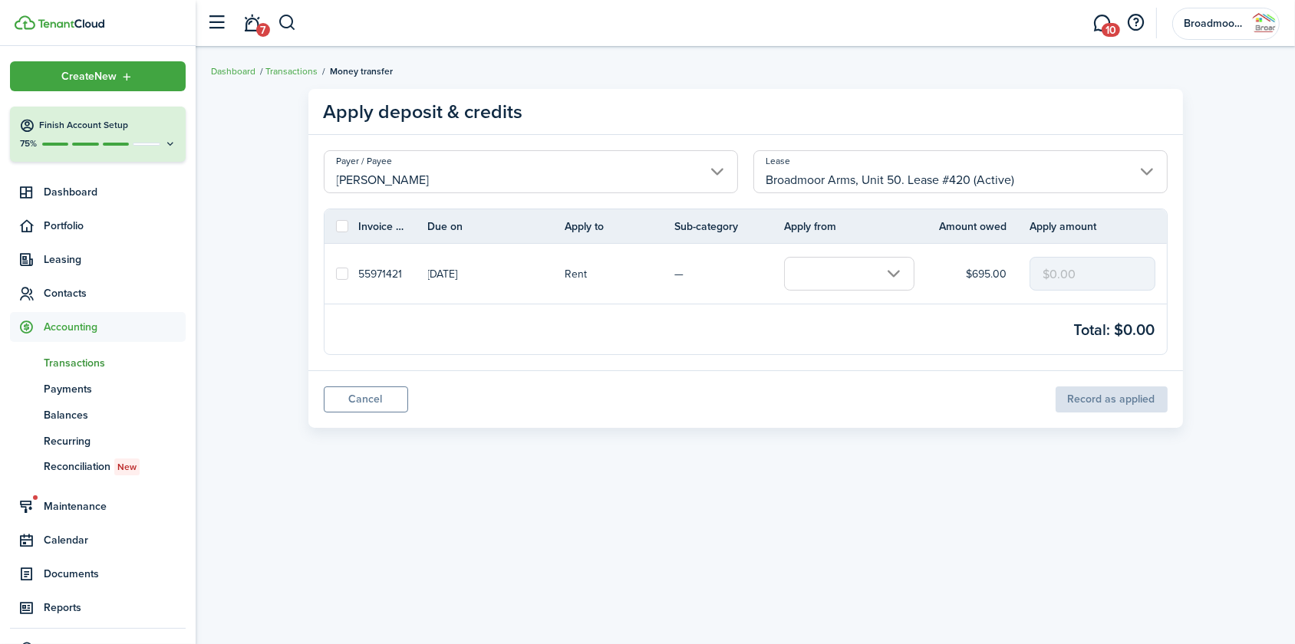
click at [836, 282] on input "text" at bounding box center [849, 274] width 130 height 34
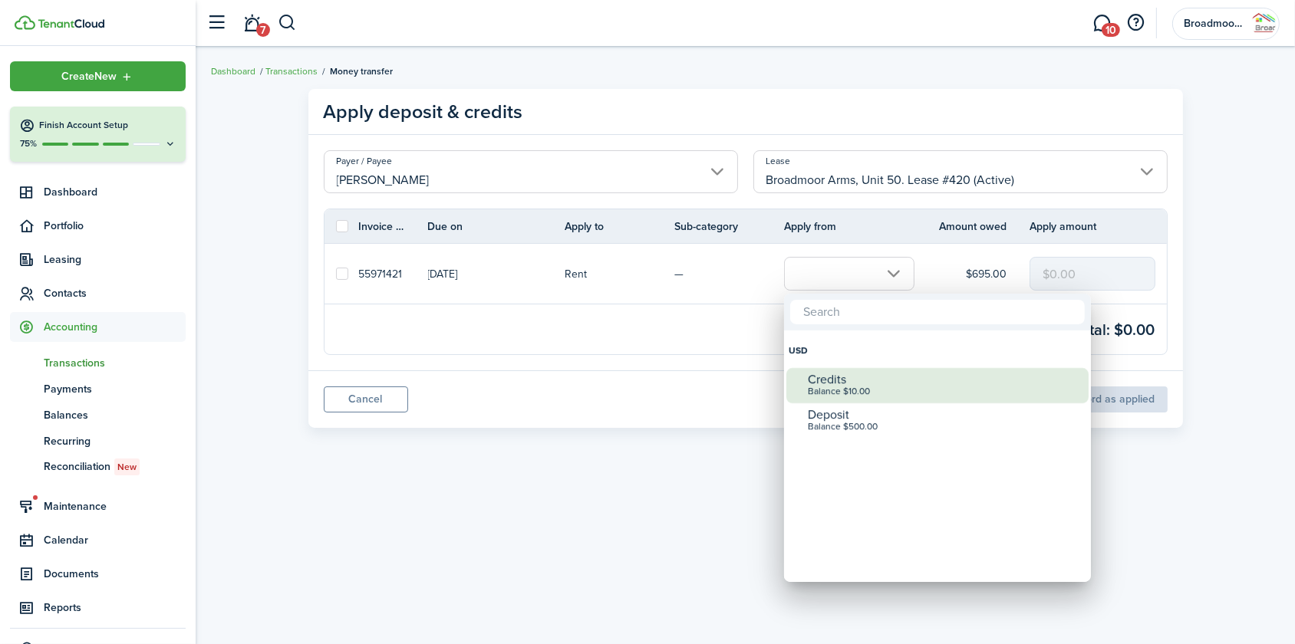
click at [824, 391] on div "Balance $10.00" at bounding box center [944, 392] width 272 height 11
checkbox input "true"
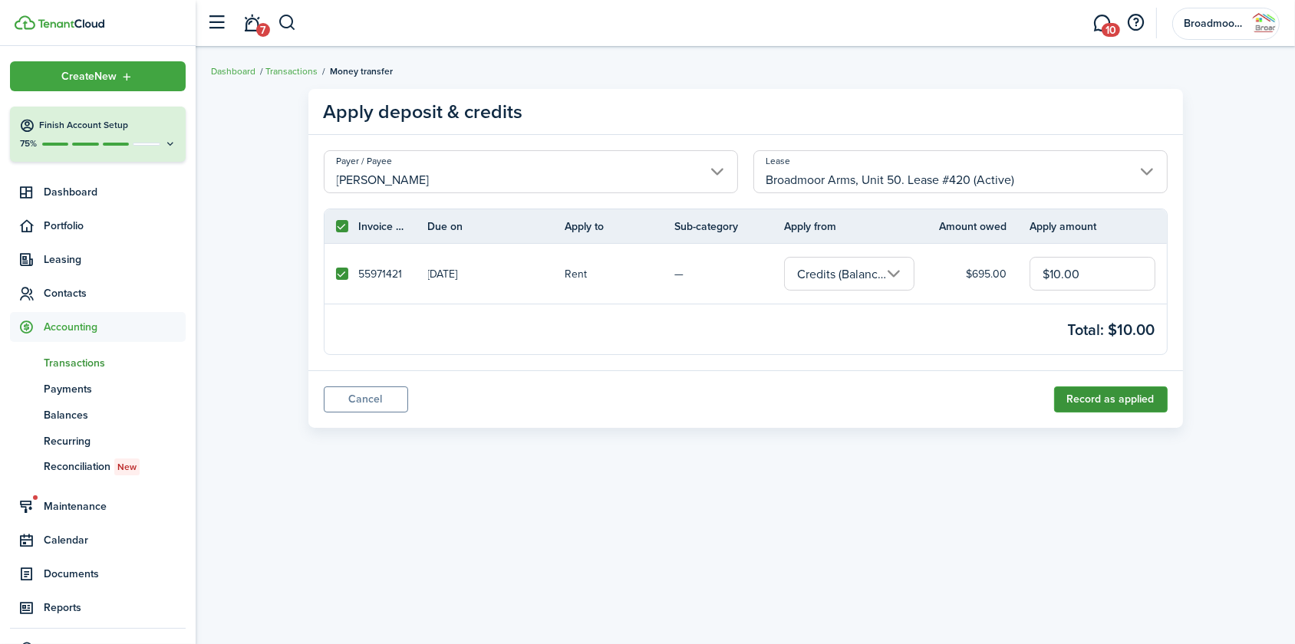
click at [1116, 400] on button "Record as applied" at bounding box center [1111, 400] width 114 height 26
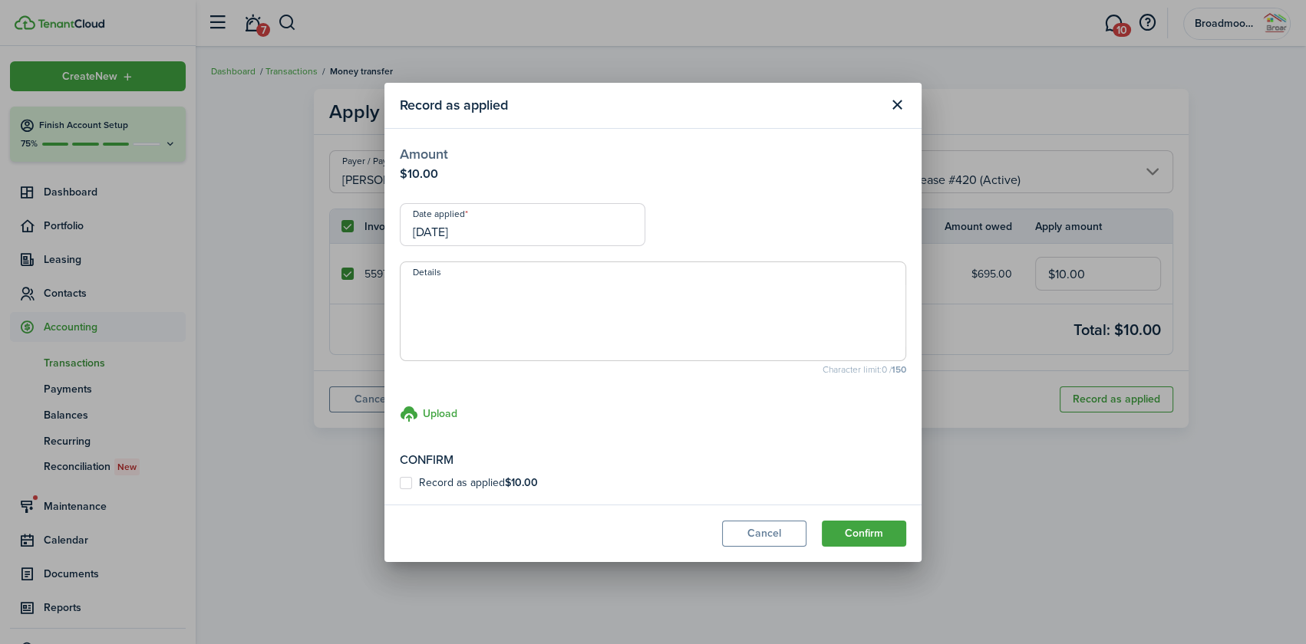
click at [563, 227] on input "[DATE]" at bounding box center [523, 224] width 246 height 43
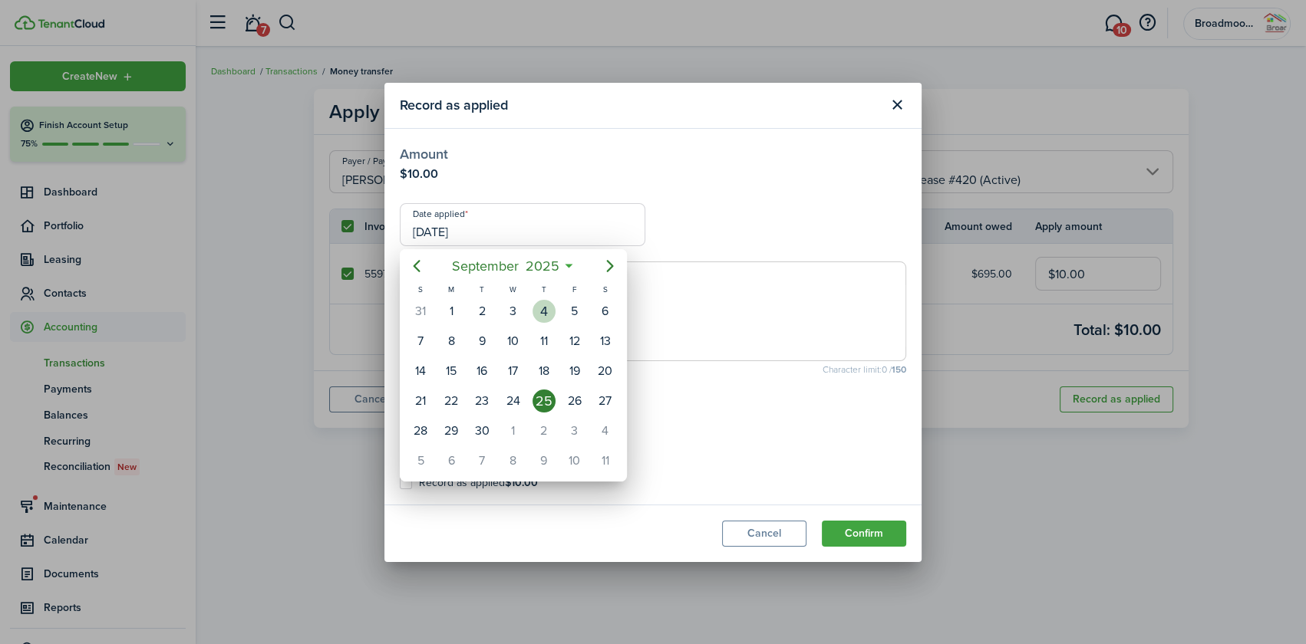
click at [536, 299] on div "4" at bounding box center [543, 311] width 31 height 29
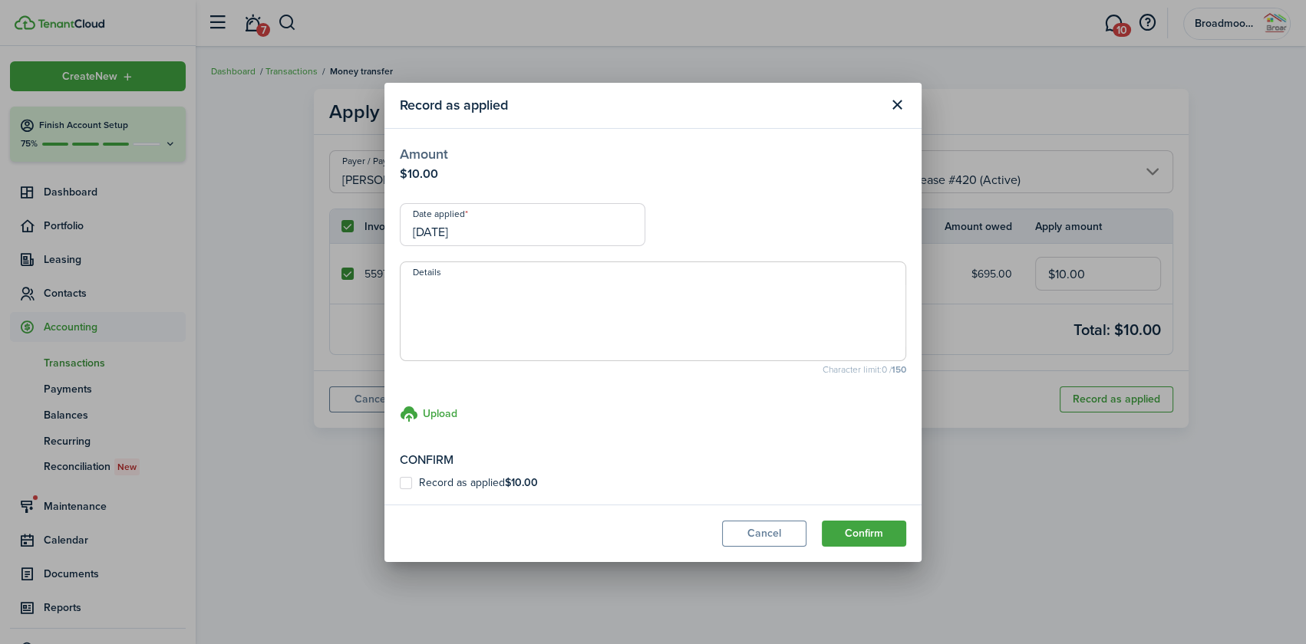
click at [740, 317] on textarea "Details" at bounding box center [653, 316] width 505 height 74
click at [503, 227] on input "[DATE]" at bounding box center [523, 224] width 246 height 43
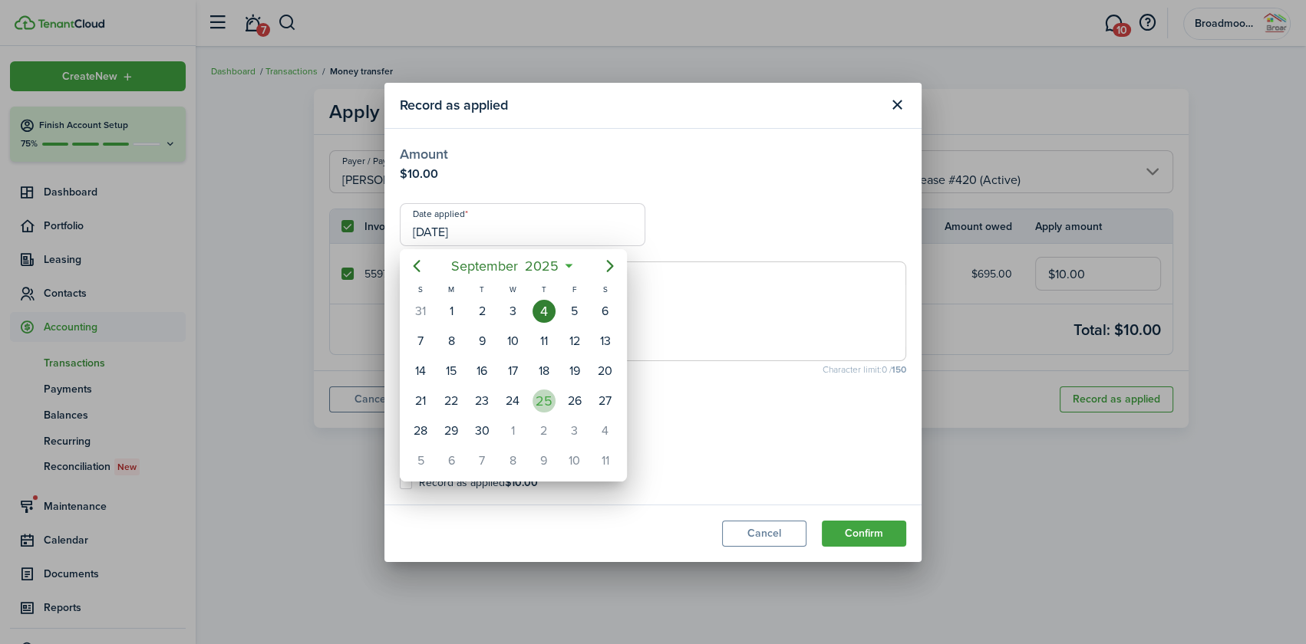
click at [543, 396] on div "25" at bounding box center [543, 401] width 23 height 23
type input "[DATE]"
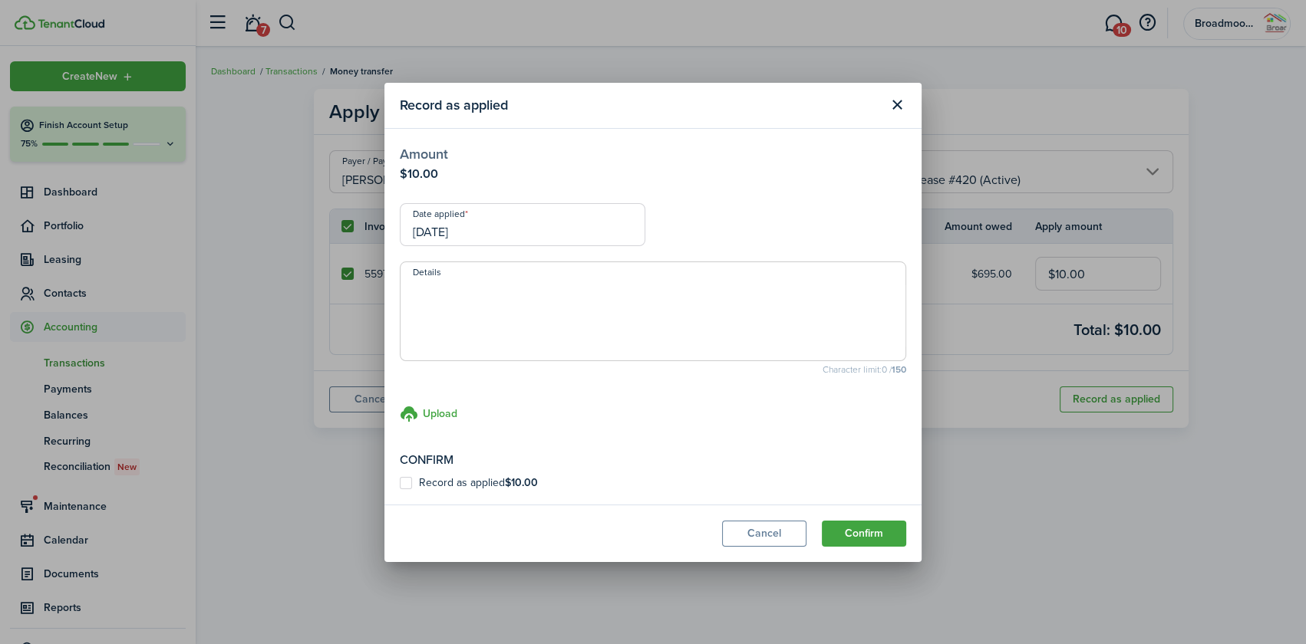
click at [565, 289] on textarea "Details" at bounding box center [653, 316] width 505 height 74
paste textarea "Moneygram $700 #78036102782 $690 applied to Sept, $10 applied to Oct cve [DATE]"
type textarea "Moneygram $700 #78036102782 $690 applied to Sept, $10 applied to Oct cve [DATE]"
click at [409, 485] on label "Record as applied $10.00" at bounding box center [469, 483] width 138 height 12
click at [400, 483] on input "Record as applied $10.00" at bounding box center [399, 483] width 1 height 1
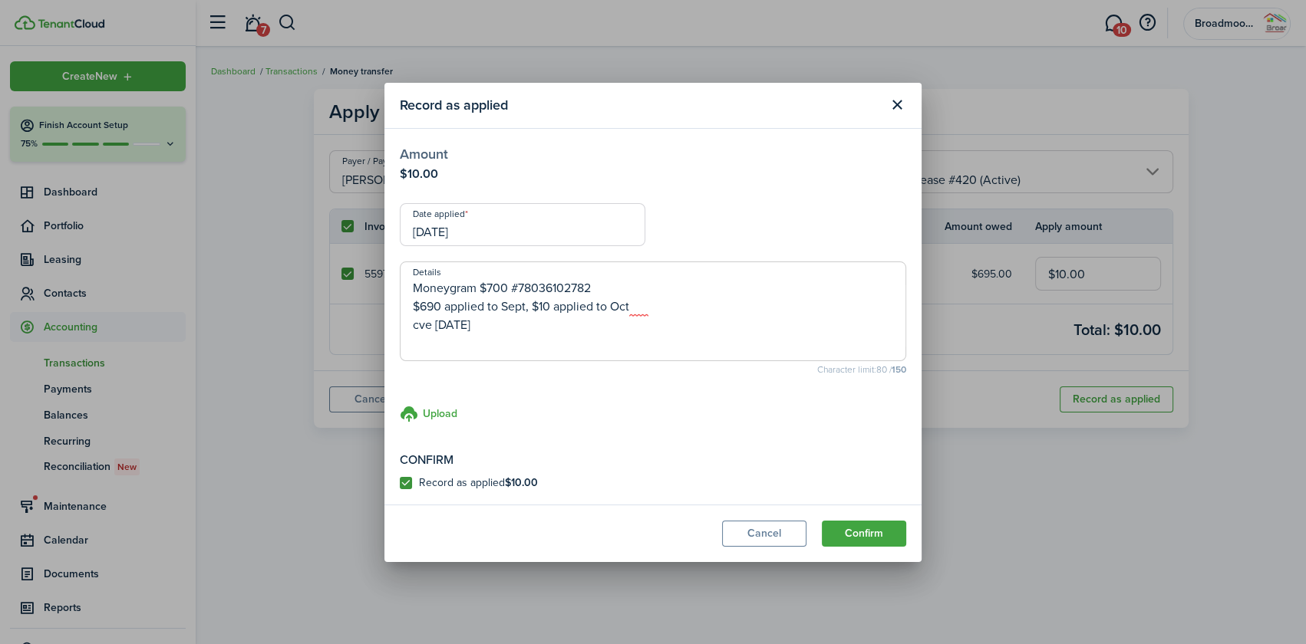
checkbox input "true"
click at [875, 537] on button "Confirm" at bounding box center [864, 534] width 84 height 26
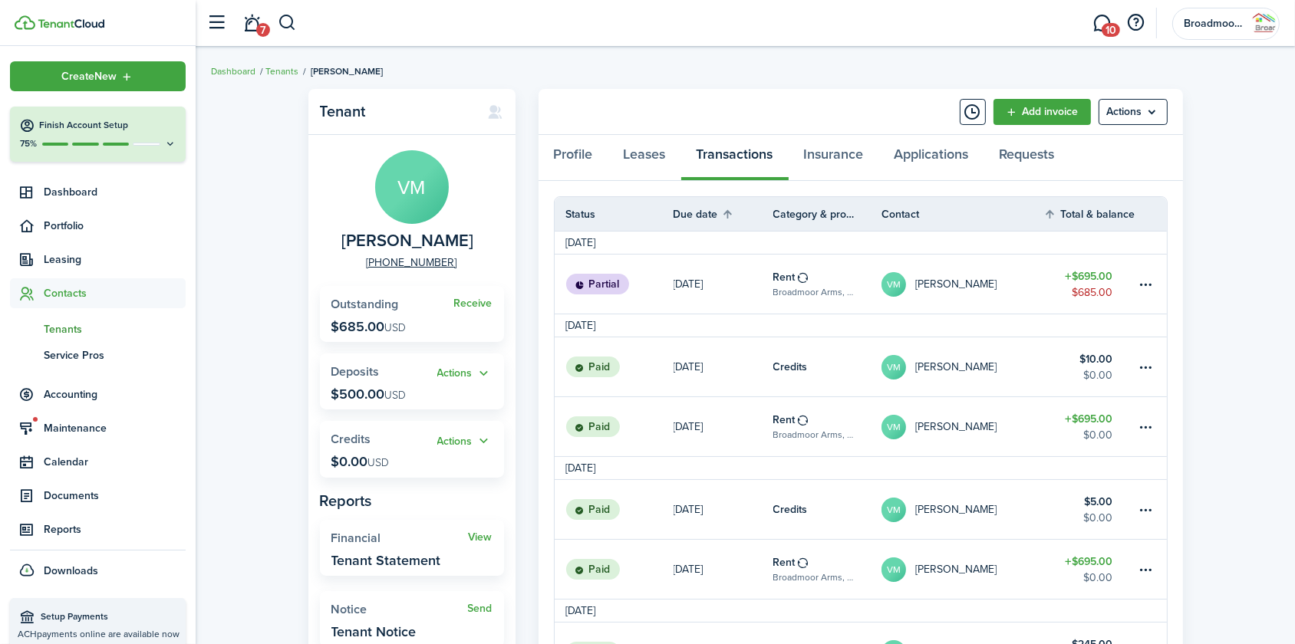
click at [76, 331] on span "Tenants" at bounding box center [115, 329] width 142 height 16
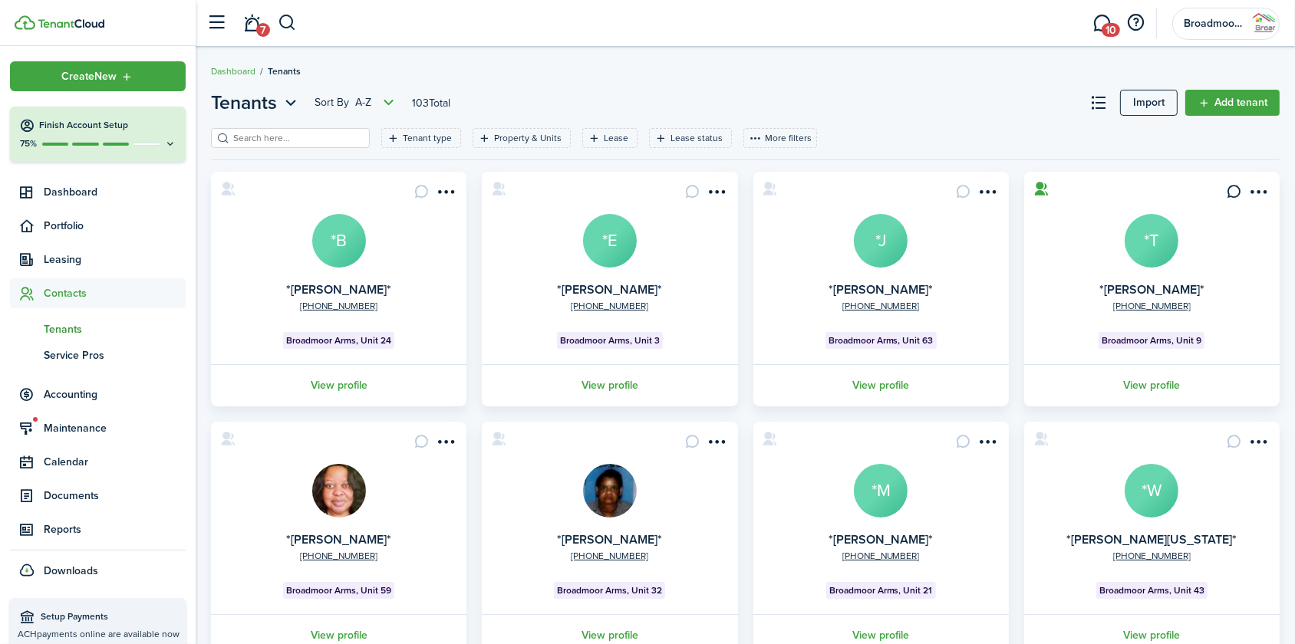
click at [266, 134] on input "search" at bounding box center [296, 138] width 135 height 15
type input "joy"
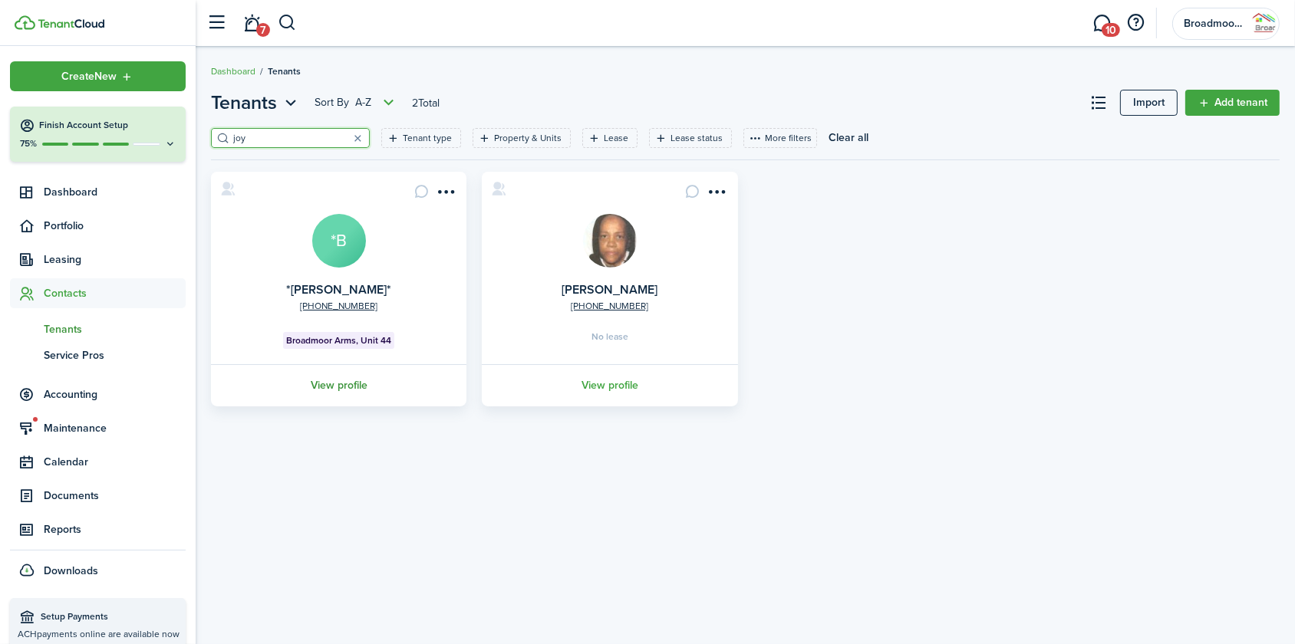
click at [332, 391] on link "View profile" at bounding box center [339, 385] width 260 height 42
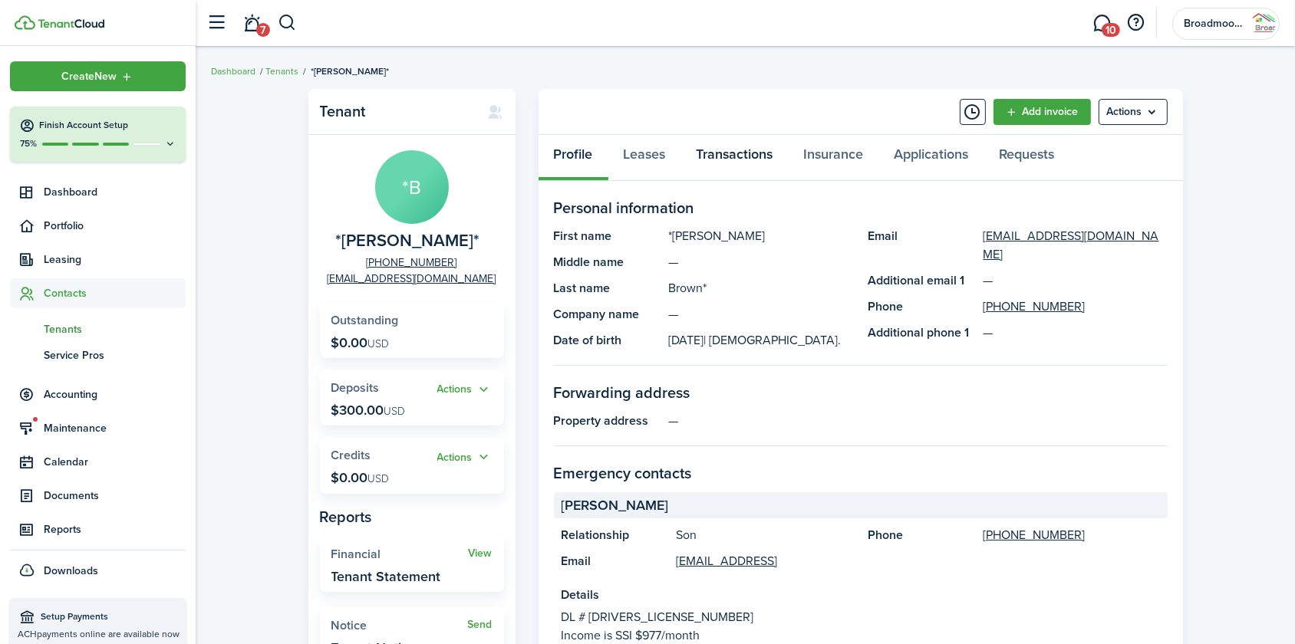
click at [750, 153] on link "Transactions" at bounding box center [734, 158] width 107 height 46
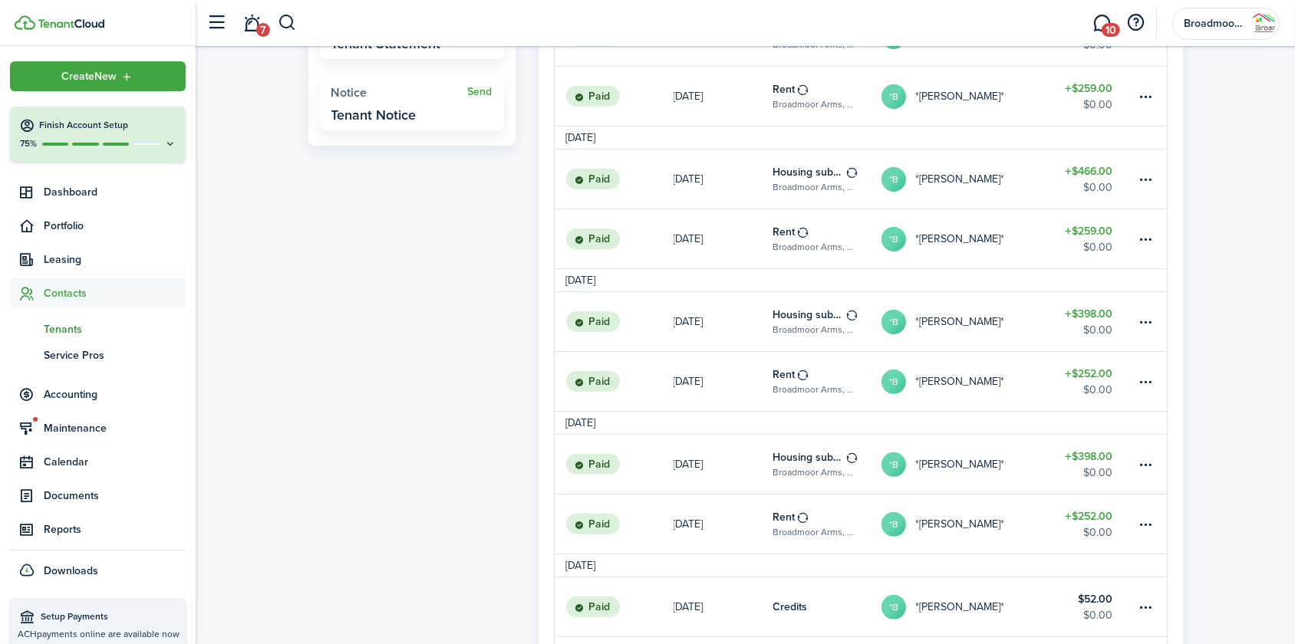
scroll to position [558, 0]
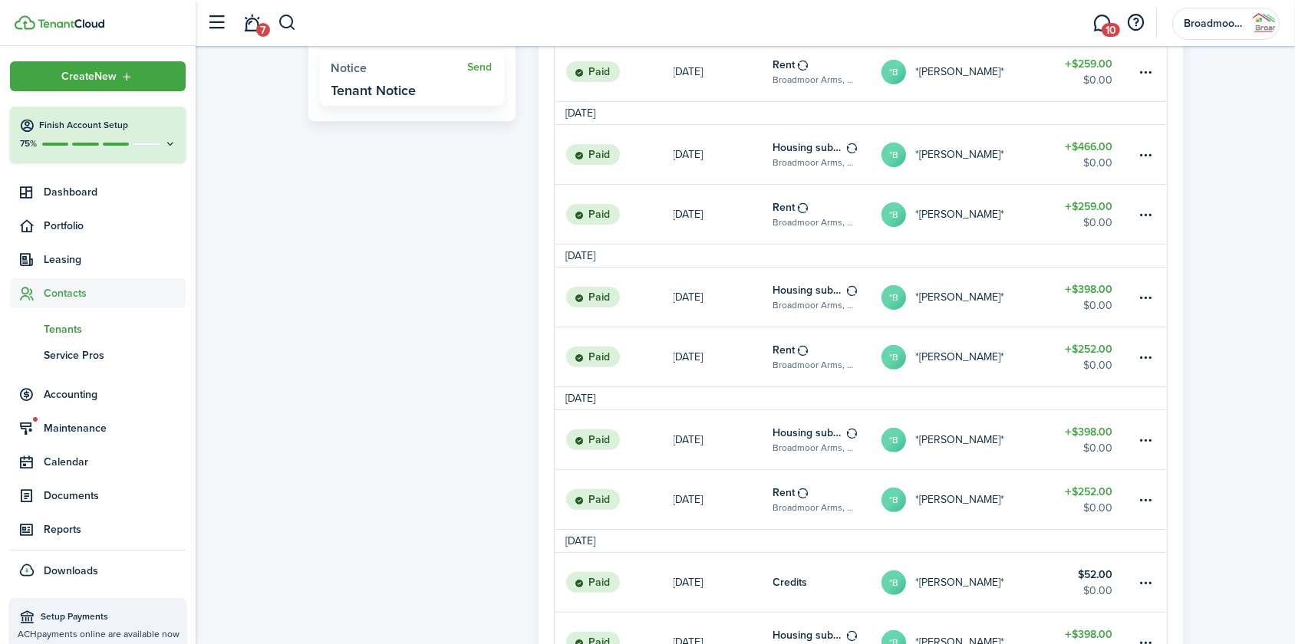
click at [52, 325] on span "Tenants" at bounding box center [115, 329] width 142 height 16
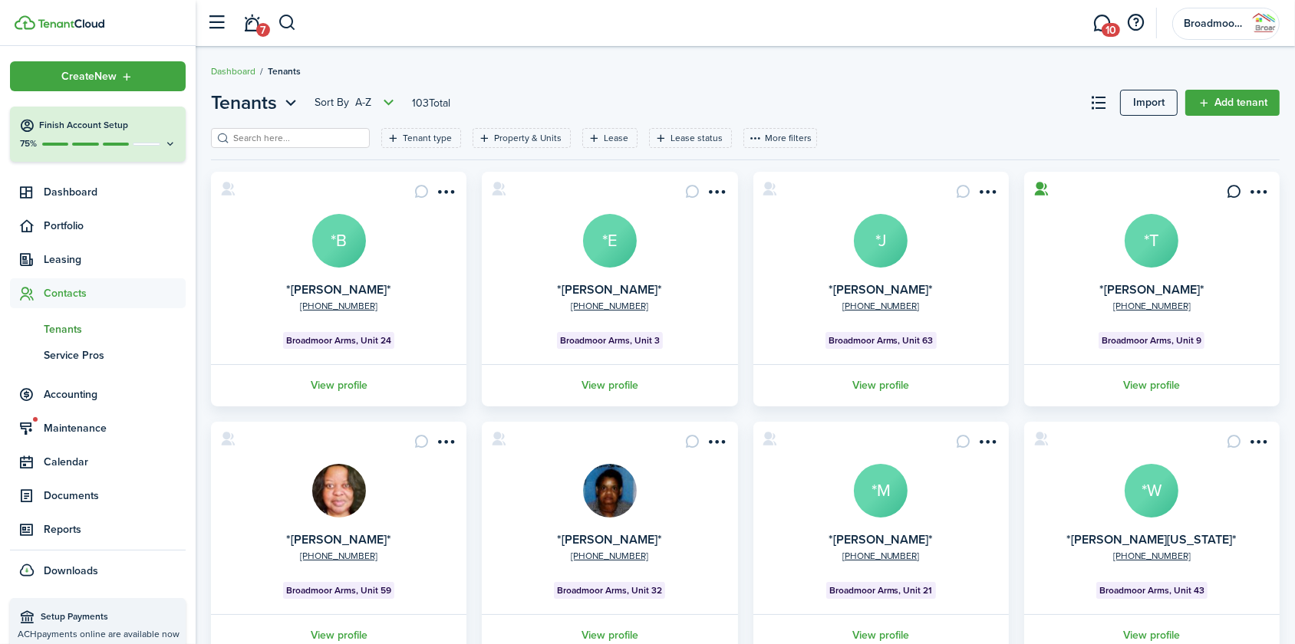
click at [246, 141] on input "search" at bounding box center [296, 138] width 135 height 15
type input "ebli"
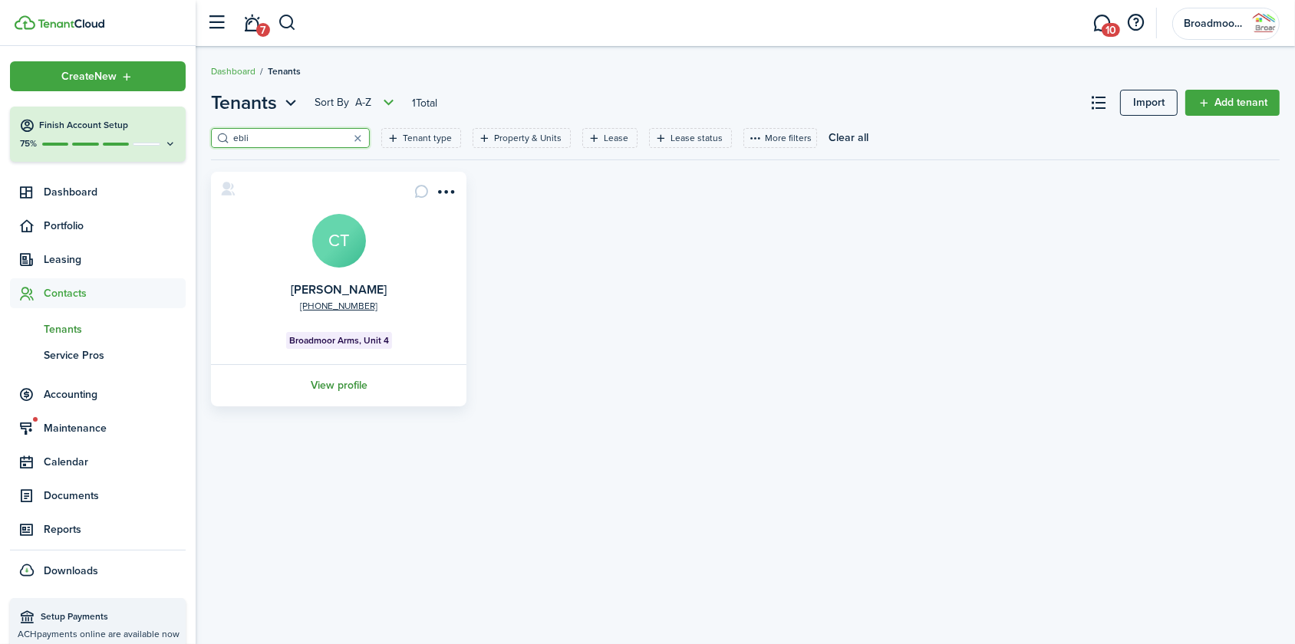
click at [326, 394] on link "View profile" at bounding box center [339, 385] width 260 height 42
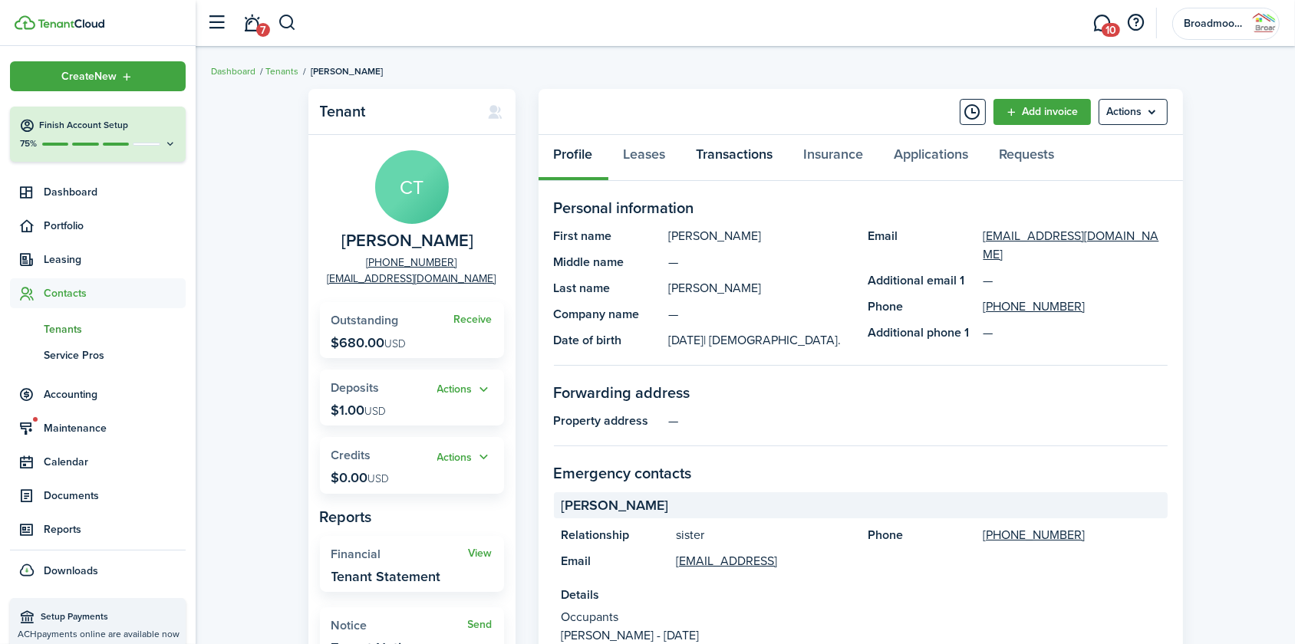
click at [757, 147] on link "Transactions" at bounding box center [734, 158] width 107 height 46
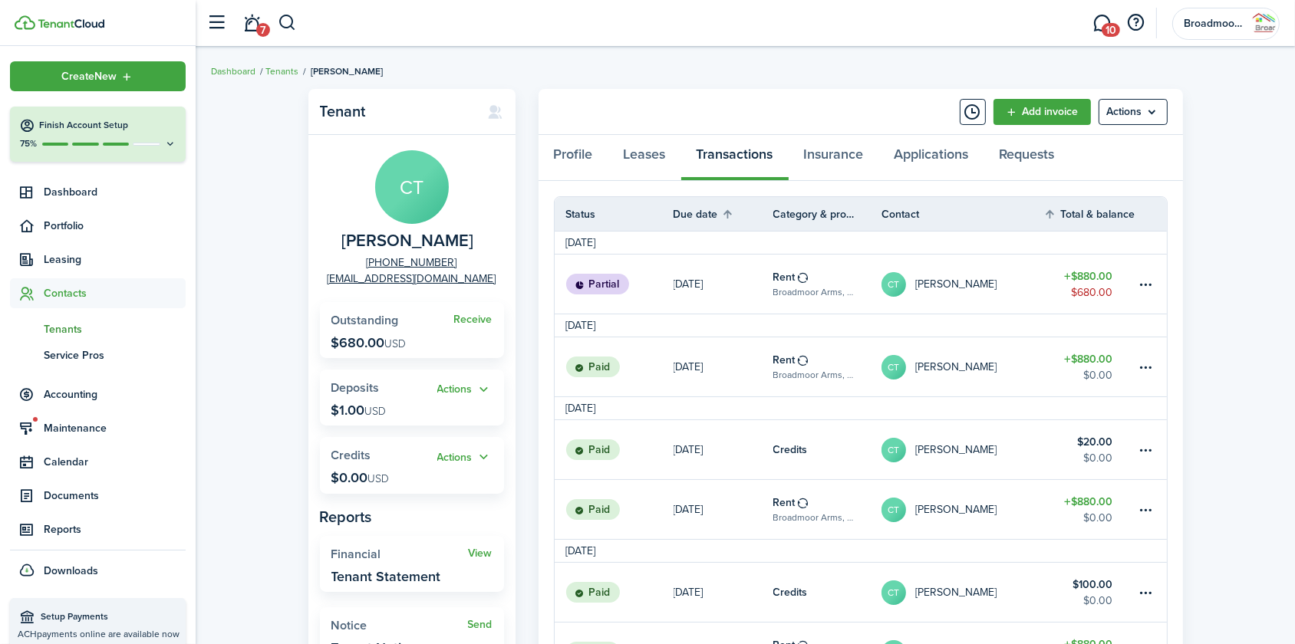
click at [737, 288] on link "[DATE]" at bounding box center [724, 284] width 100 height 59
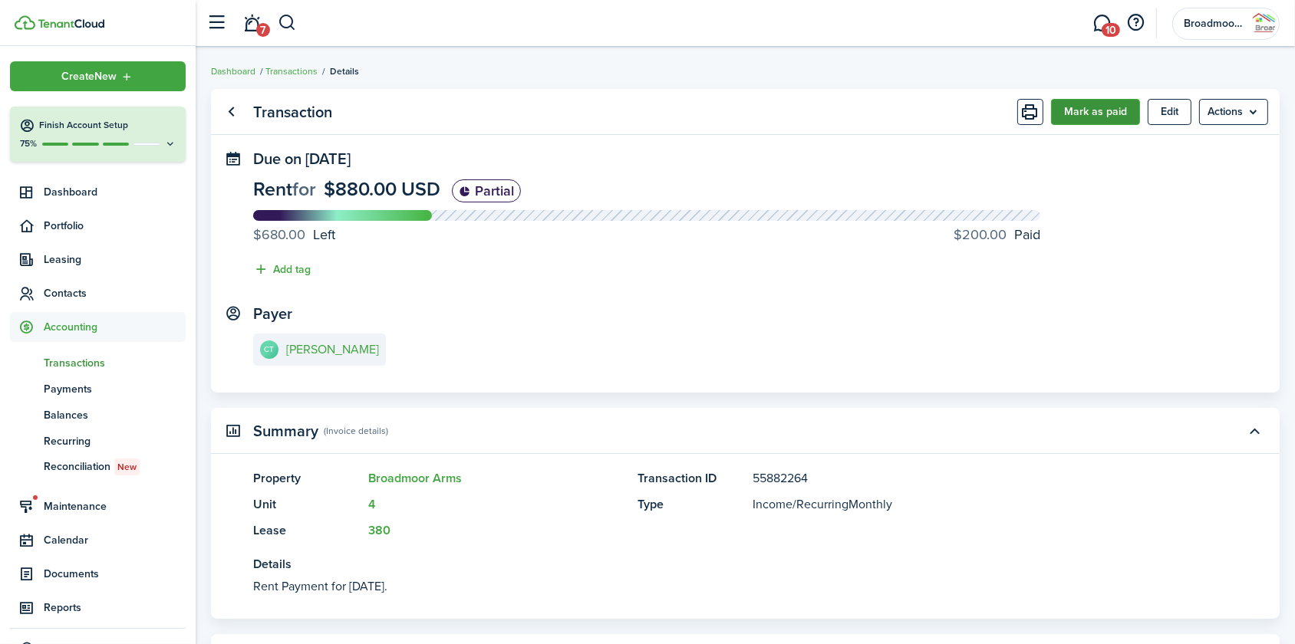
click at [1090, 110] on button "Mark as paid" at bounding box center [1095, 112] width 89 height 26
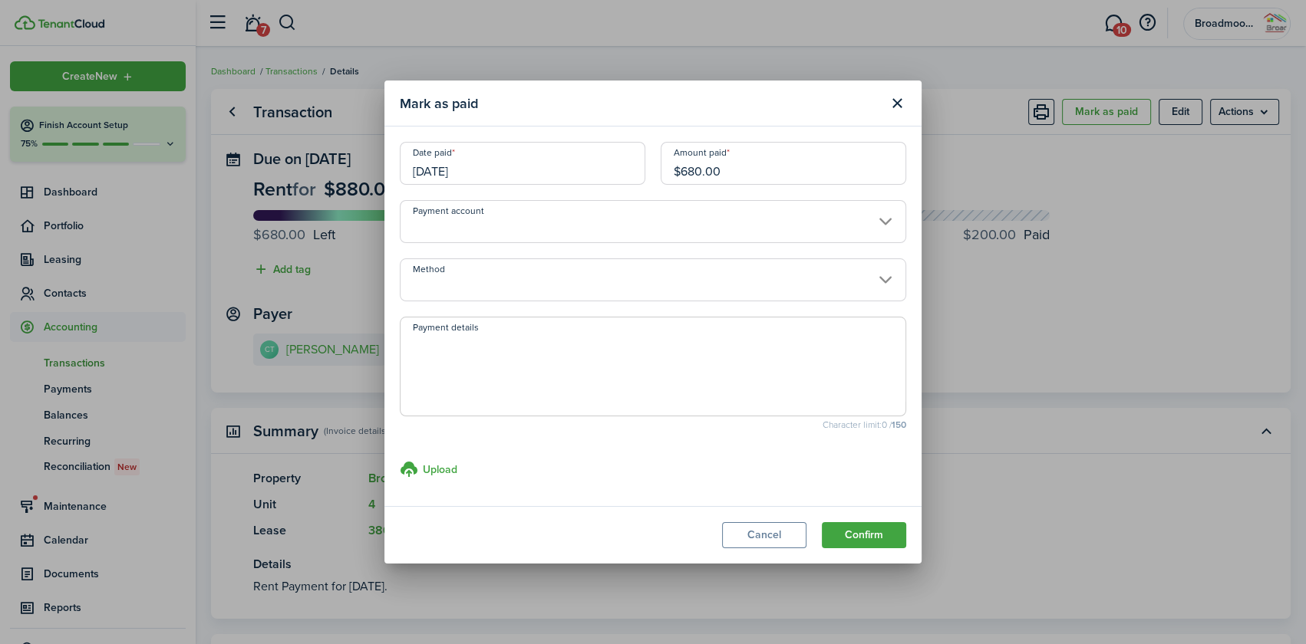
drag, startPoint x: 728, startPoint y: 168, endPoint x: 350, endPoint y: 162, distance: 378.3
click at [350, 162] on div "Mark as paid Date paid [DATE] Amount paid $680.00 Payment account Method Paymen…" at bounding box center [653, 322] width 1306 height 644
click at [438, 285] on input "Method" at bounding box center [653, 280] width 506 height 43
type input "$200.00"
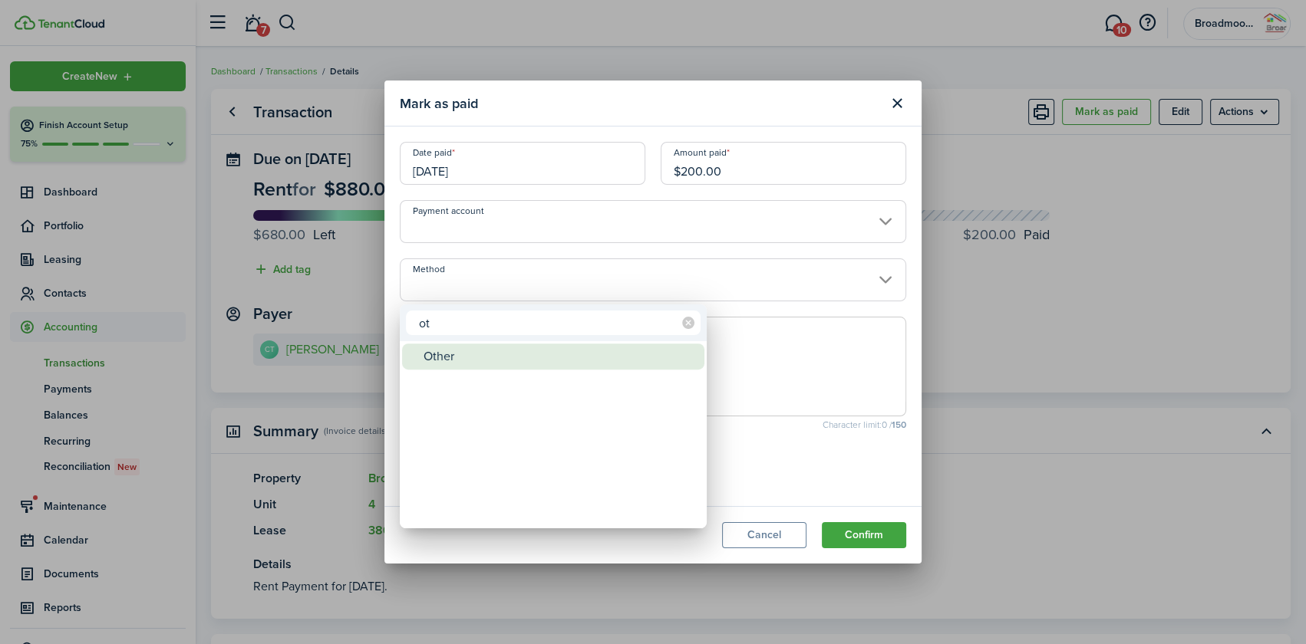
type input "ot"
click at [470, 349] on div "Other" at bounding box center [560, 357] width 272 height 26
type input "Other"
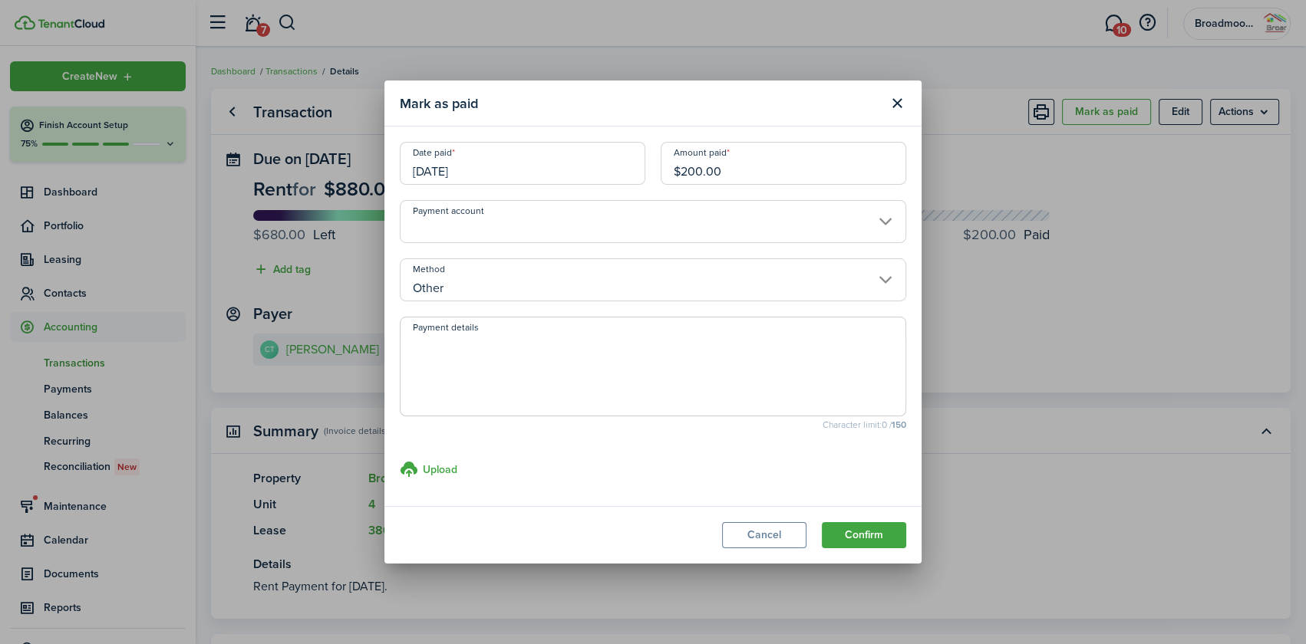
click at [476, 363] on textarea "Payment details" at bounding box center [653, 372] width 505 height 74
type textarea "o"
type textarea "held form [DATE] pay cve"
click at [869, 537] on button "Confirm" at bounding box center [864, 535] width 84 height 26
